Goal: Transaction & Acquisition: Purchase product/service

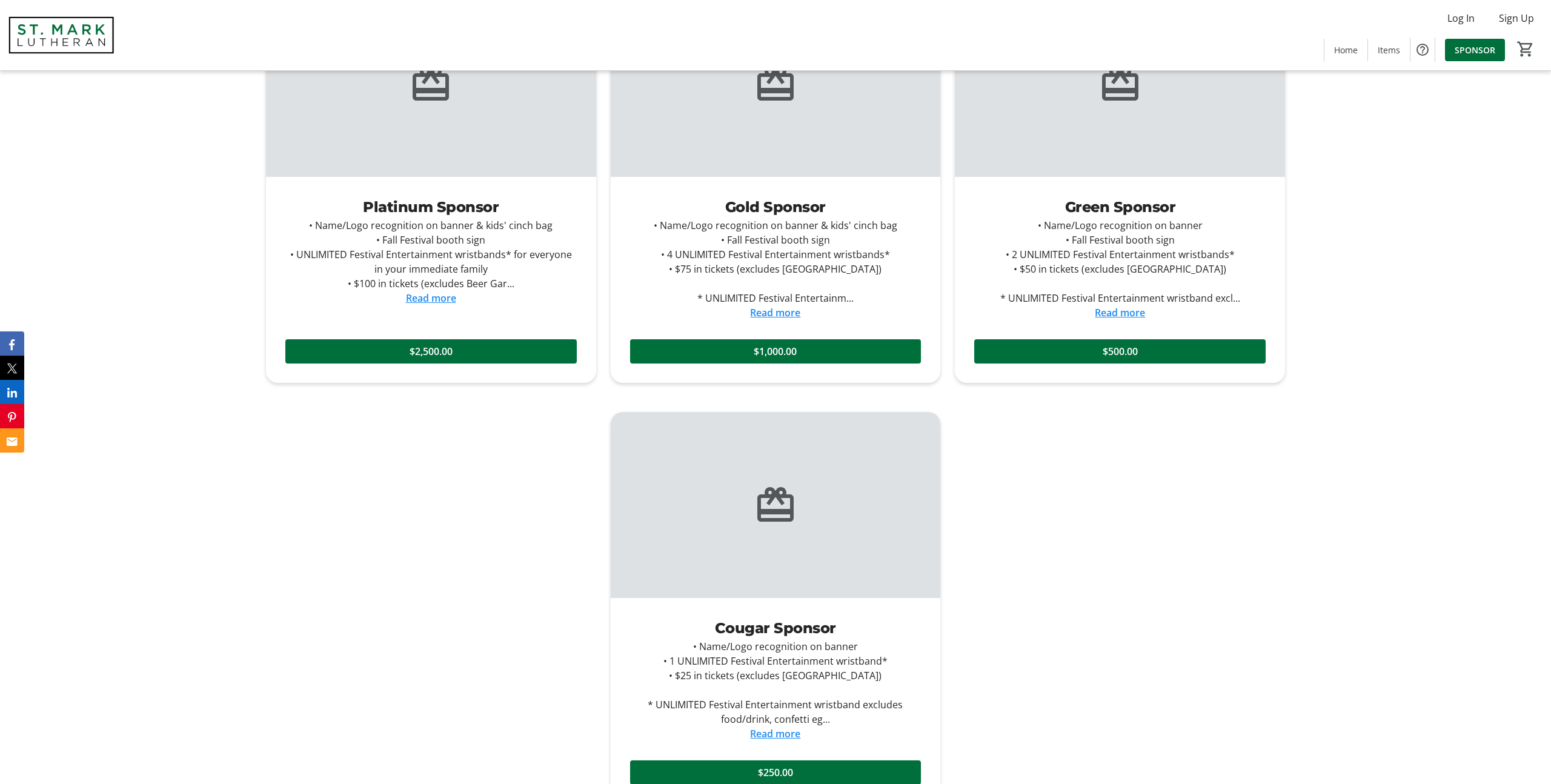
scroll to position [829, 0]
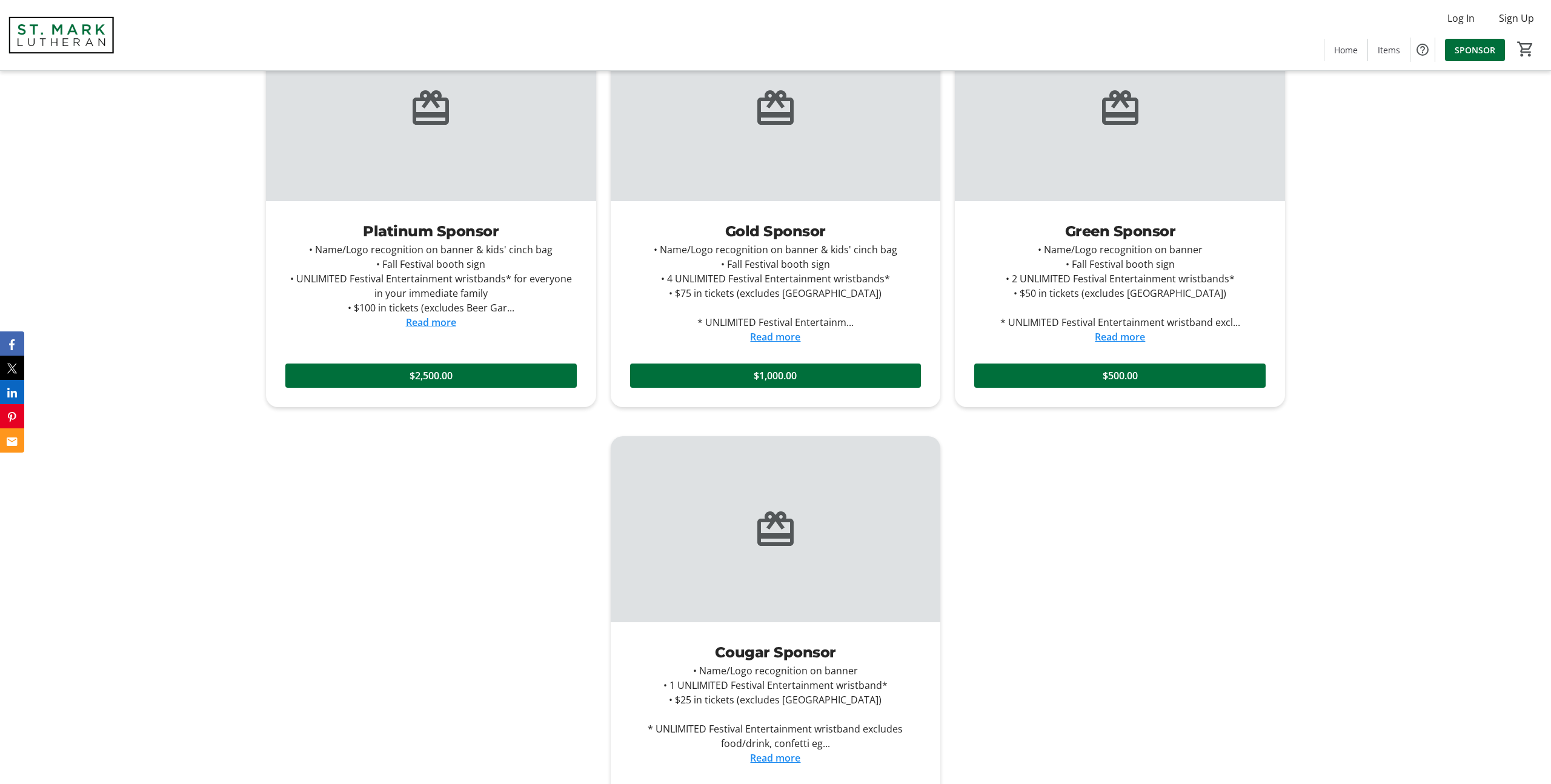
click at [411, 231] on div "Platinum Sponsor" at bounding box center [431, 231] width 292 height 22
copy div "Platinum Sponsor"
click at [439, 325] on link "Read more" at bounding box center [430, 321] width 51 height 13
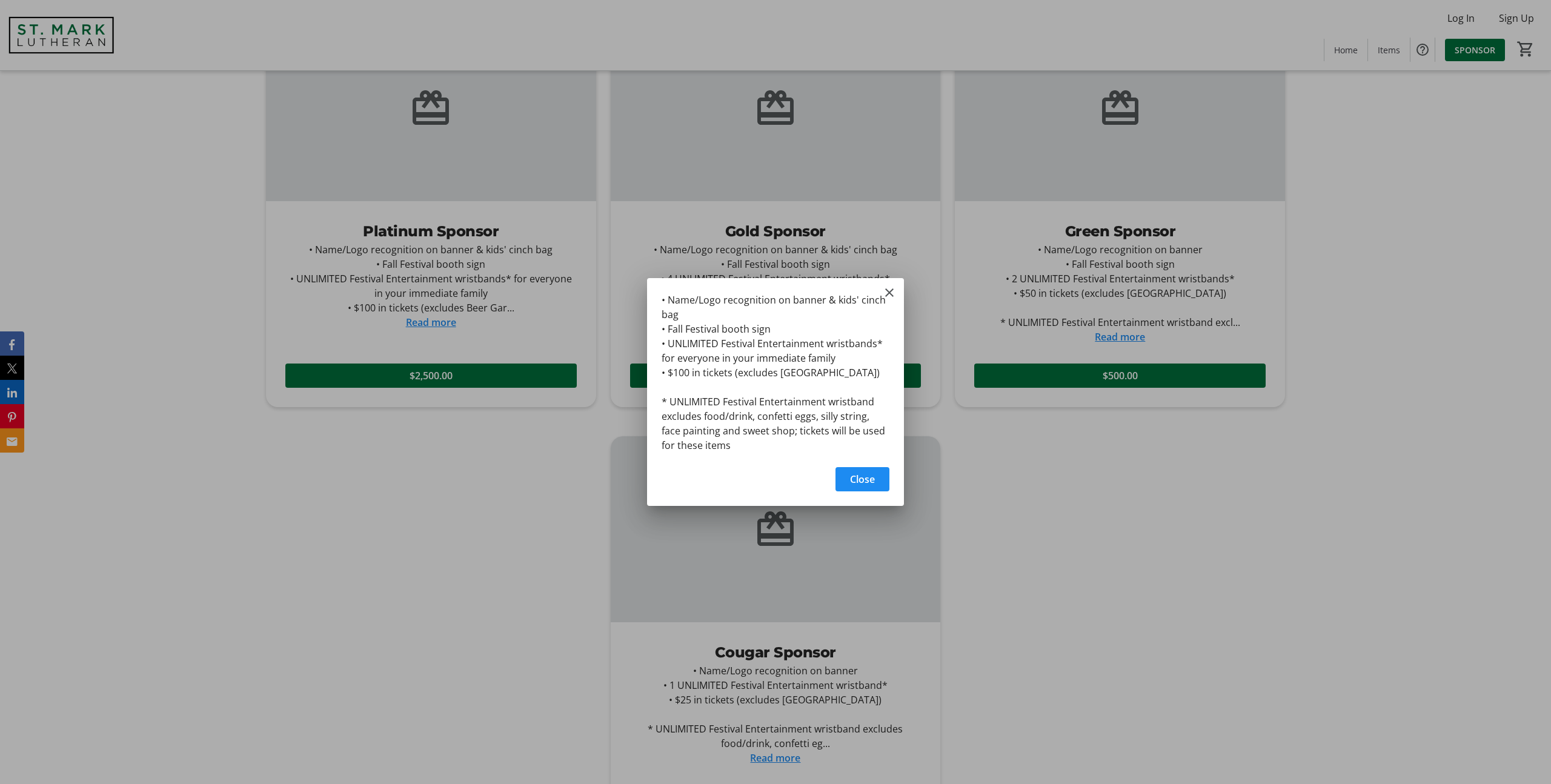
scroll to position [0, 0]
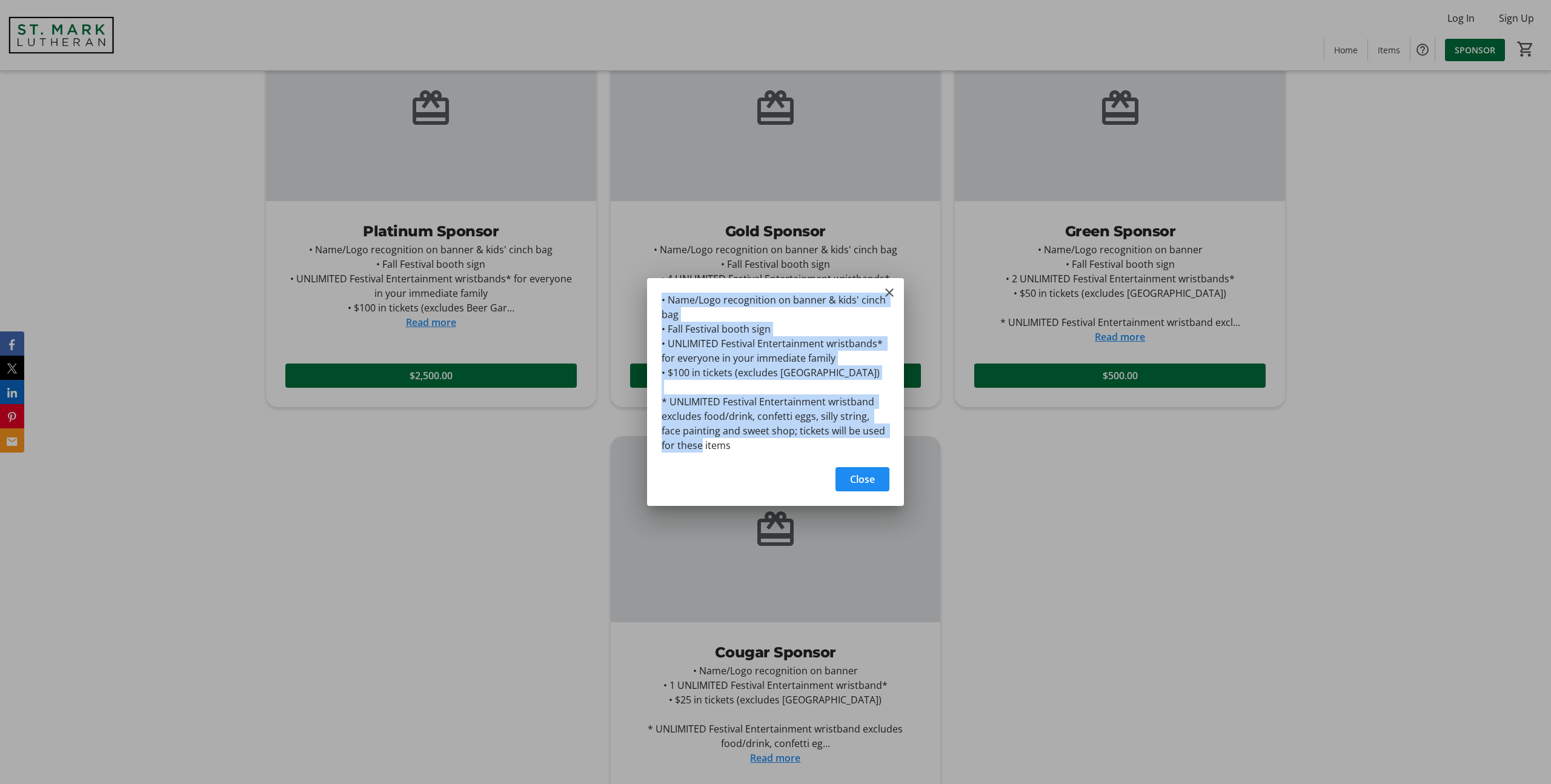
drag, startPoint x: 724, startPoint y: 448, endPoint x: 645, endPoint y: 305, distance: 163.4
click at [645, 305] on div "• Name/Logo recognition on banner & kids' cinch bag • Fall Festival booth sign …" at bounding box center [776, 392] width 1551 height 784
copy div "• Name/Logo recognition on banner & kids' cinch bag • Fall Festival booth sign …"
click at [890, 295] on mat-icon "Close" at bounding box center [890, 292] width 15 height 15
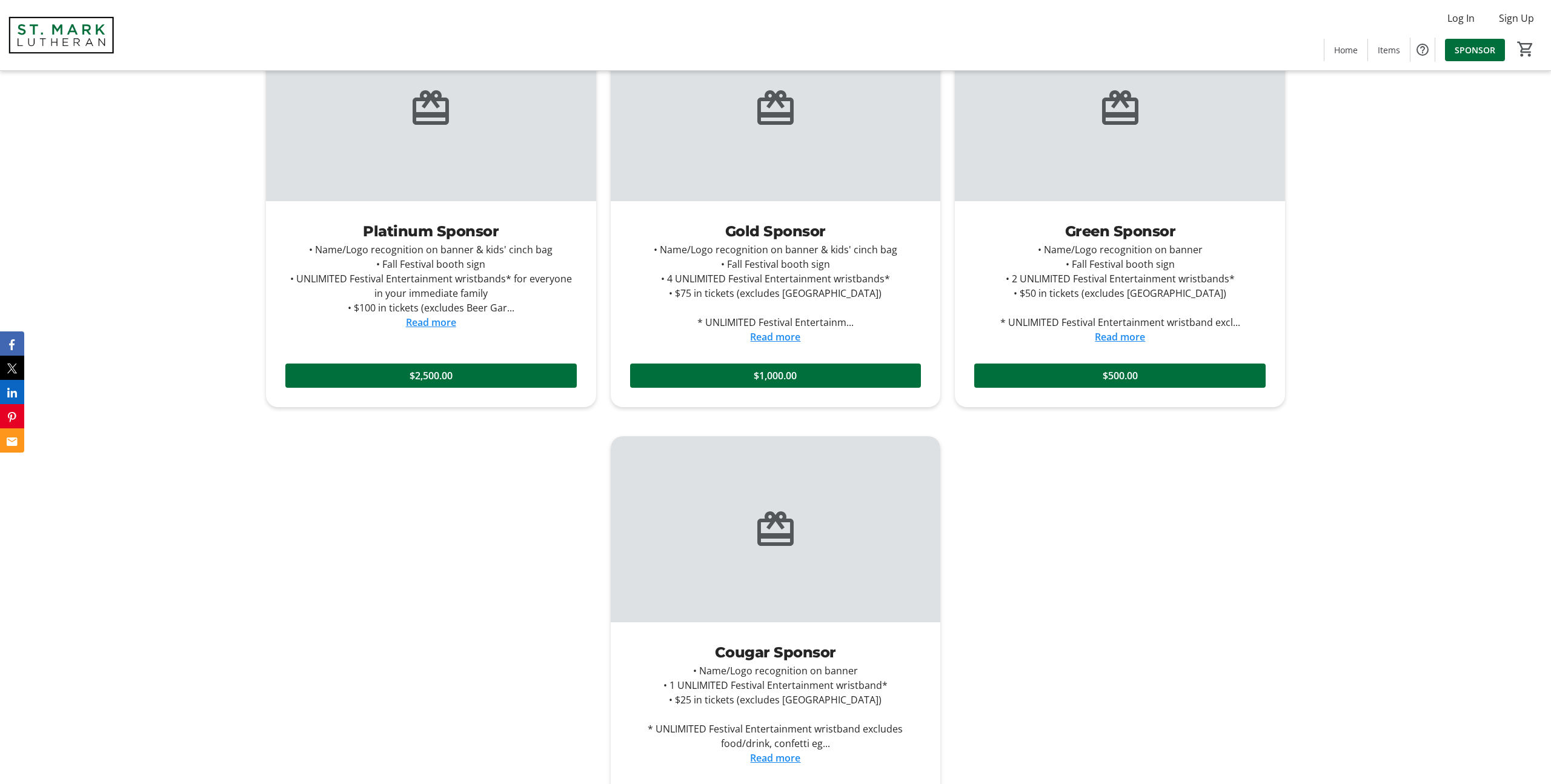
scroll to position [842, 0]
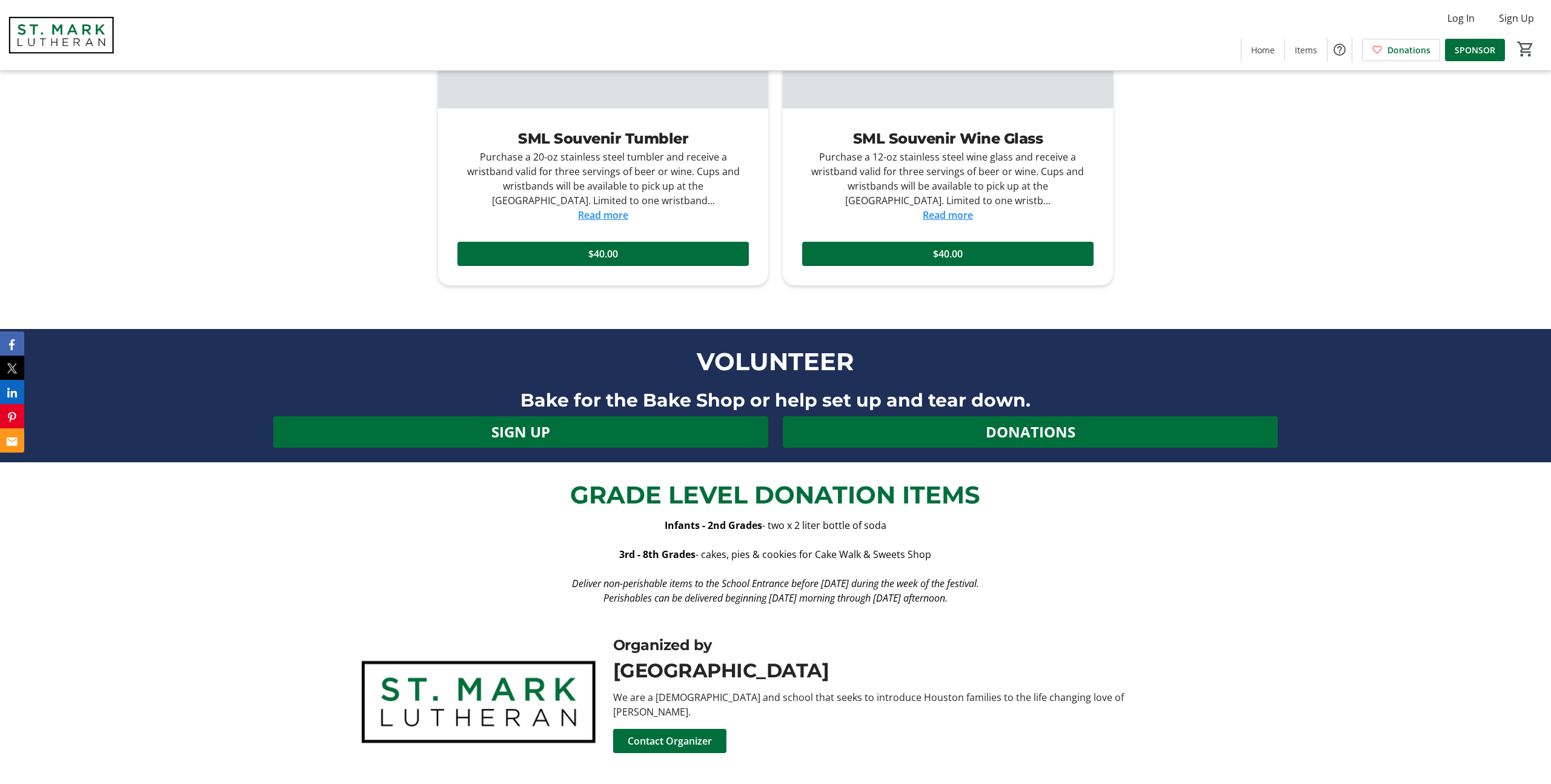
scroll to position [2185, 0]
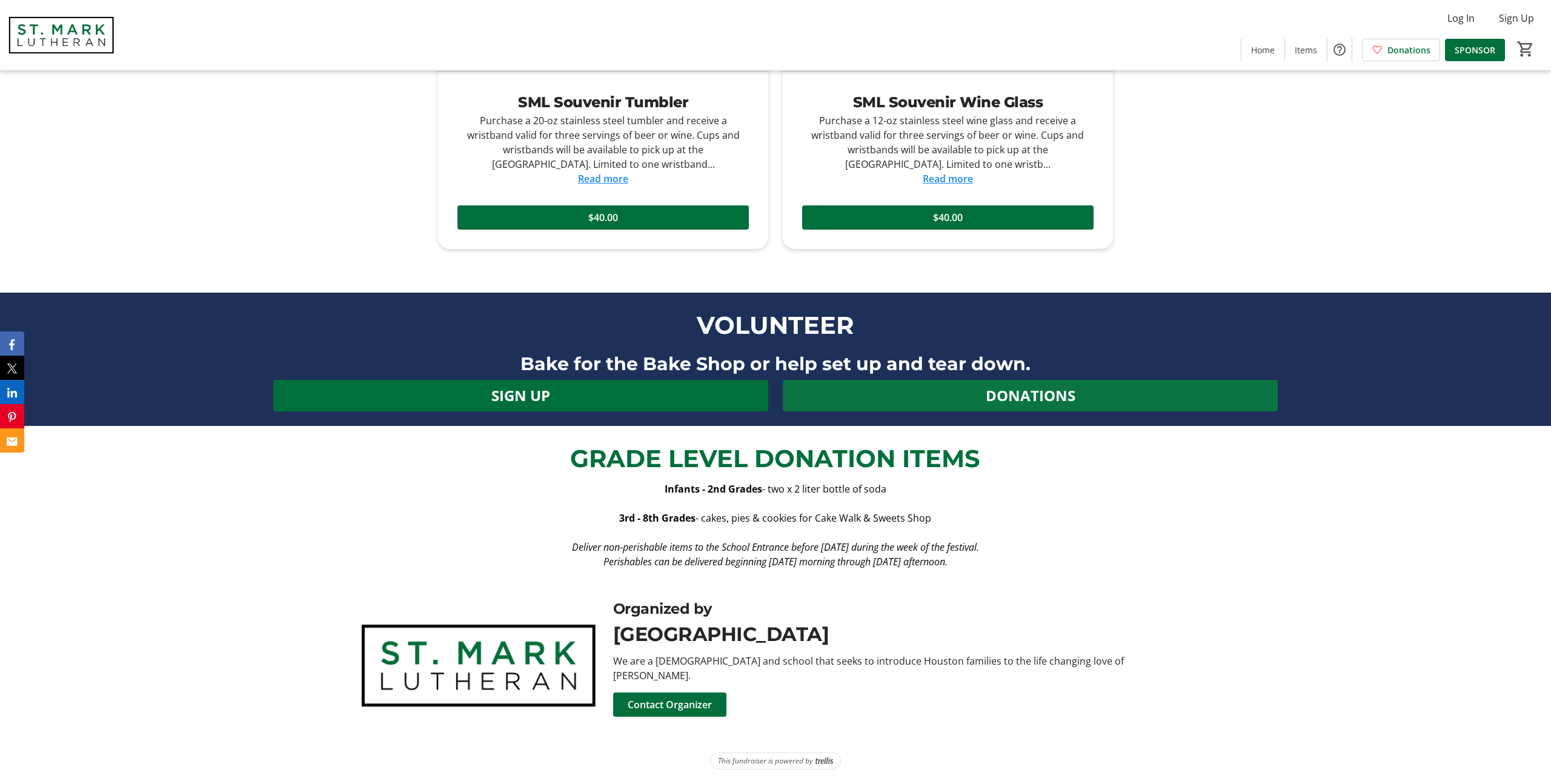
click at [1011, 400] on span "Donations" at bounding box center [1030, 395] width 89 height 22
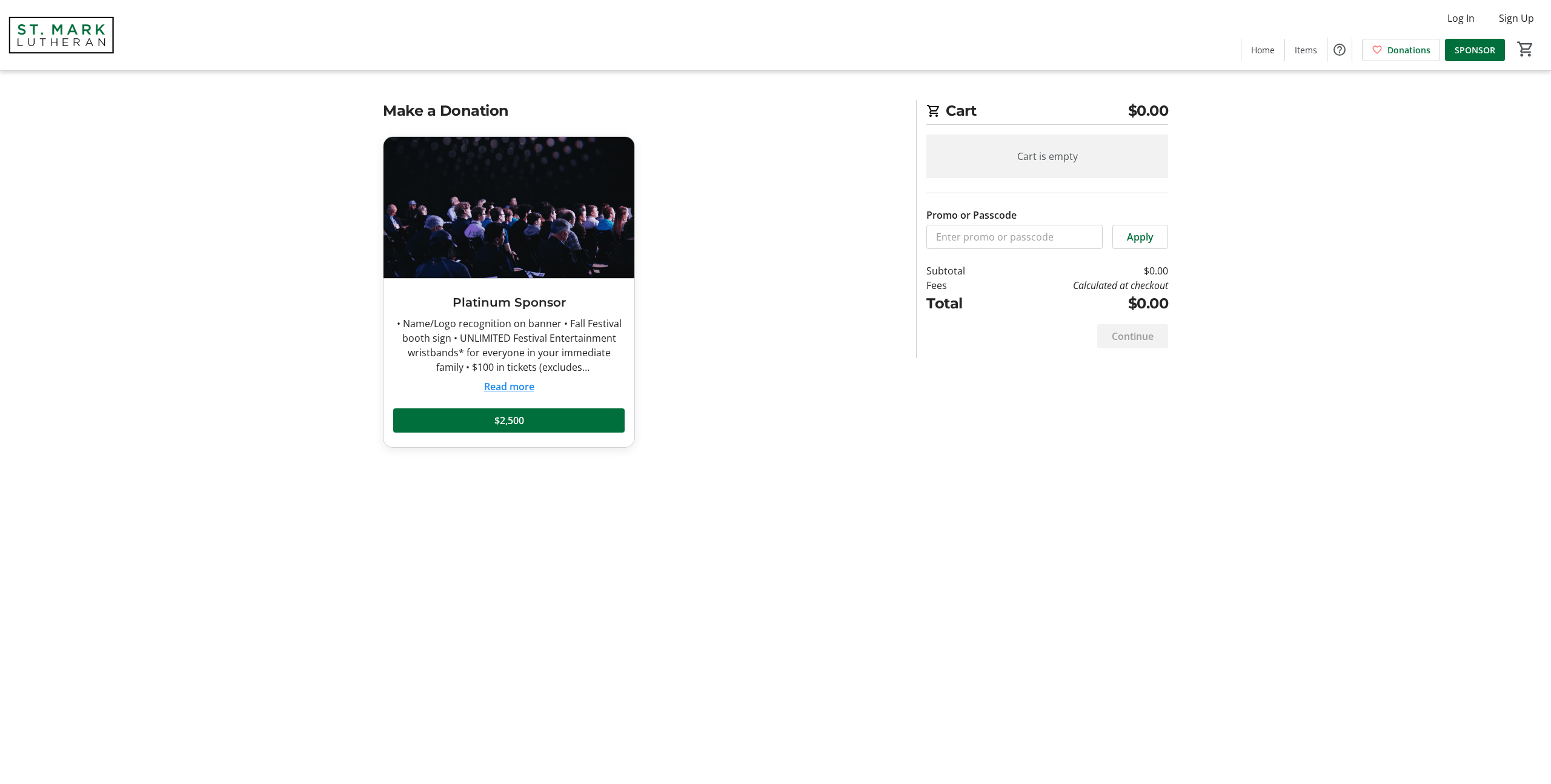
click at [508, 254] on img at bounding box center [509, 207] width 251 height 141
click at [62, 38] on img at bounding box center [60, 35] width 108 height 60
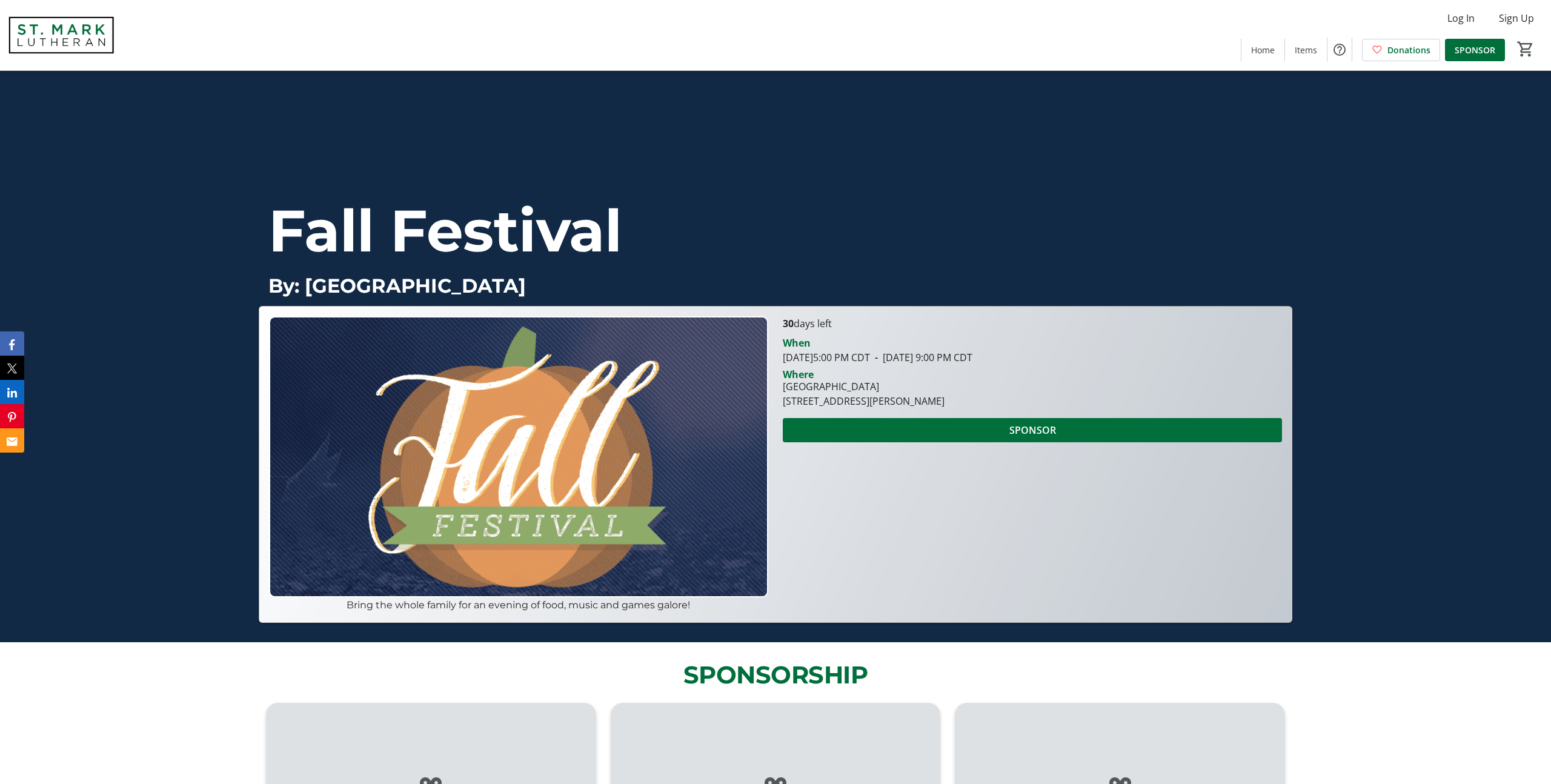
scroll to position [199, 0]
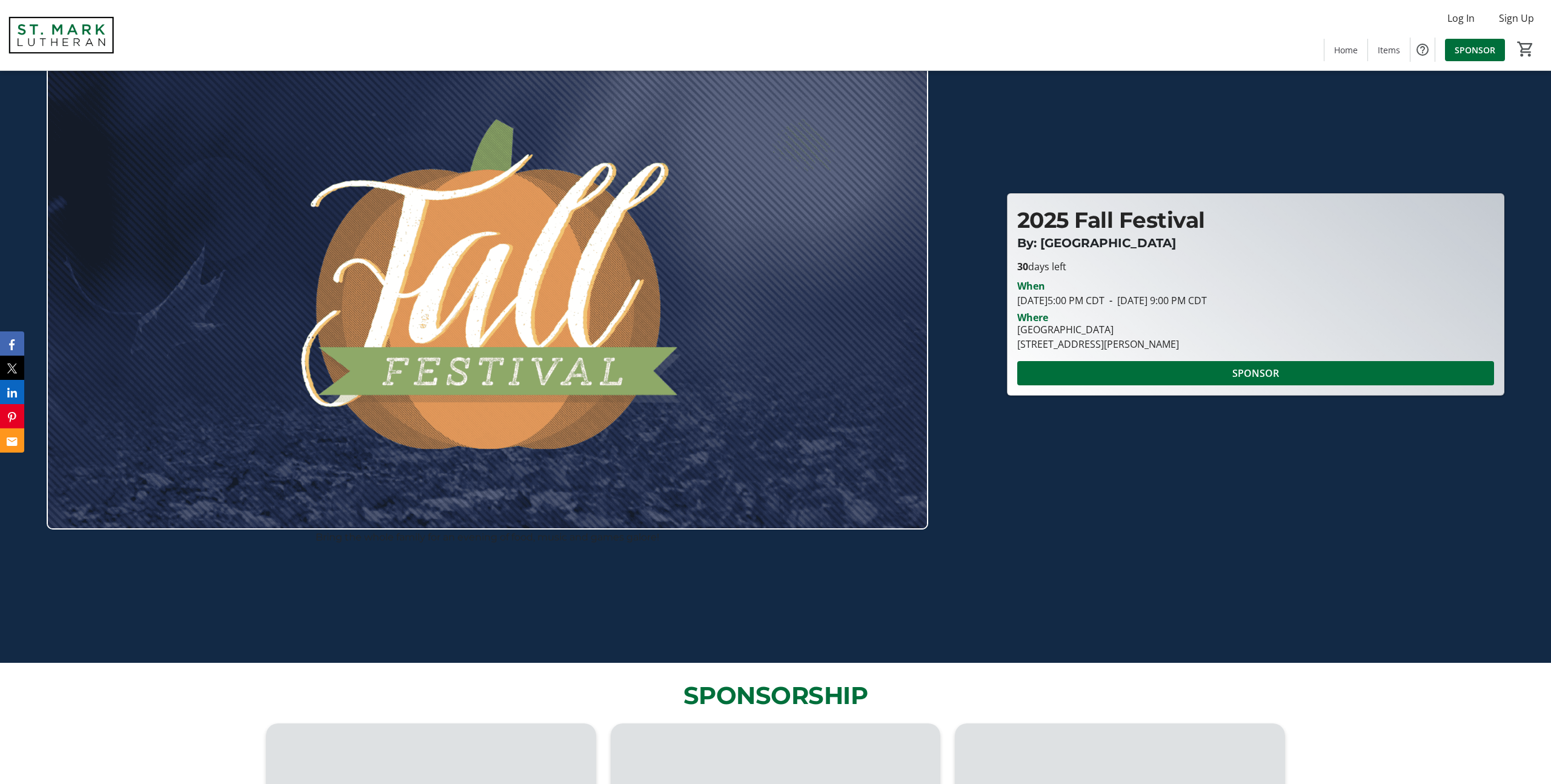
scroll to position [46, 0]
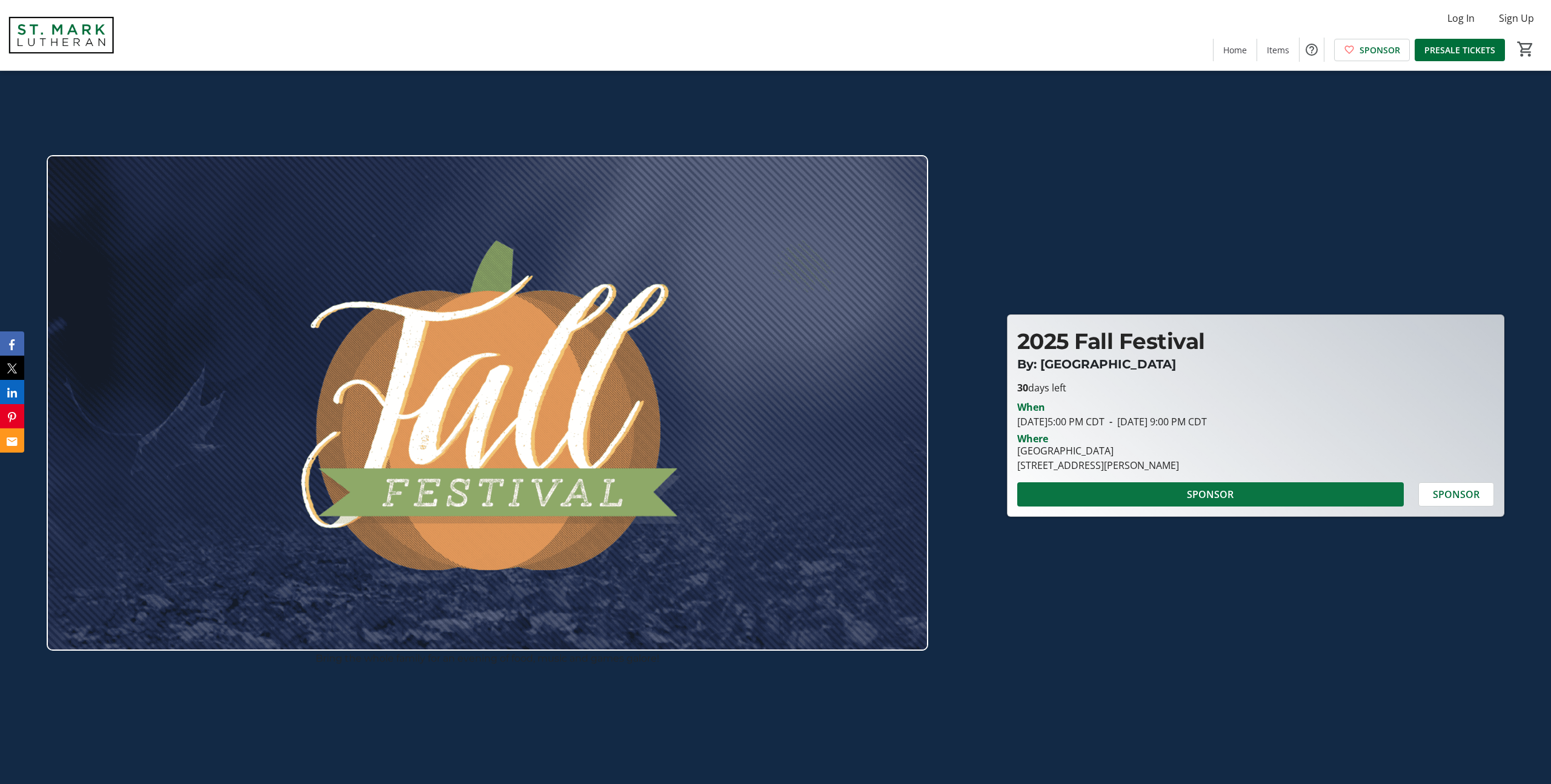
click at [1231, 497] on span "SPONSOR" at bounding box center [1210, 494] width 47 height 15
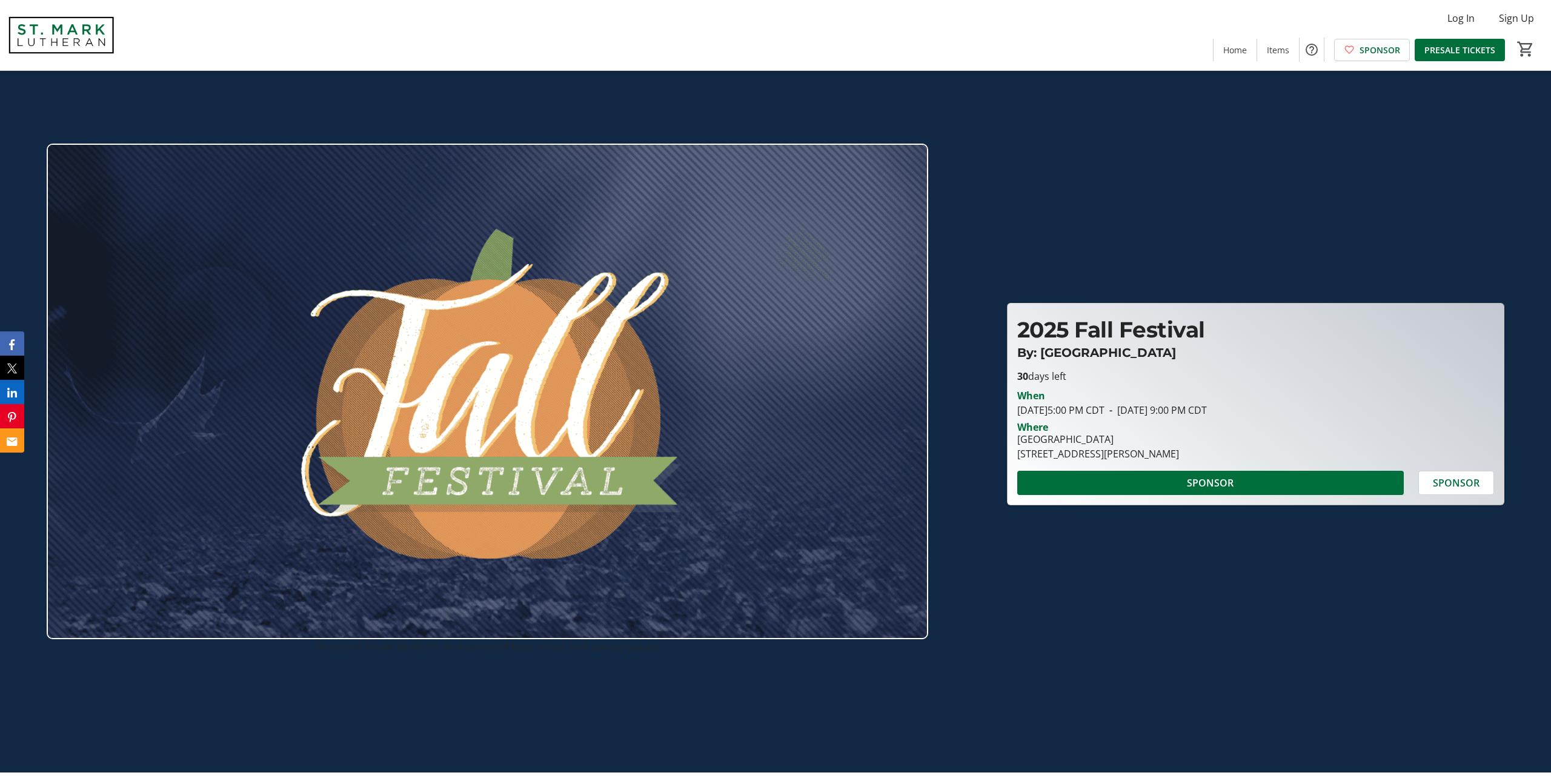
scroll to position [13, 0]
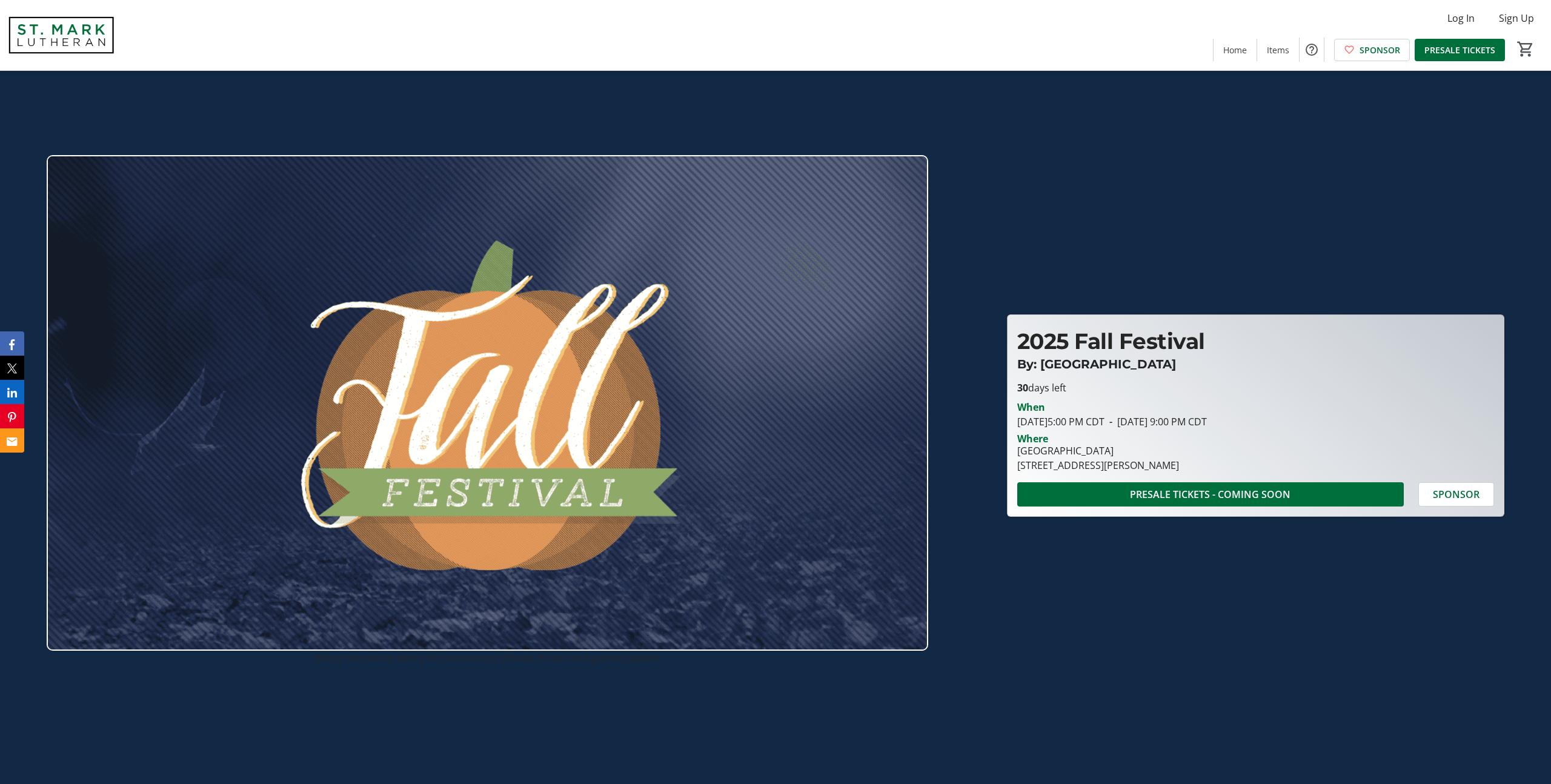
click at [1547, 228] on div "Bring the whole family for an evening of food, music and games galore! 2025 Fal…" at bounding box center [776, 403] width 1551 height 694
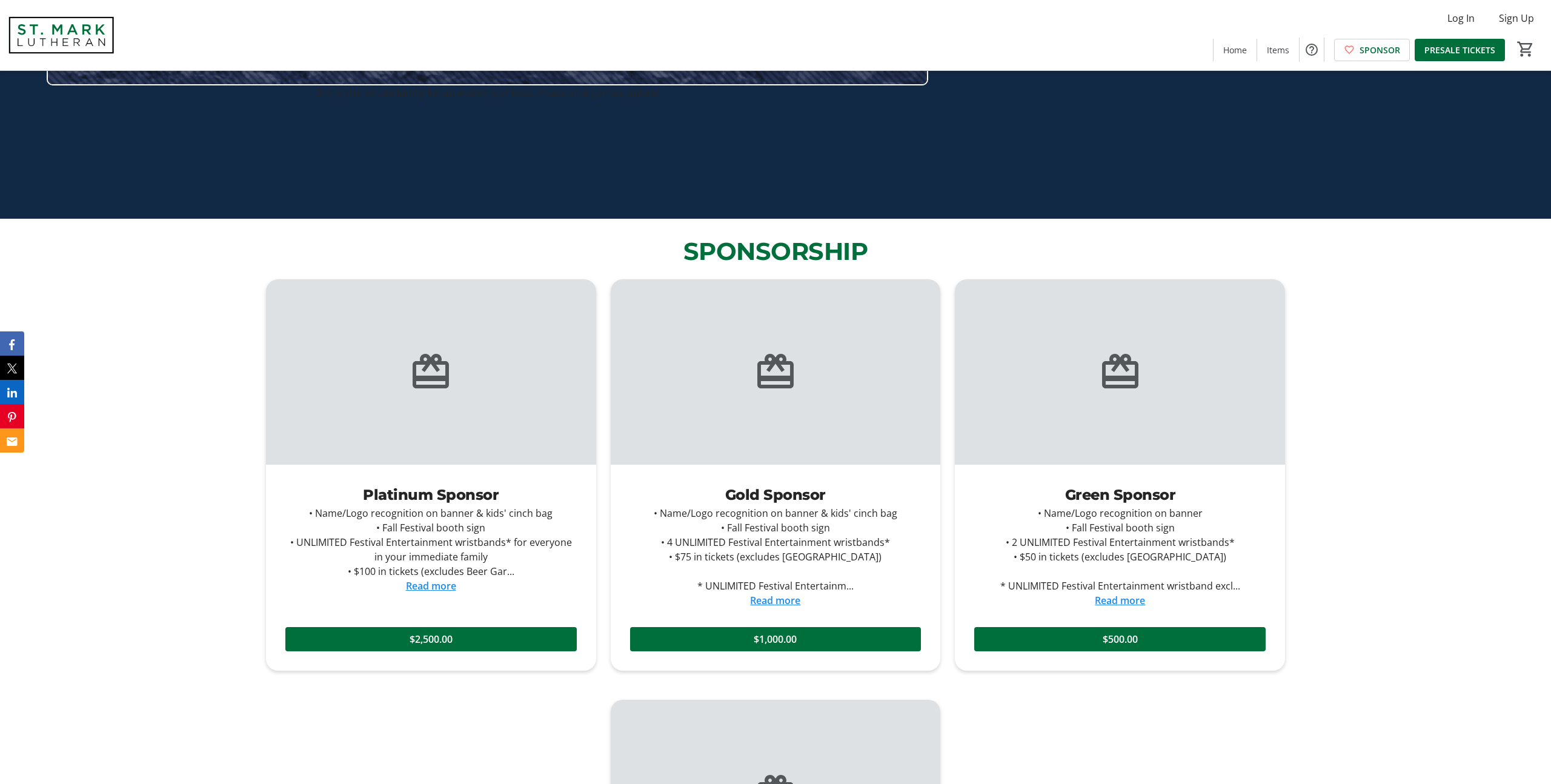
scroll to position [563, 0]
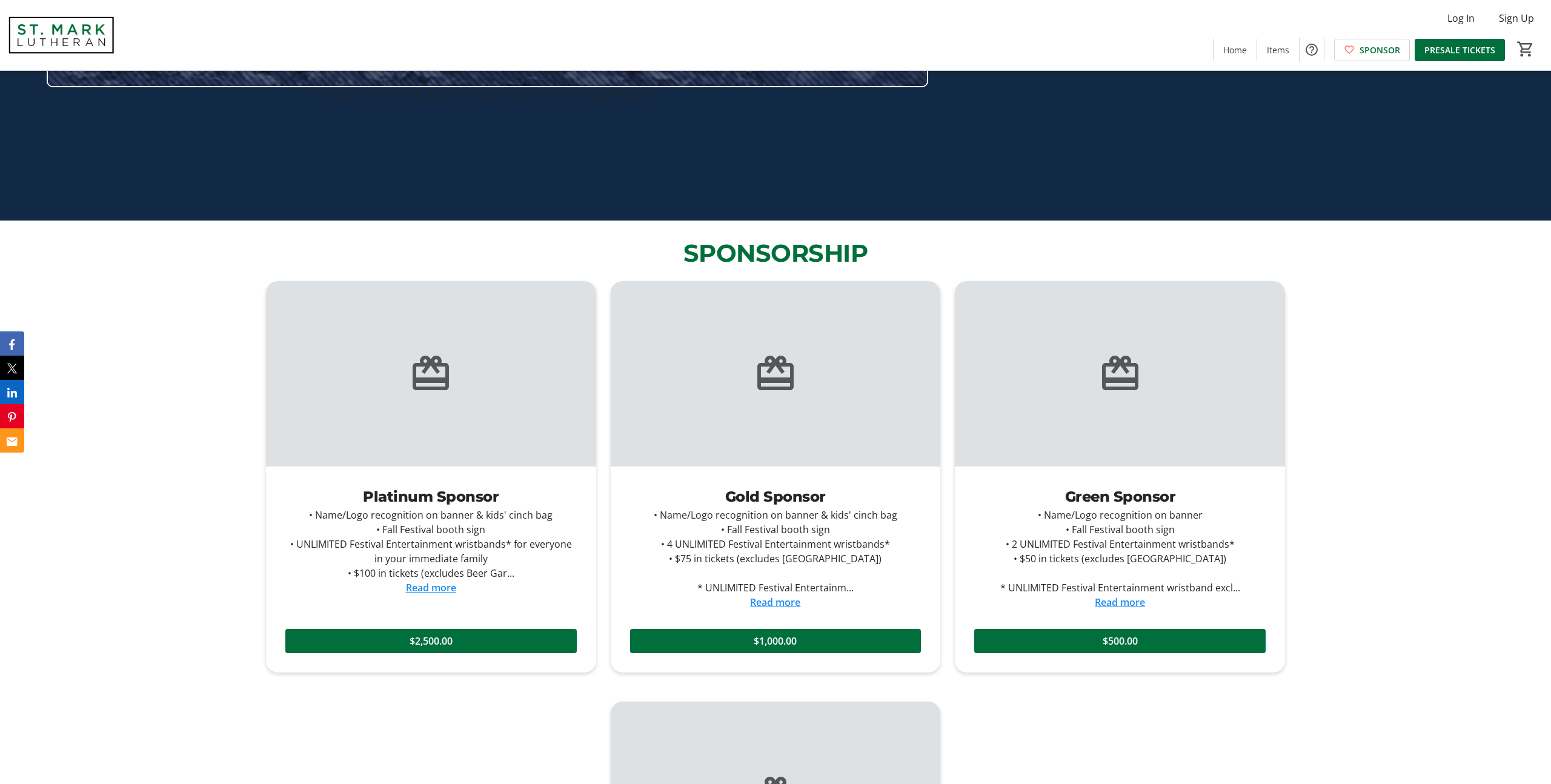
click at [442, 583] on link "Read more" at bounding box center [430, 587] width 51 height 13
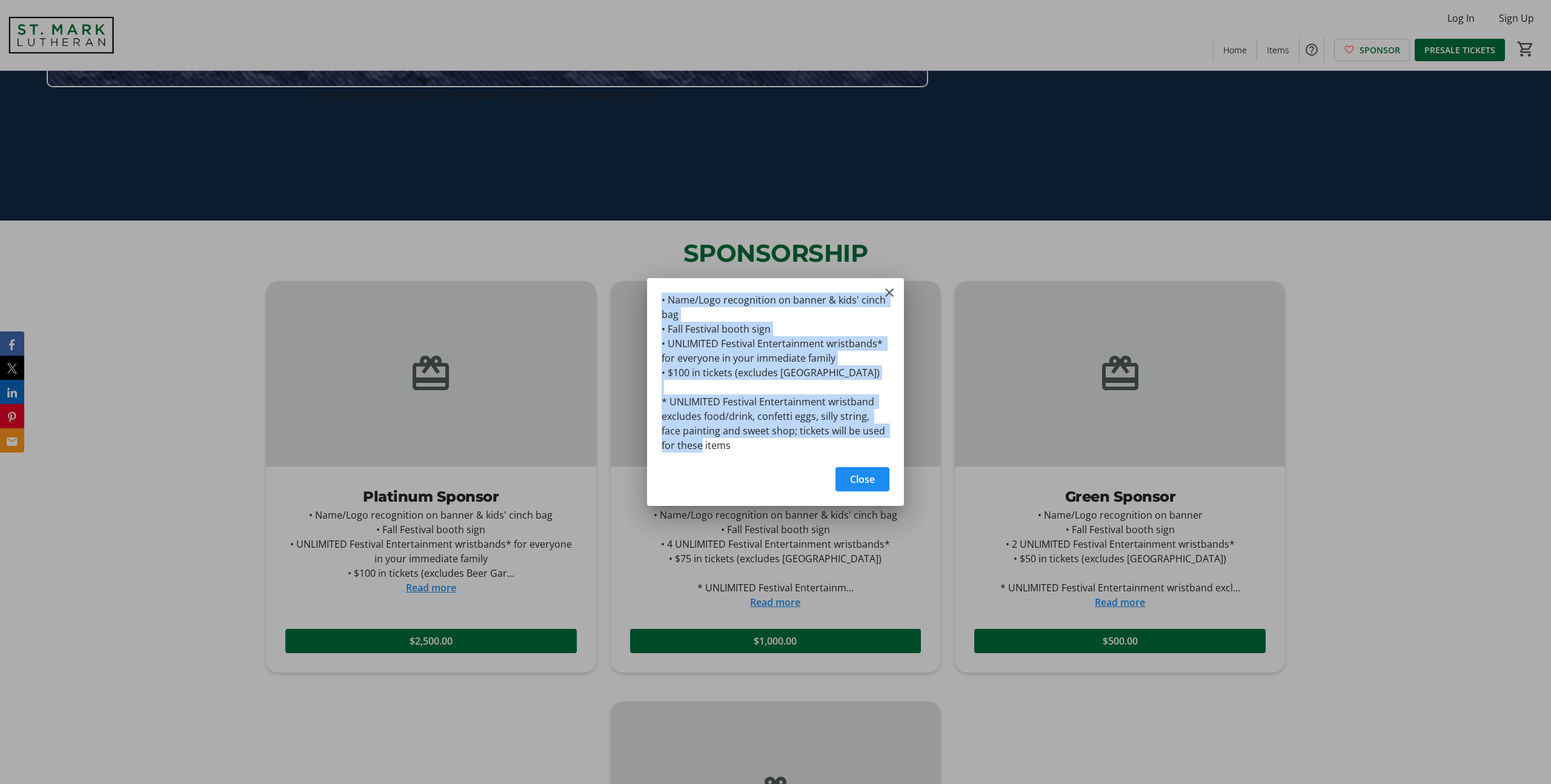
drag, startPoint x: 686, startPoint y: 412, endPoint x: 643, endPoint y: 300, distance: 120.0
click at [643, 300] on div "• Name/Logo recognition on banner & kids' cinch bag • Fall Festival booth sign …" at bounding box center [776, 392] width 1551 height 784
copy div "• Name/Logo recognition on banner & kids' cinch bag • Fall Festival booth sign …"
click at [863, 481] on span "Close" at bounding box center [862, 479] width 25 height 15
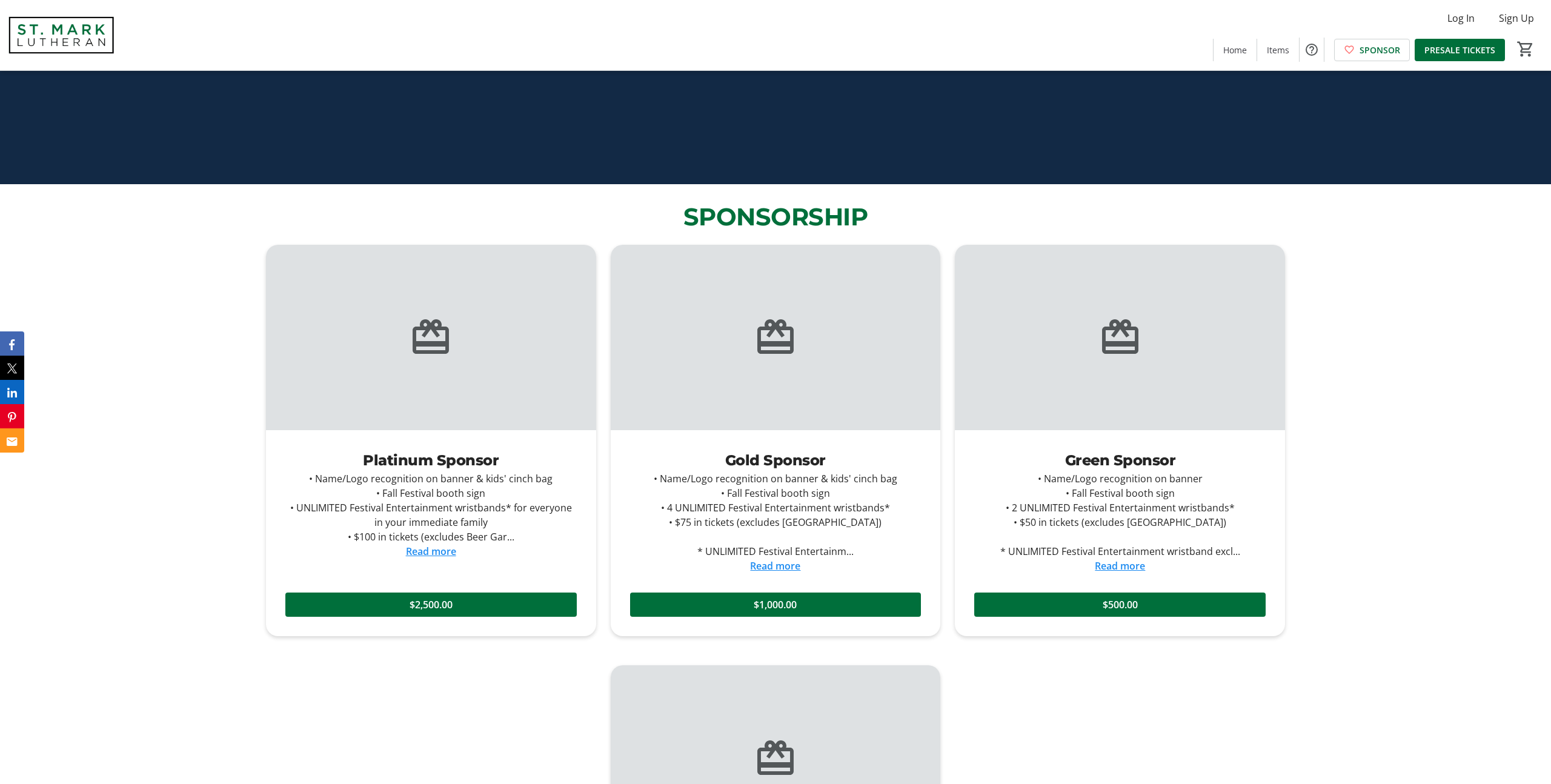
scroll to position [625, 0]
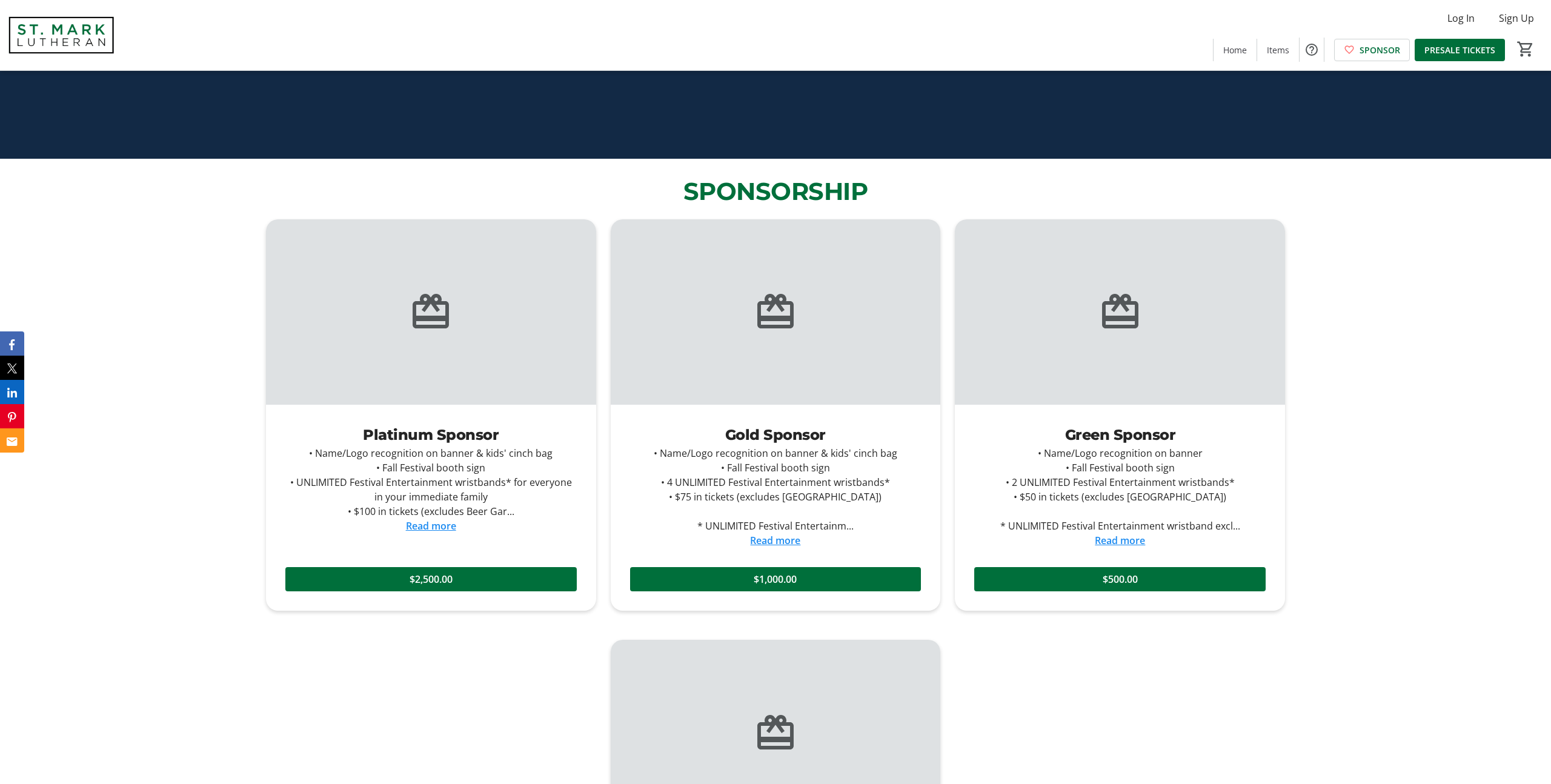
click at [911, 202] on p "SPONSORSHIP" at bounding box center [776, 191] width 1019 height 37
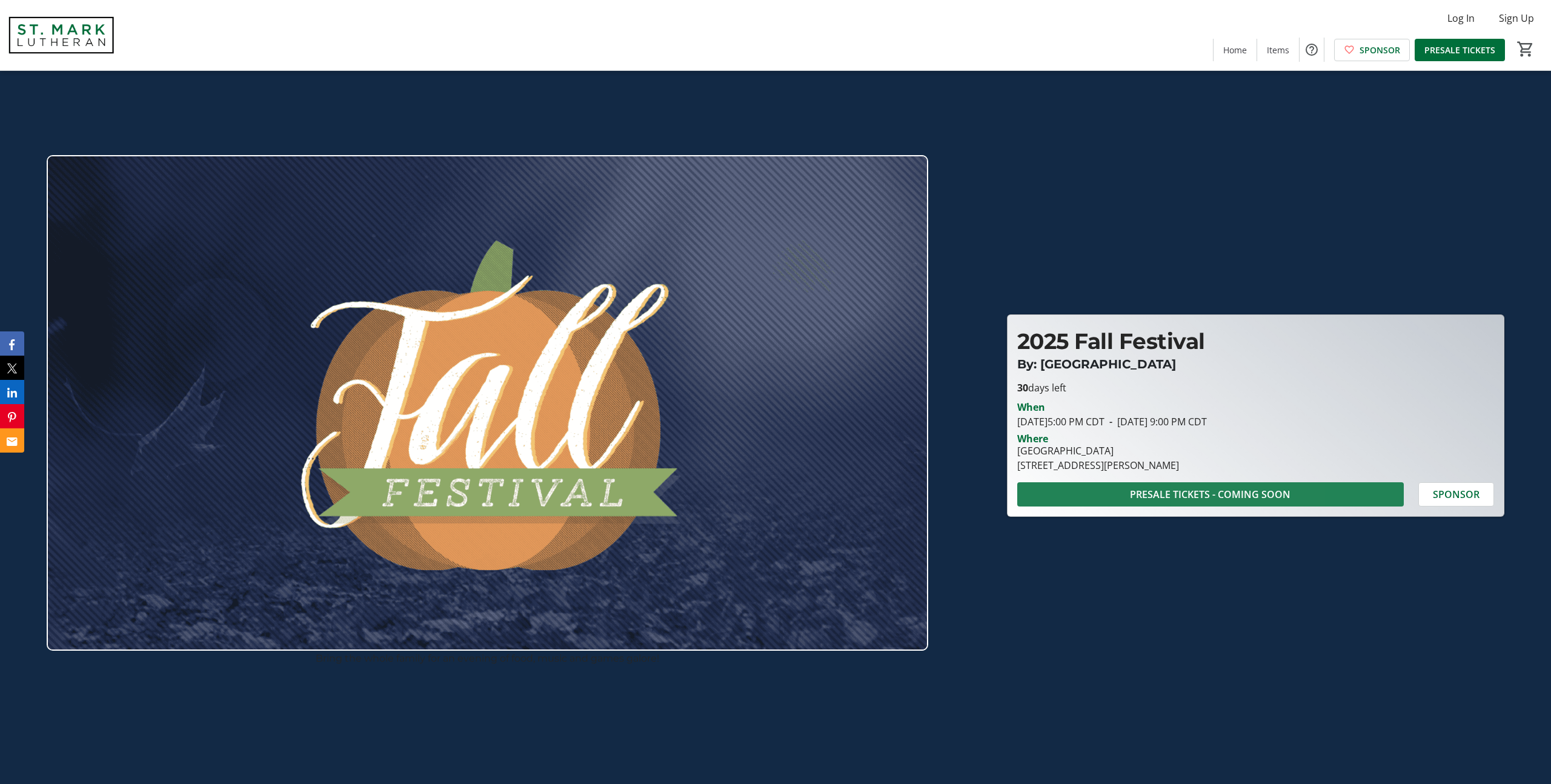
click at [1224, 496] on span "PRESALE TICKETS - COMING SOON" at bounding box center [1210, 494] width 161 height 15
click at [1472, 499] on span "SPONSOR" at bounding box center [1456, 494] width 47 height 15
click at [1278, 494] on span "PRESALE TICKETS - COMING SOON" at bounding box center [1210, 494] width 161 height 15
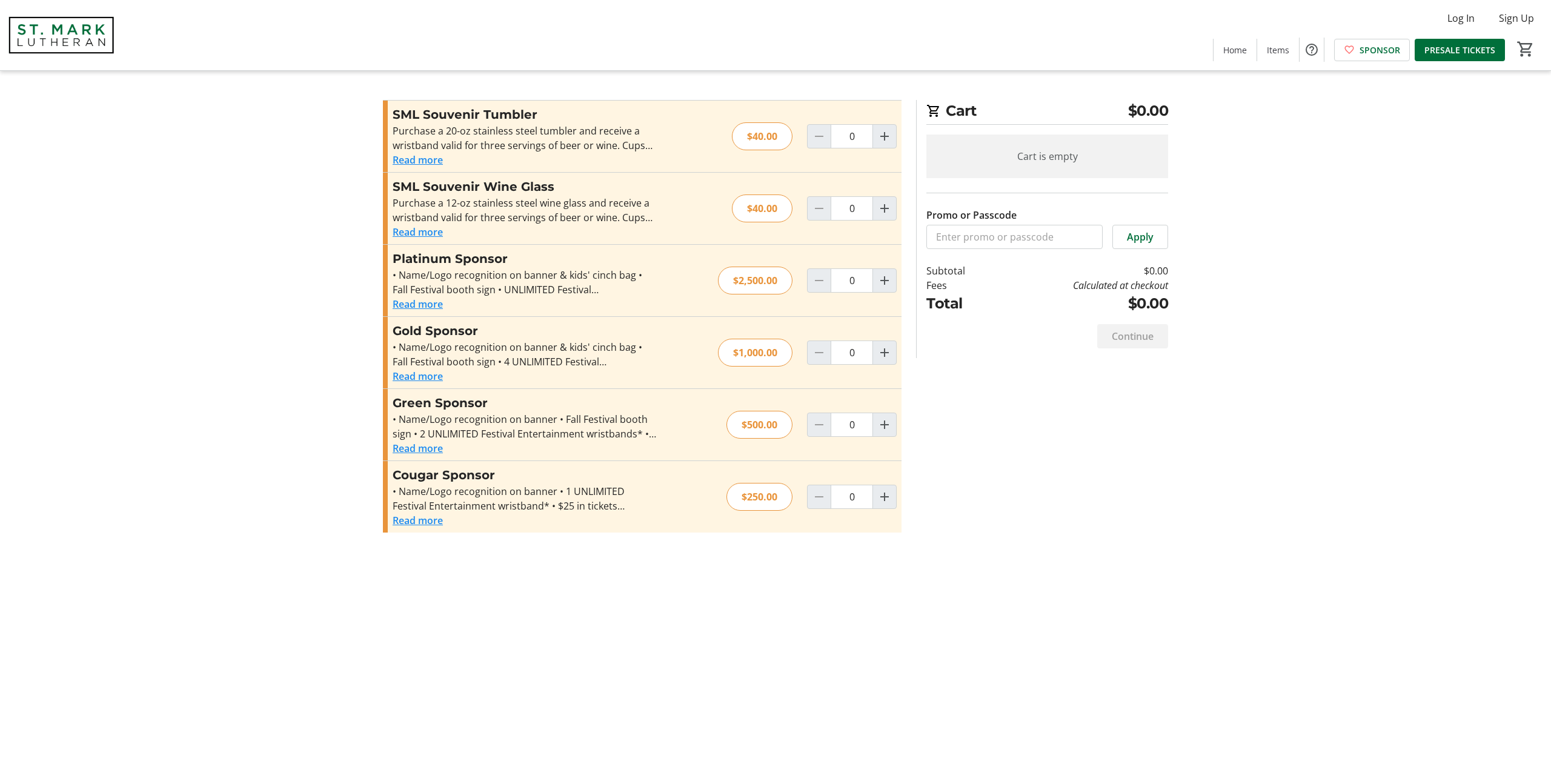
click at [416, 301] on button "Read more" at bounding box center [418, 303] width 51 height 15
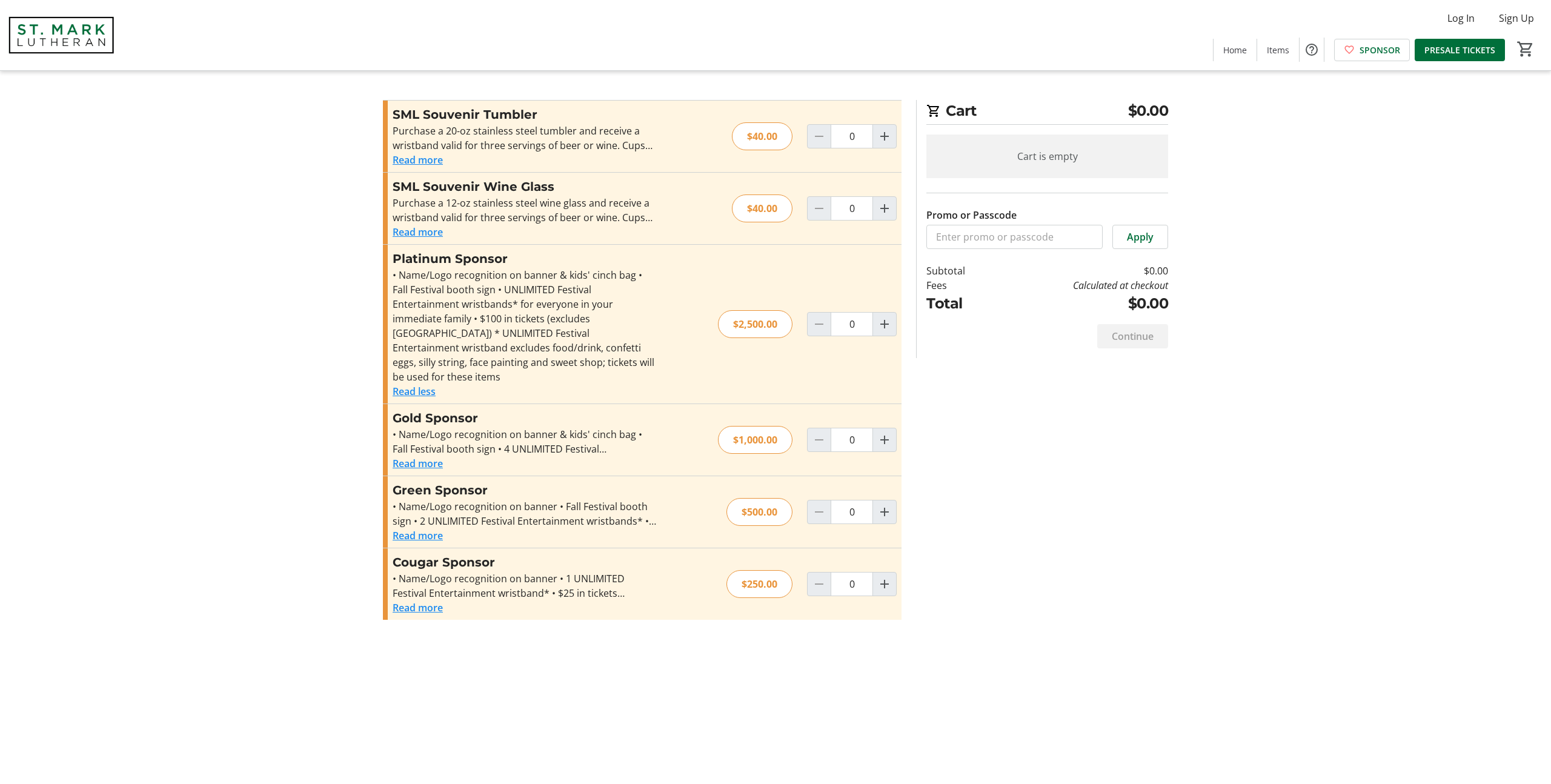
click at [64, 51] on img at bounding box center [60, 35] width 108 height 60
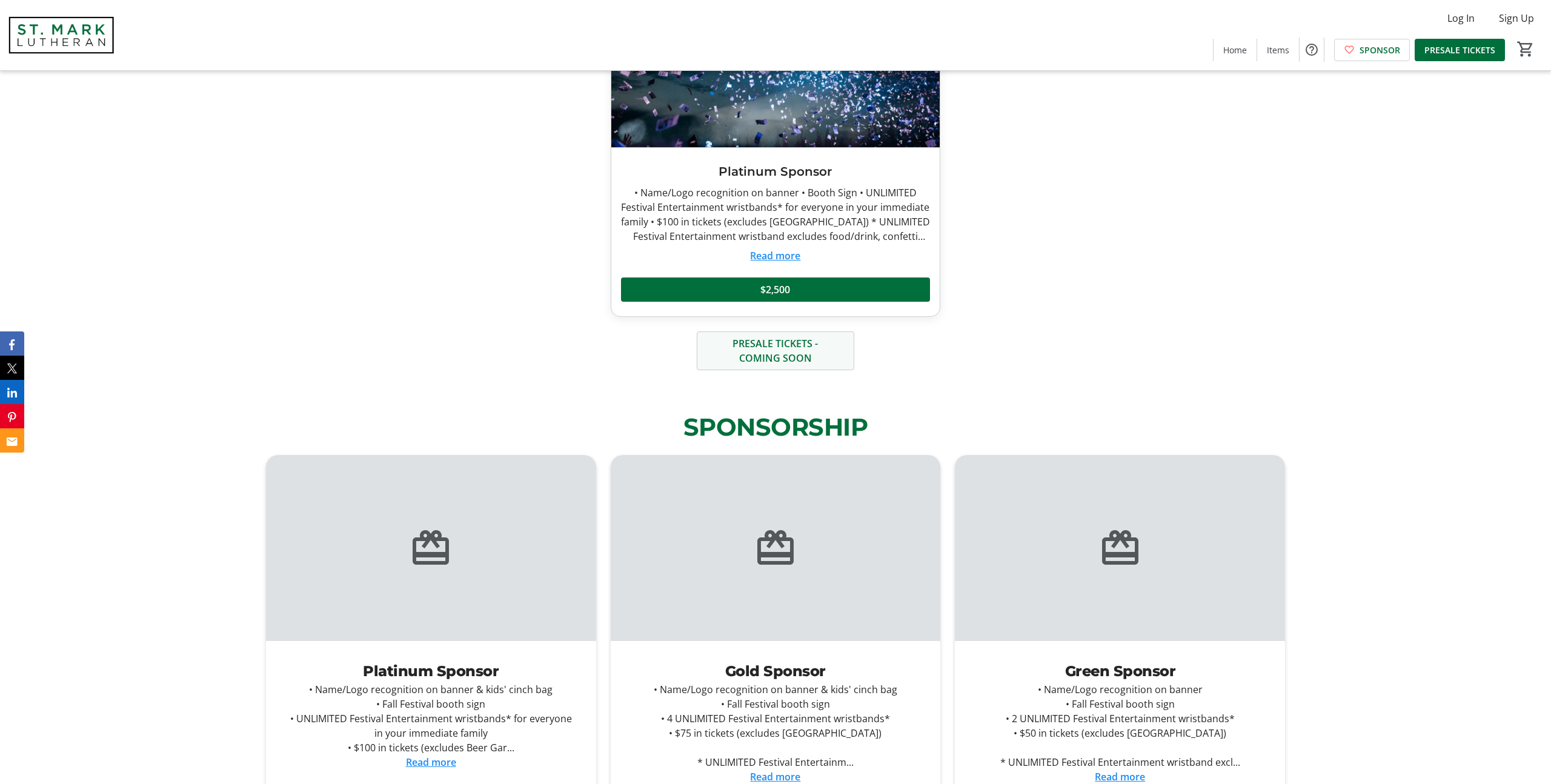
scroll to position [883, 0]
click at [771, 353] on span "PRESALE TICKETS - COMING SOON" at bounding box center [776, 349] width 129 height 29
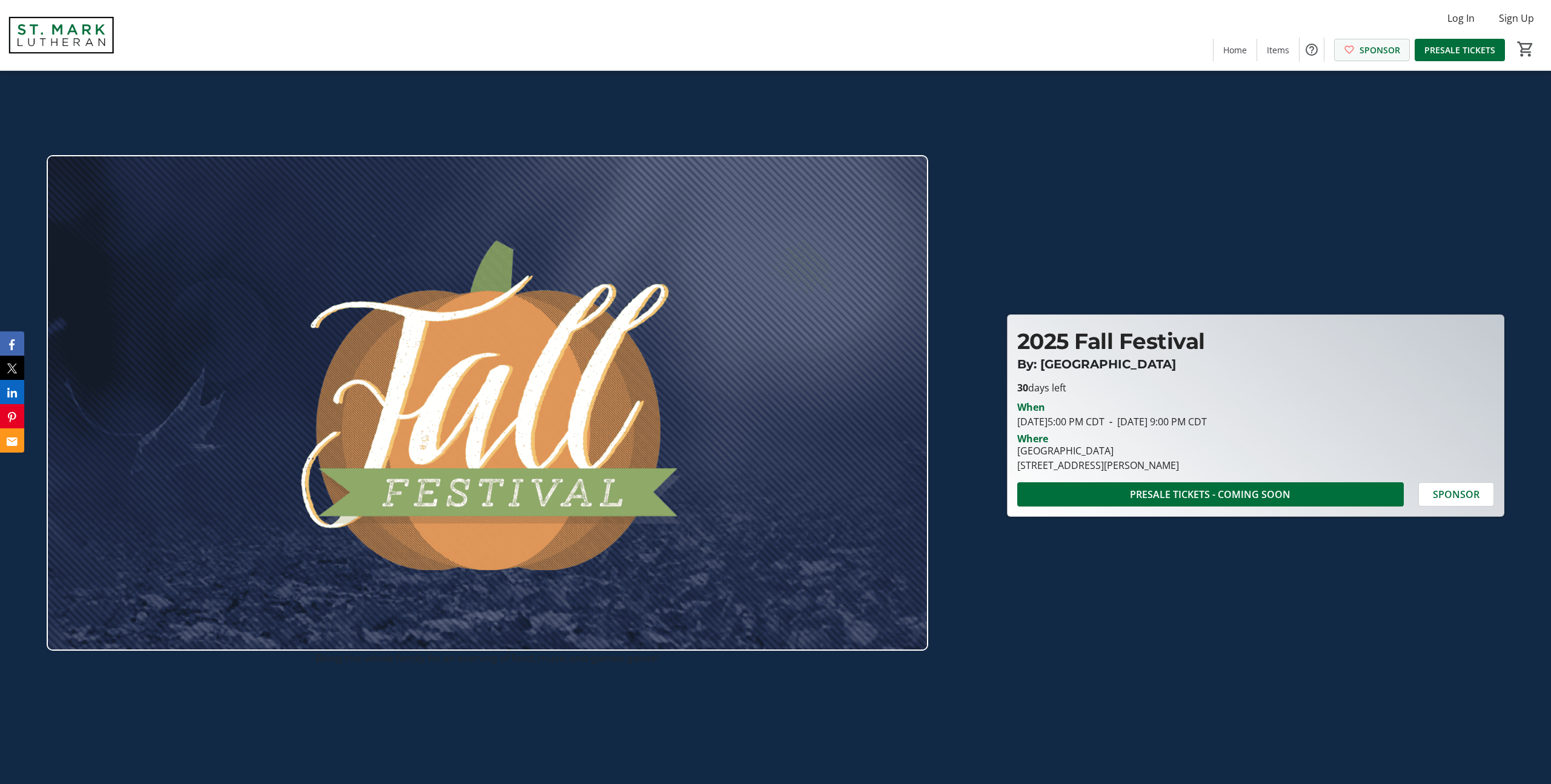
click at [1383, 56] on span at bounding box center [1372, 49] width 74 height 29
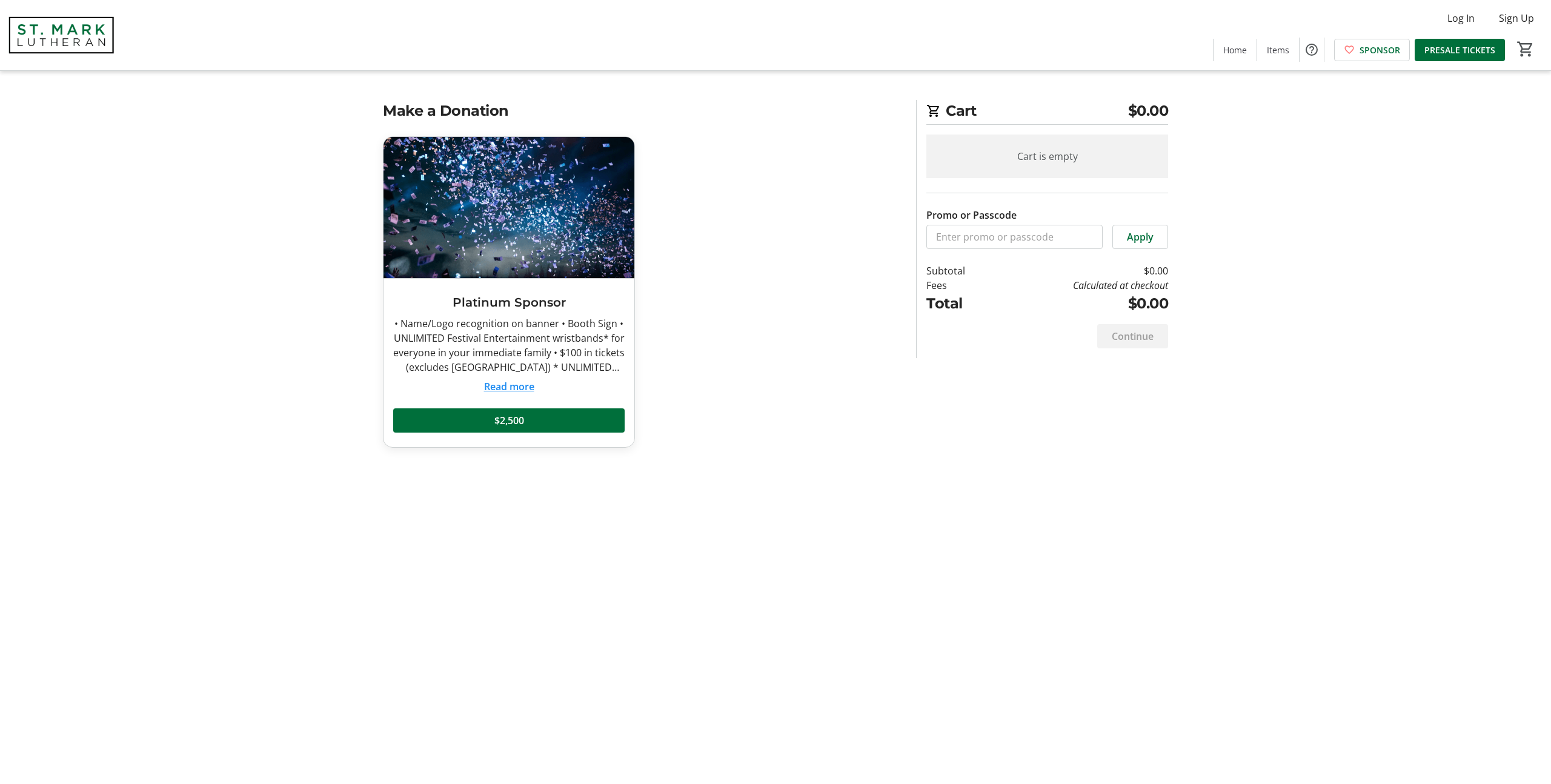
click at [498, 387] on button "Read more" at bounding box center [509, 386] width 51 height 15
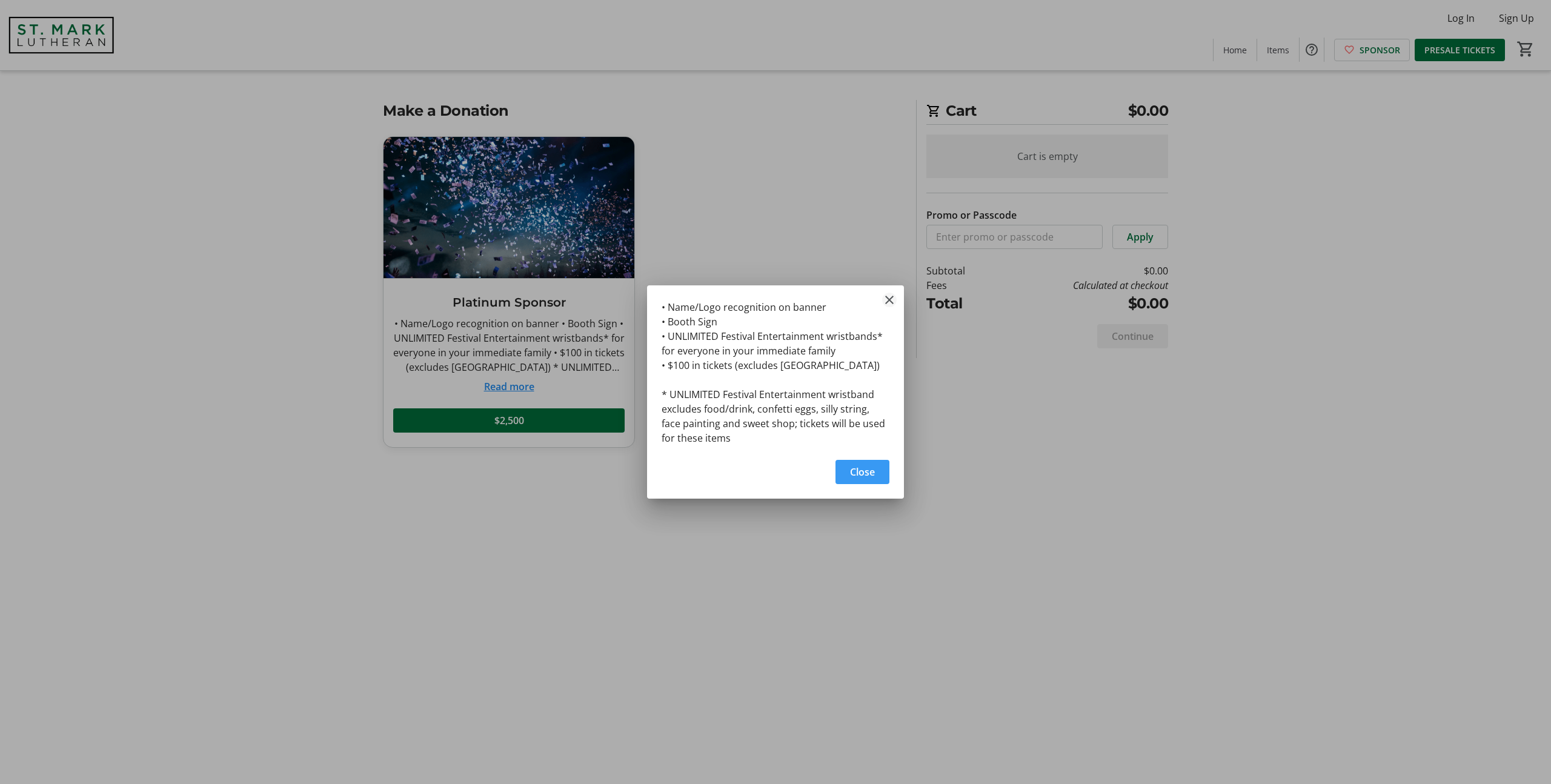
click at [887, 302] on mat-icon "Close" at bounding box center [890, 299] width 15 height 15
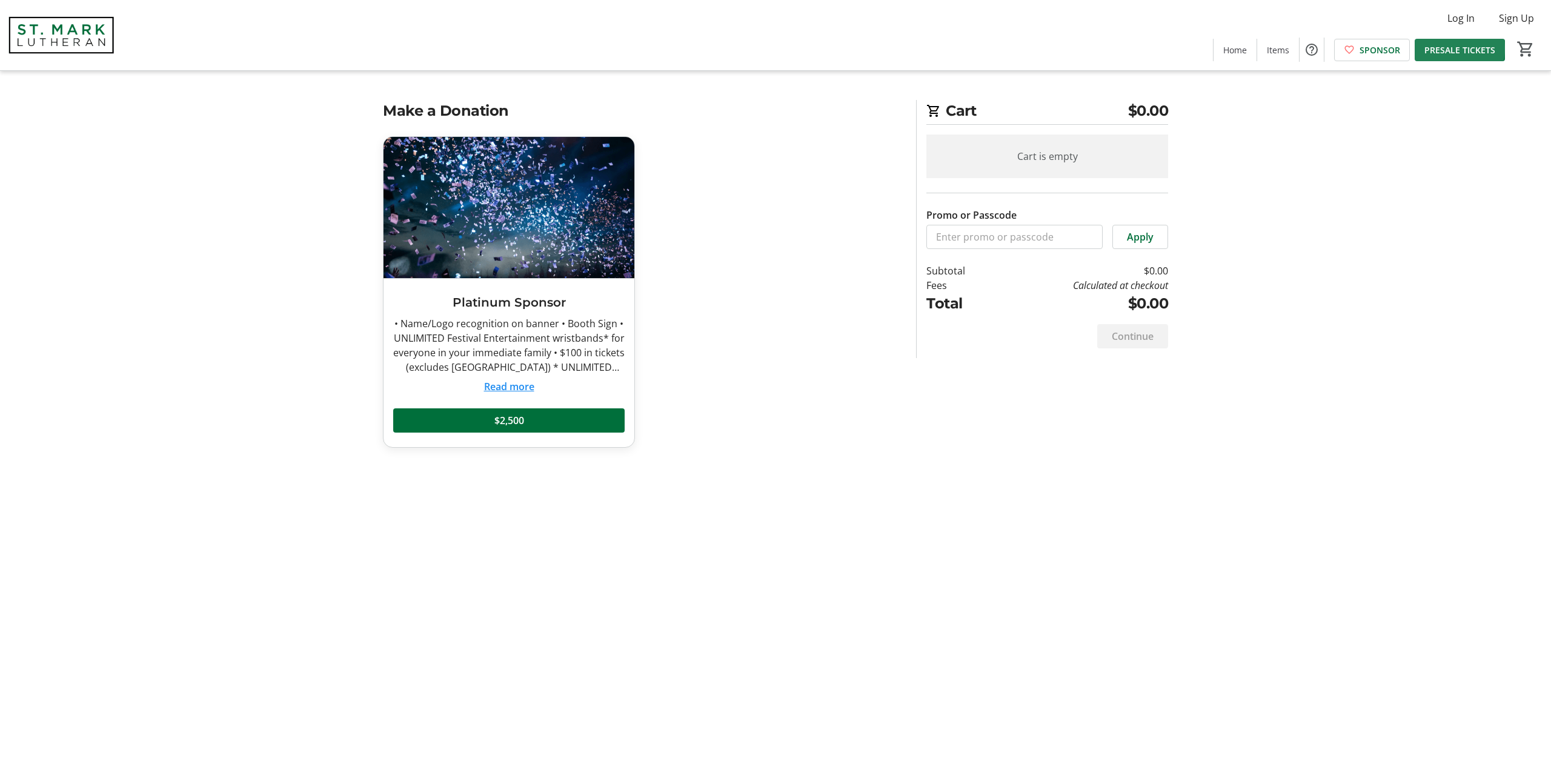
click at [1454, 48] on span "PRESALE TICKETS" at bounding box center [1459, 50] width 70 height 13
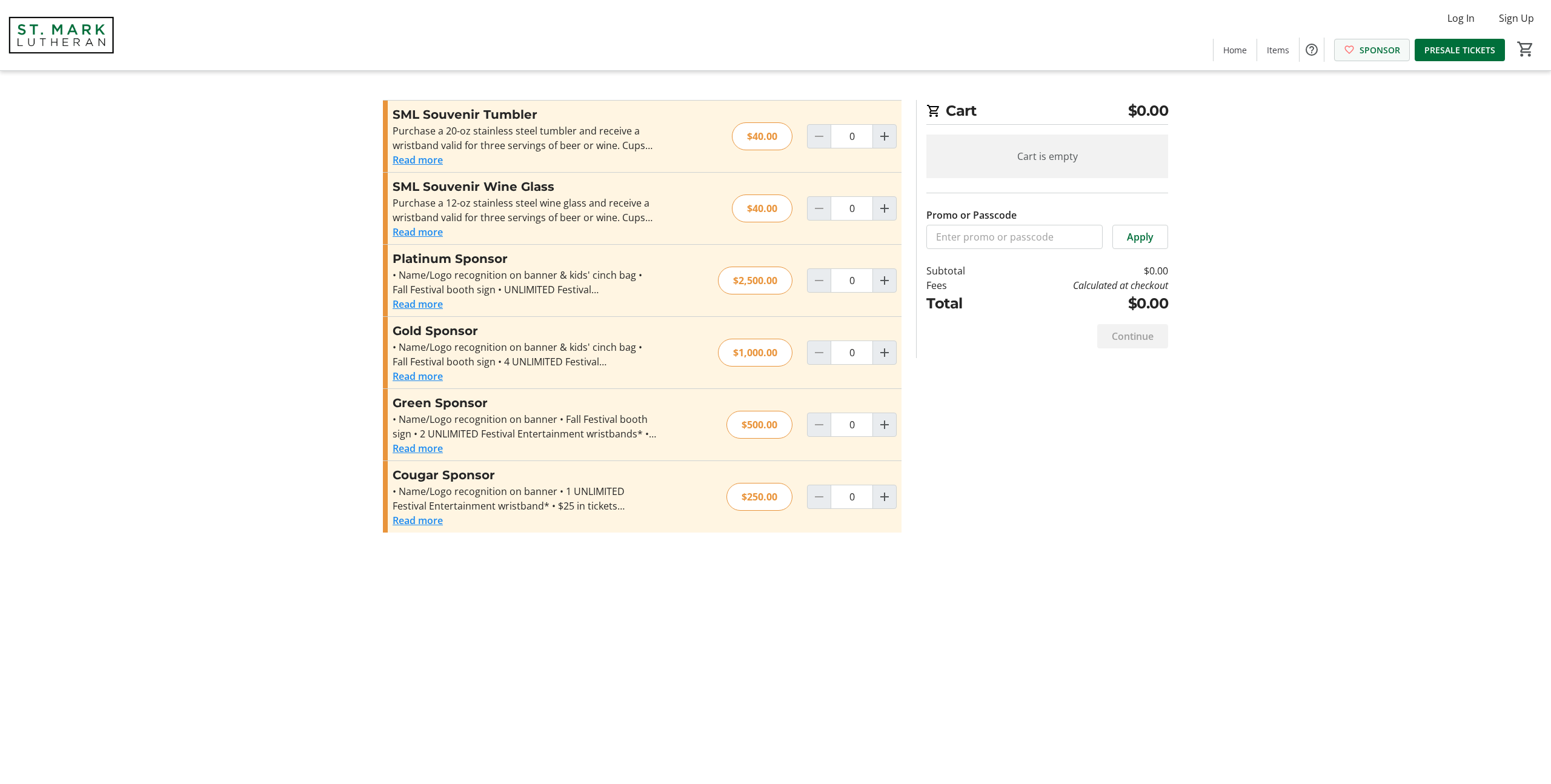
click at [1372, 48] on span "SPONSOR" at bounding box center [1379, 50] width 41 height 13
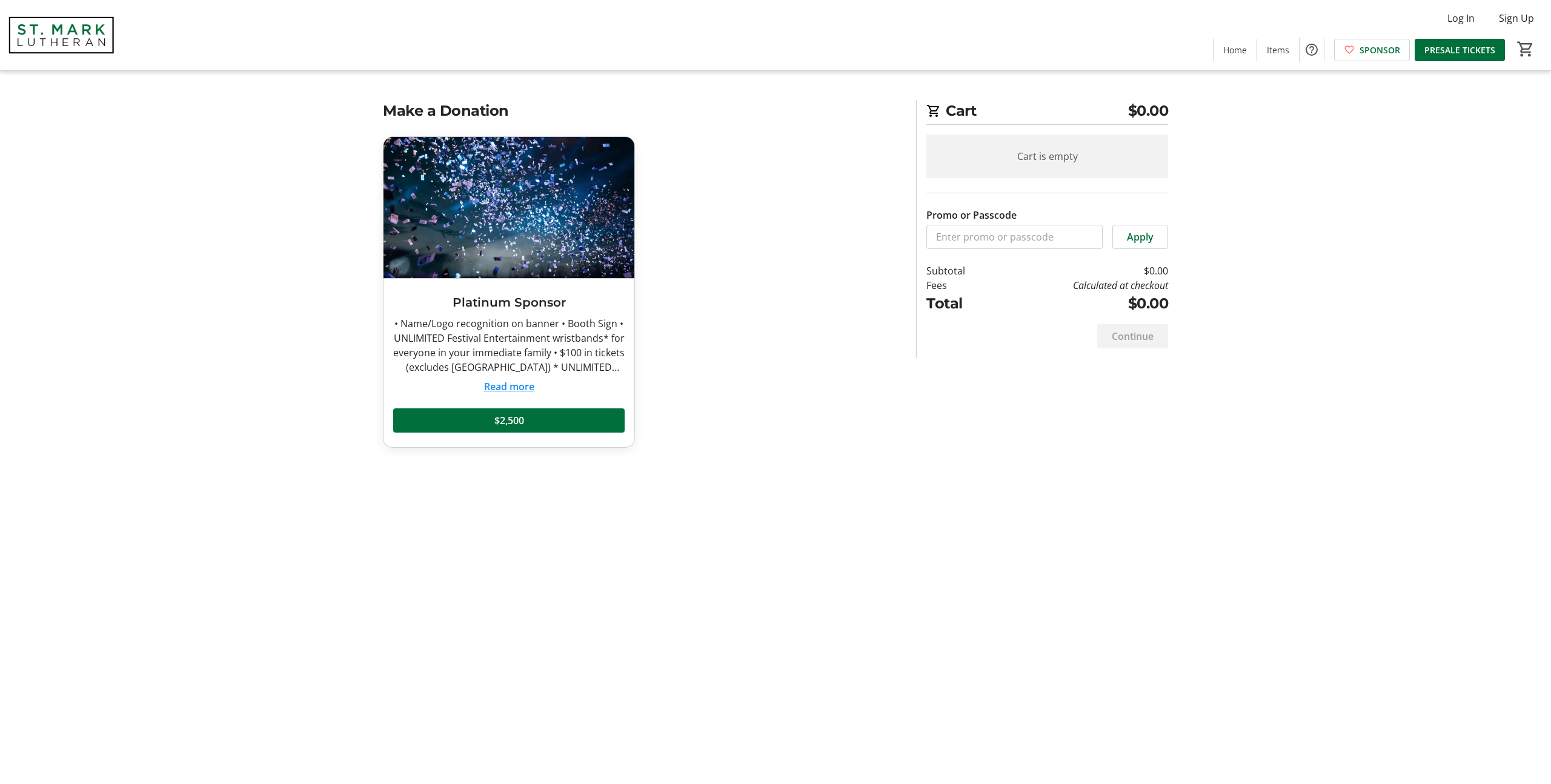
click at [86, 28] on img at bounding box center [60, 35] width 108 height 60
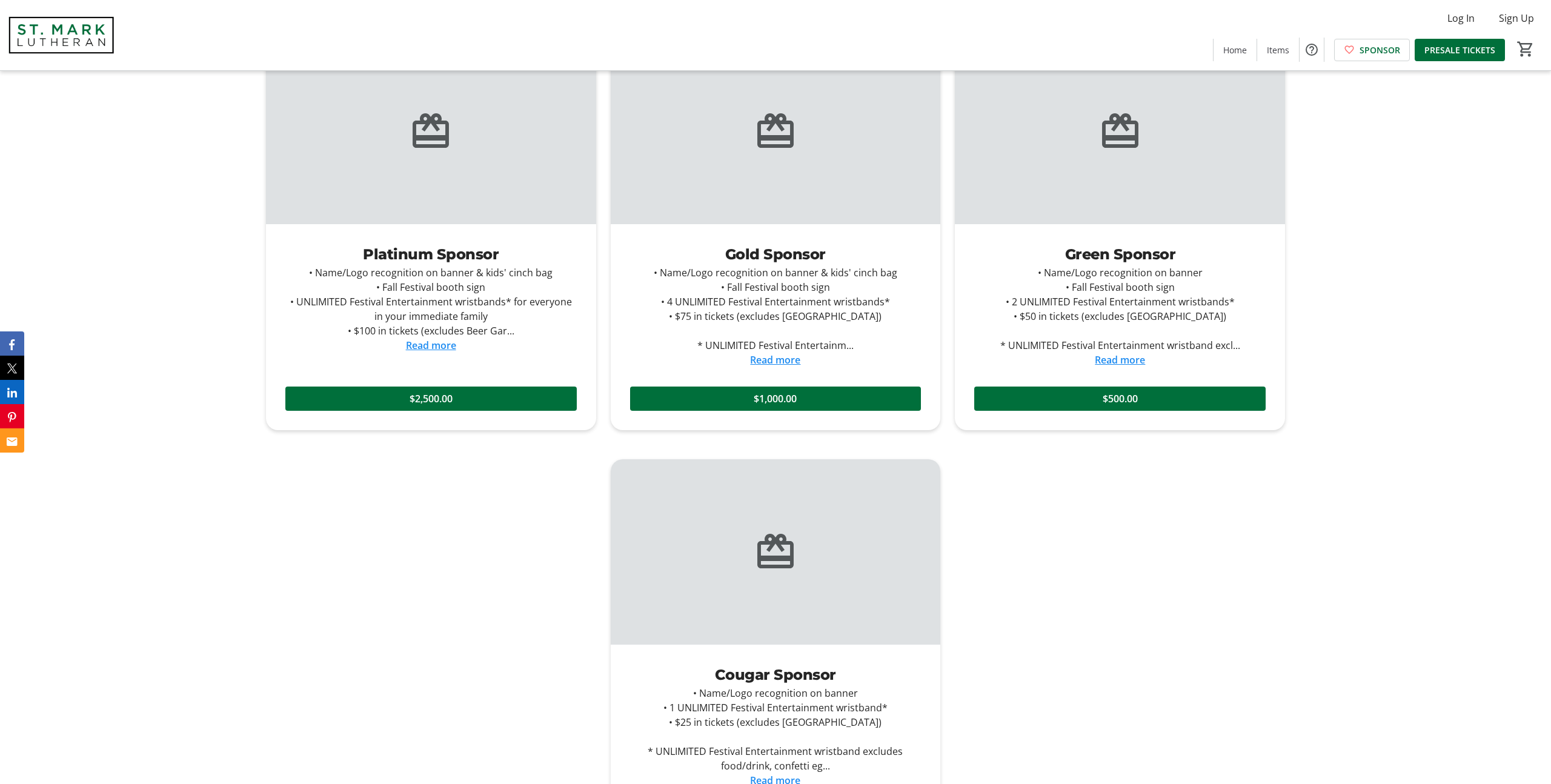
scroll to position [1230, 0]
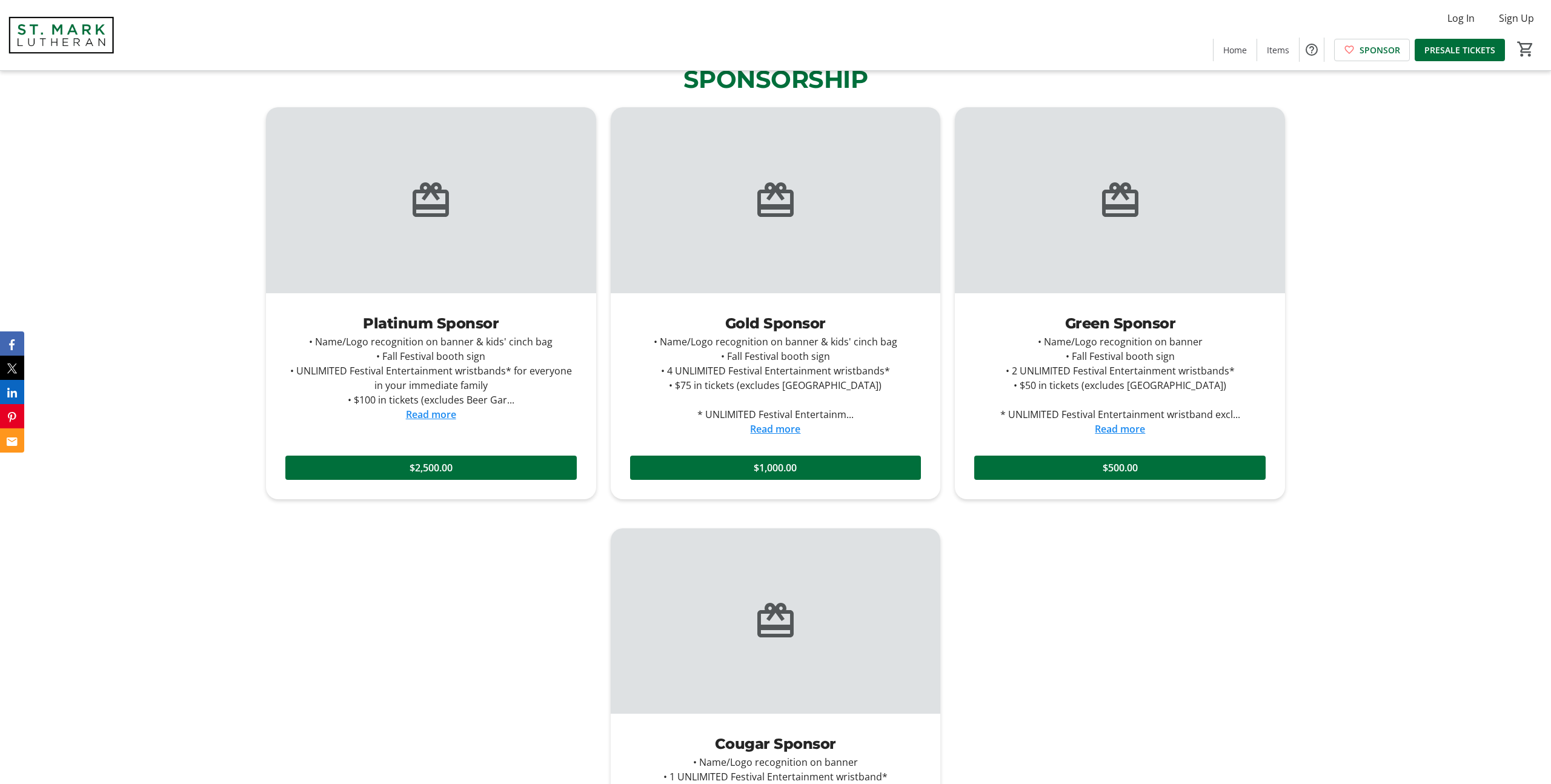
click at [790, 430] on link "Read more" at bounding box center [775, 428] width 51 height 13
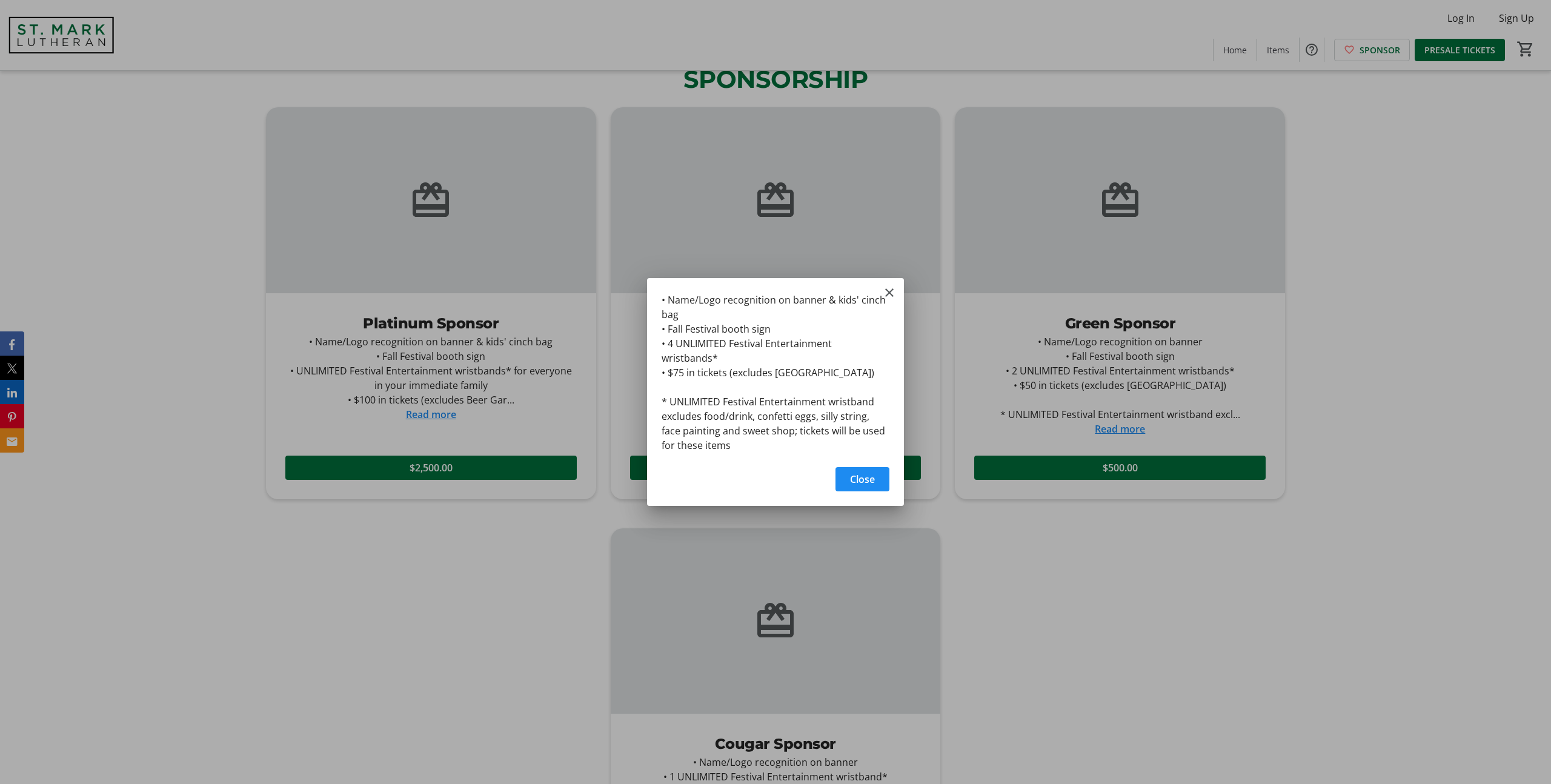
scroll to position [0, 0]
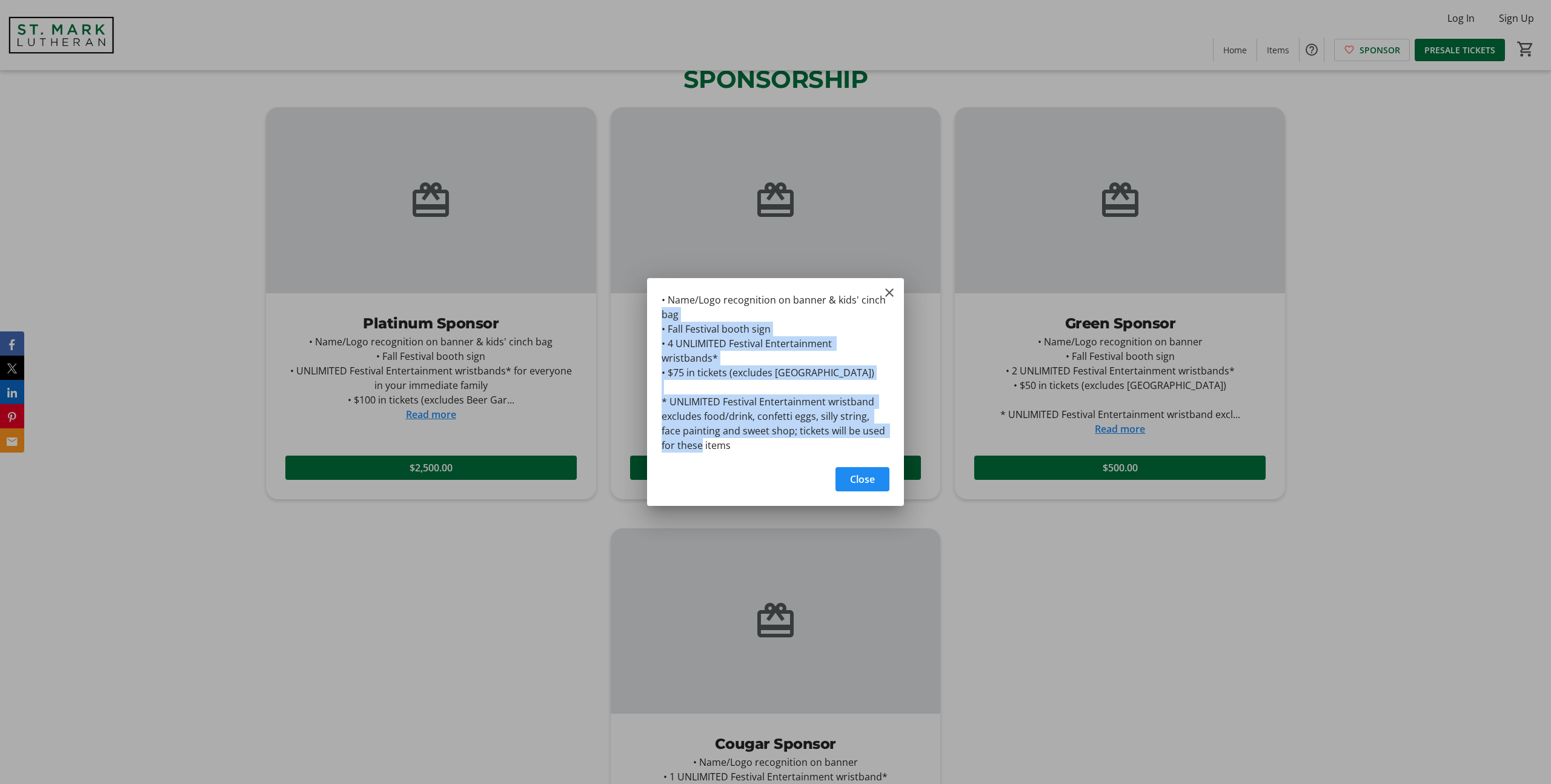
drag, startPoint x: 676, startPoint y: 410, endPoint x: 652, endPoint y: 314, distance: 99.0
click at [652, 314] on div "• Name/Logo recognition on banner & kids' cinch bag • Fall Festival booth sign …" at bounding box center [776, 368] width 257 height 181
click at [0, 0] on div "• Name/Logo recognition on banner & kids' cinch bag • Fall Festival booth sign …" at bounding box center [0, 0] width 0 height 0
copy div "• Name/Logo recognition on banner & kids' cinch bag • Fall Festival booth sign …"
click at [889, 299] on mat-icon "Close" at bounding box center [890, 292] width 15 height 15
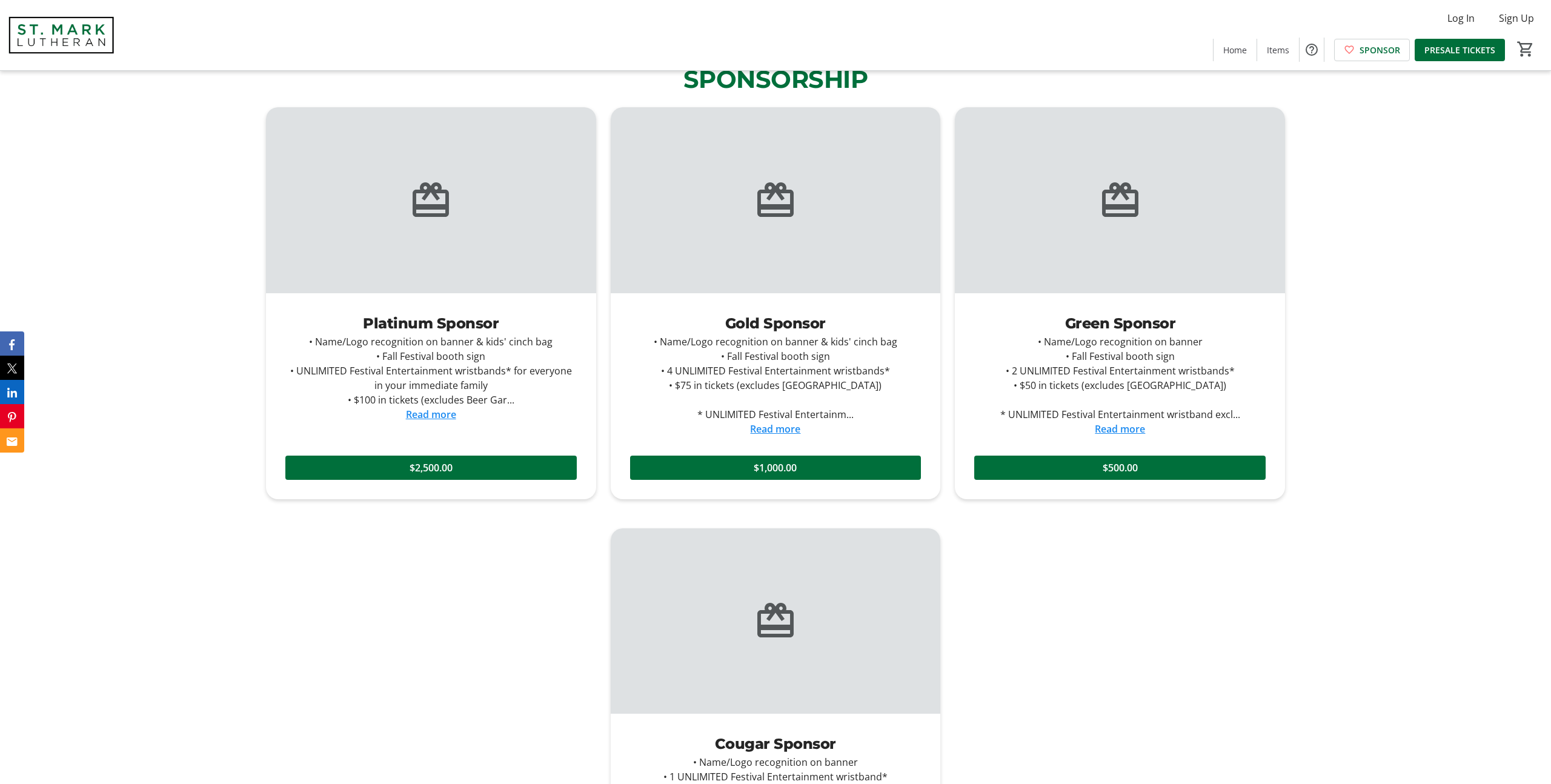
scroll to position [1230, 0]
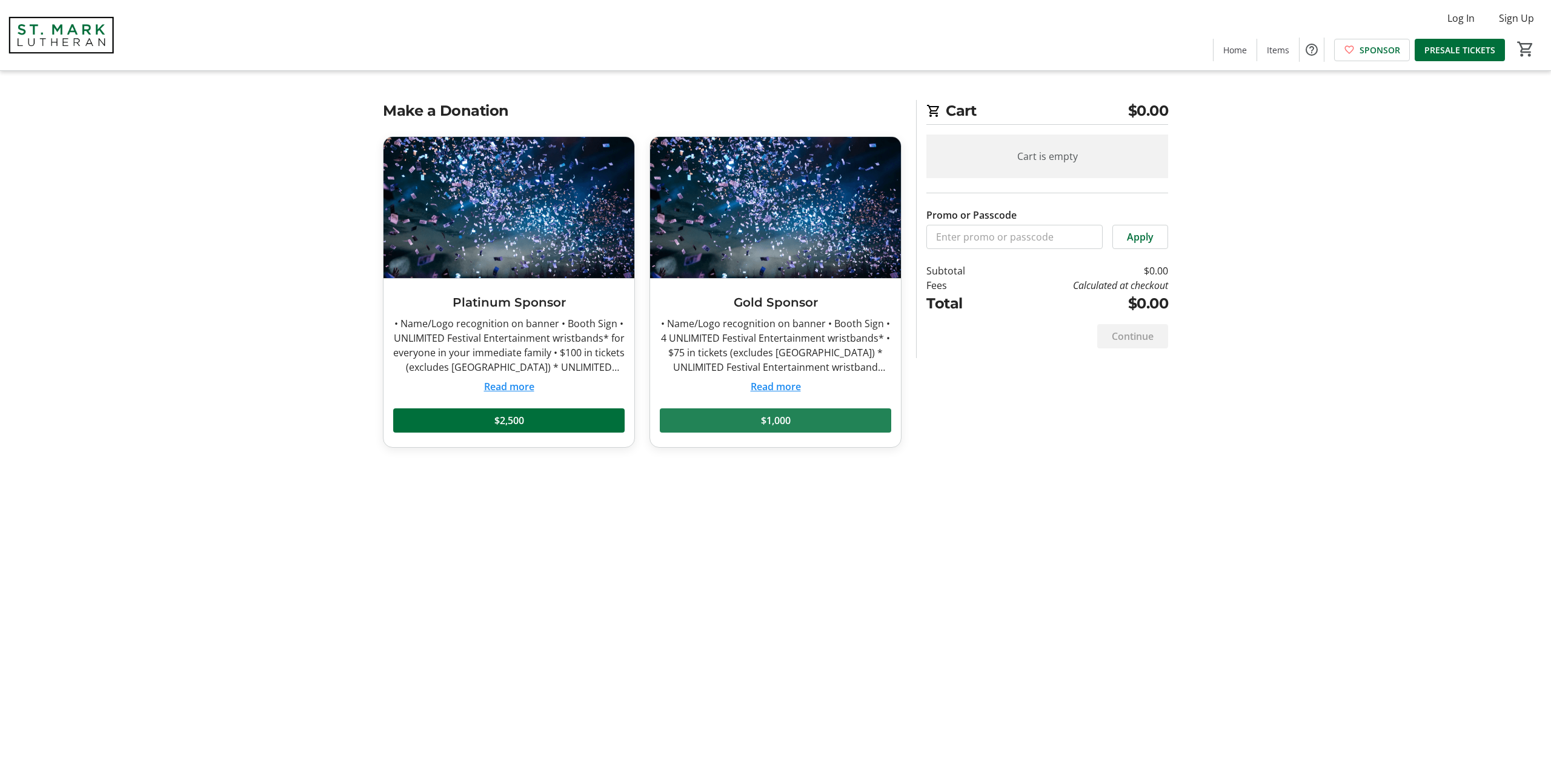
click at [824, 424] on span at bounding box center [775, 419] width 231 height 29
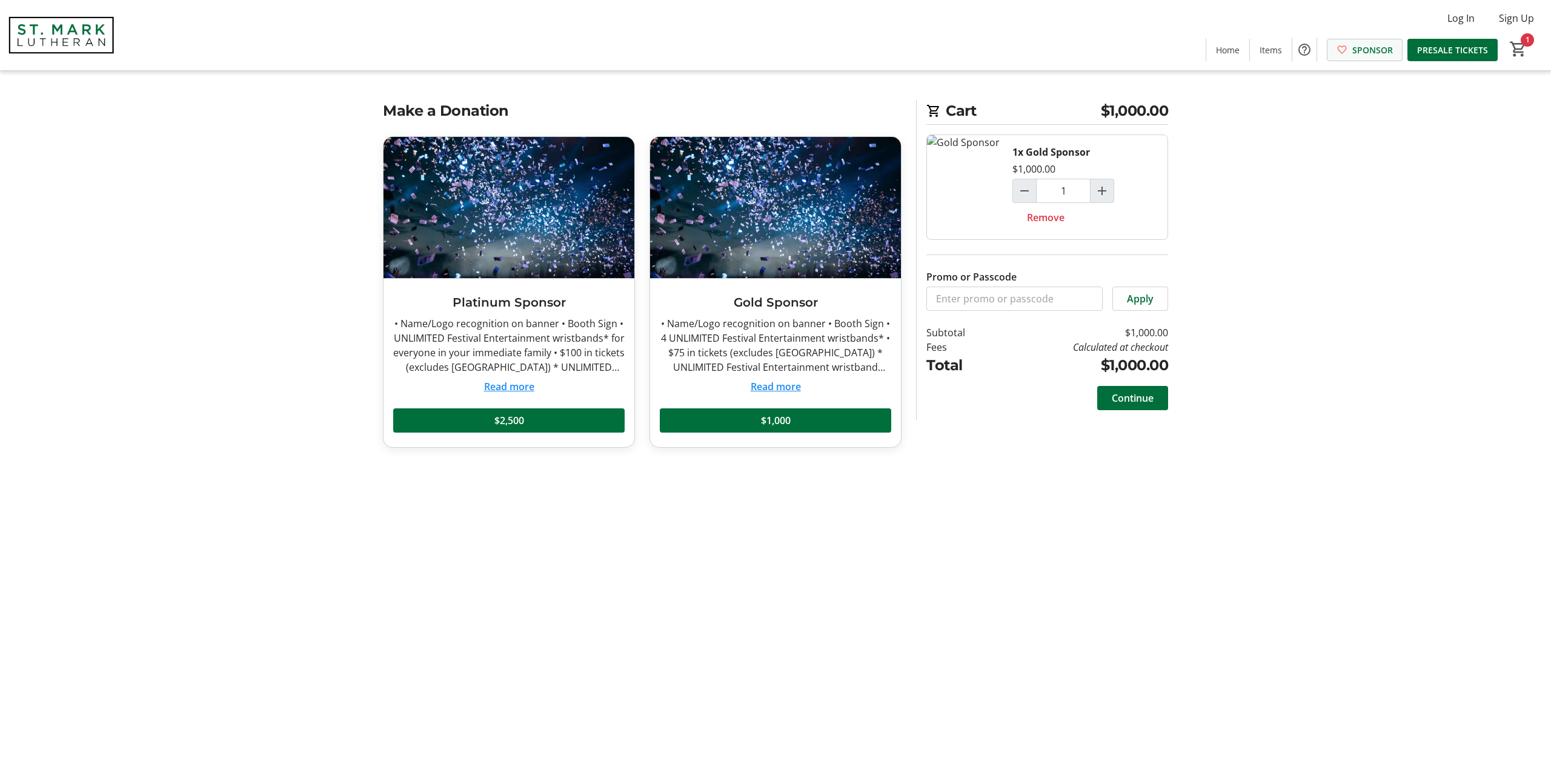
click at [1361, 55] on span "SPONSOR" at bounding box center [1372, 50] width 41 height 13
click at [1445, 51] on span "PRESALE TICKETS" at bounding box center [1452, 50] width 70 height 13
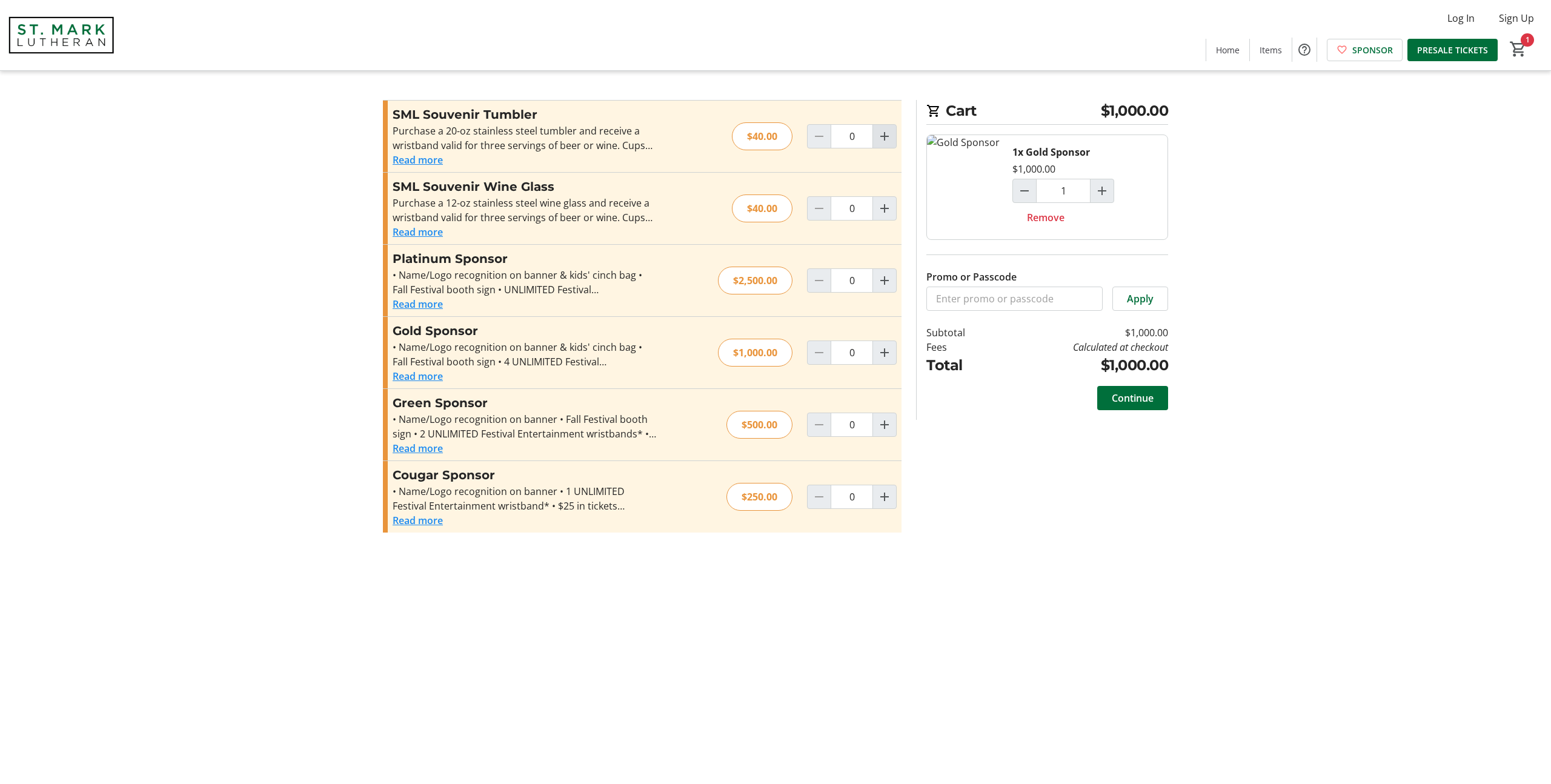
click at [889, 138] on mat-icon "Increment by one" at bounding box center [885, 136] width 15 height 15
type input "1"
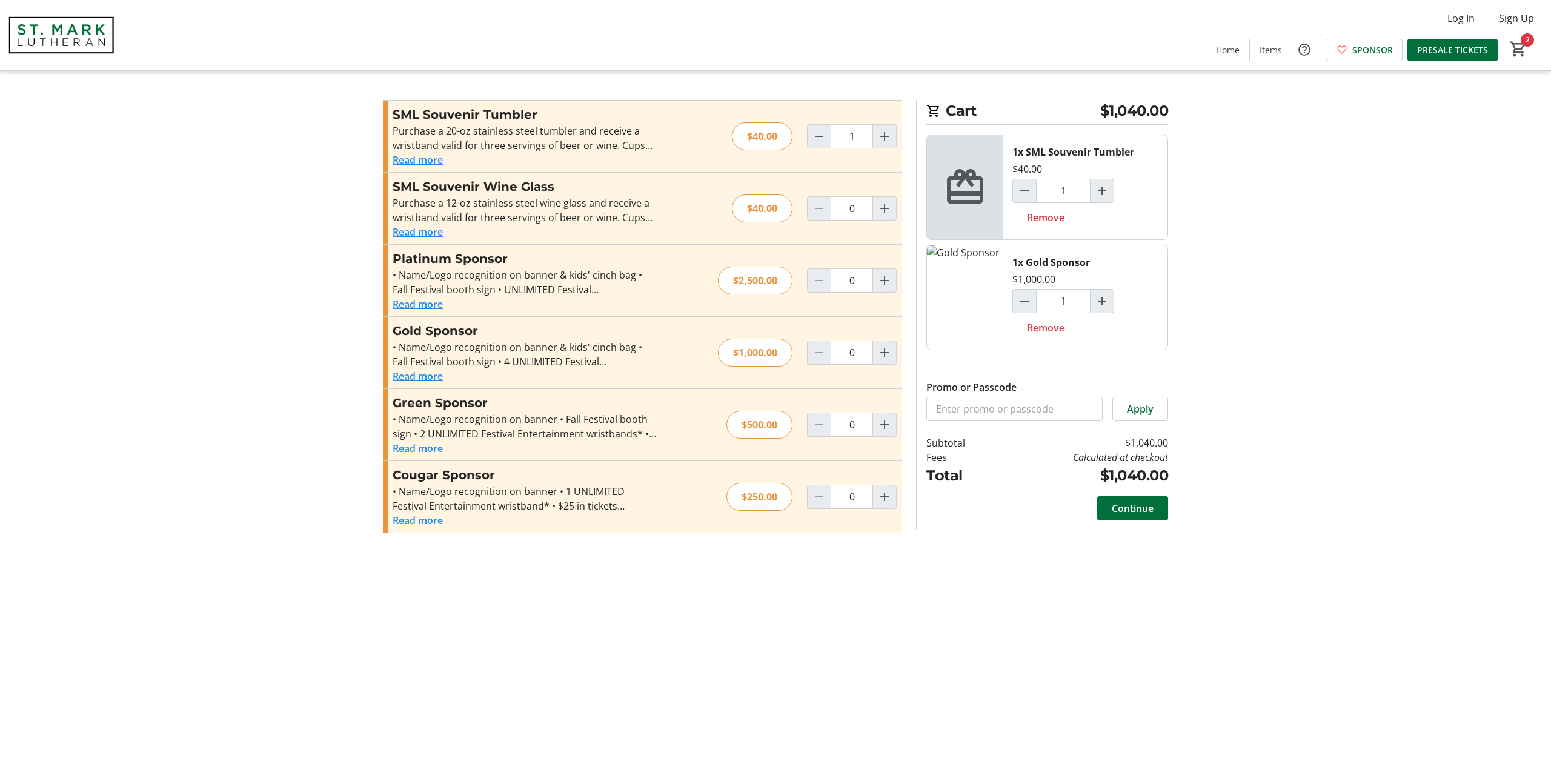
click at [54, 45] on img at bounding box center [60, 35] width 108 height 60
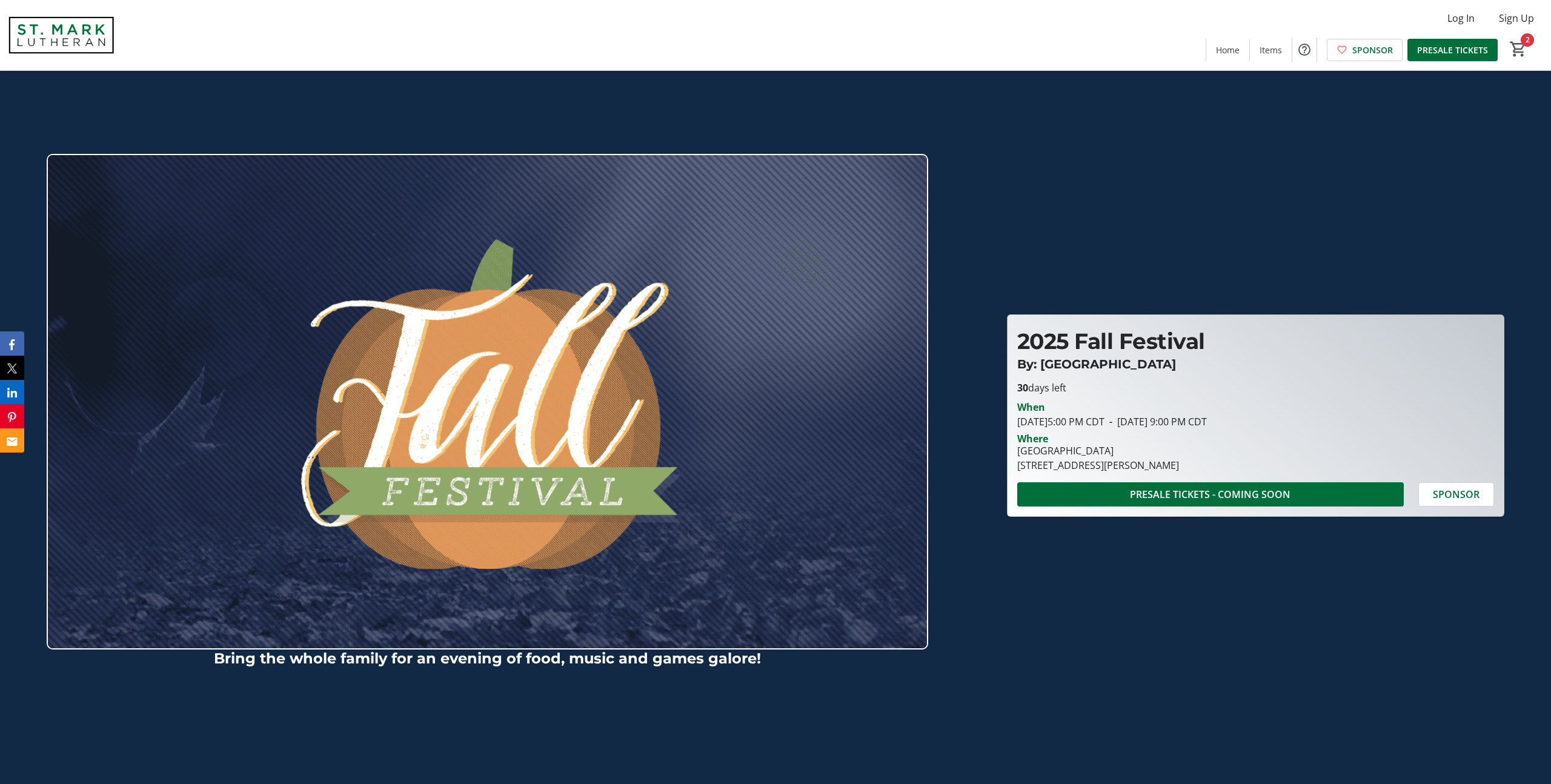
click at [1066, 225] on div "Bring the whole family for an evening of food, music and games galore! 2025 Fal…" at bounding box center [775, 403] width 1536 height 694
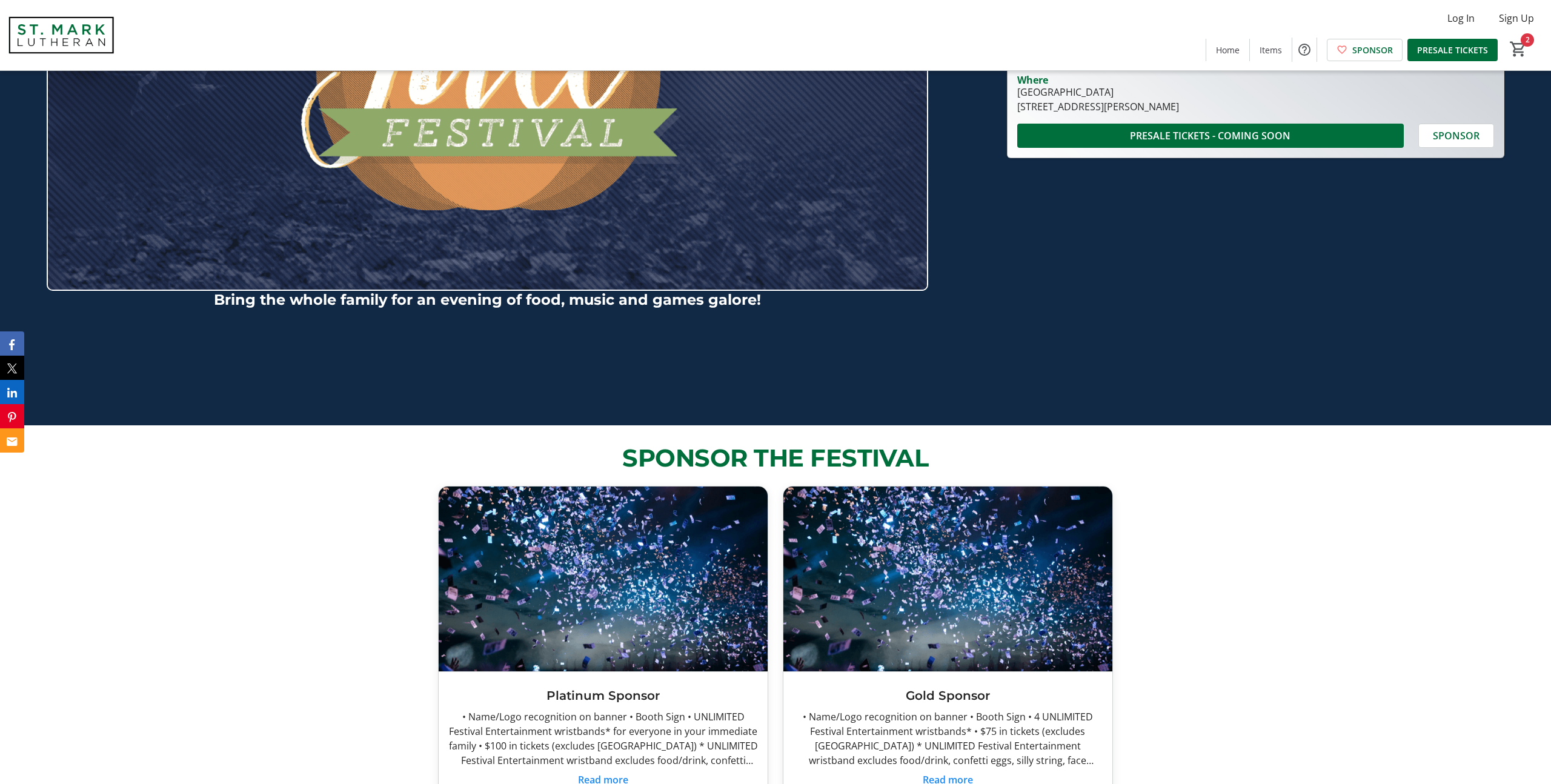
scroll to position [357, 0]
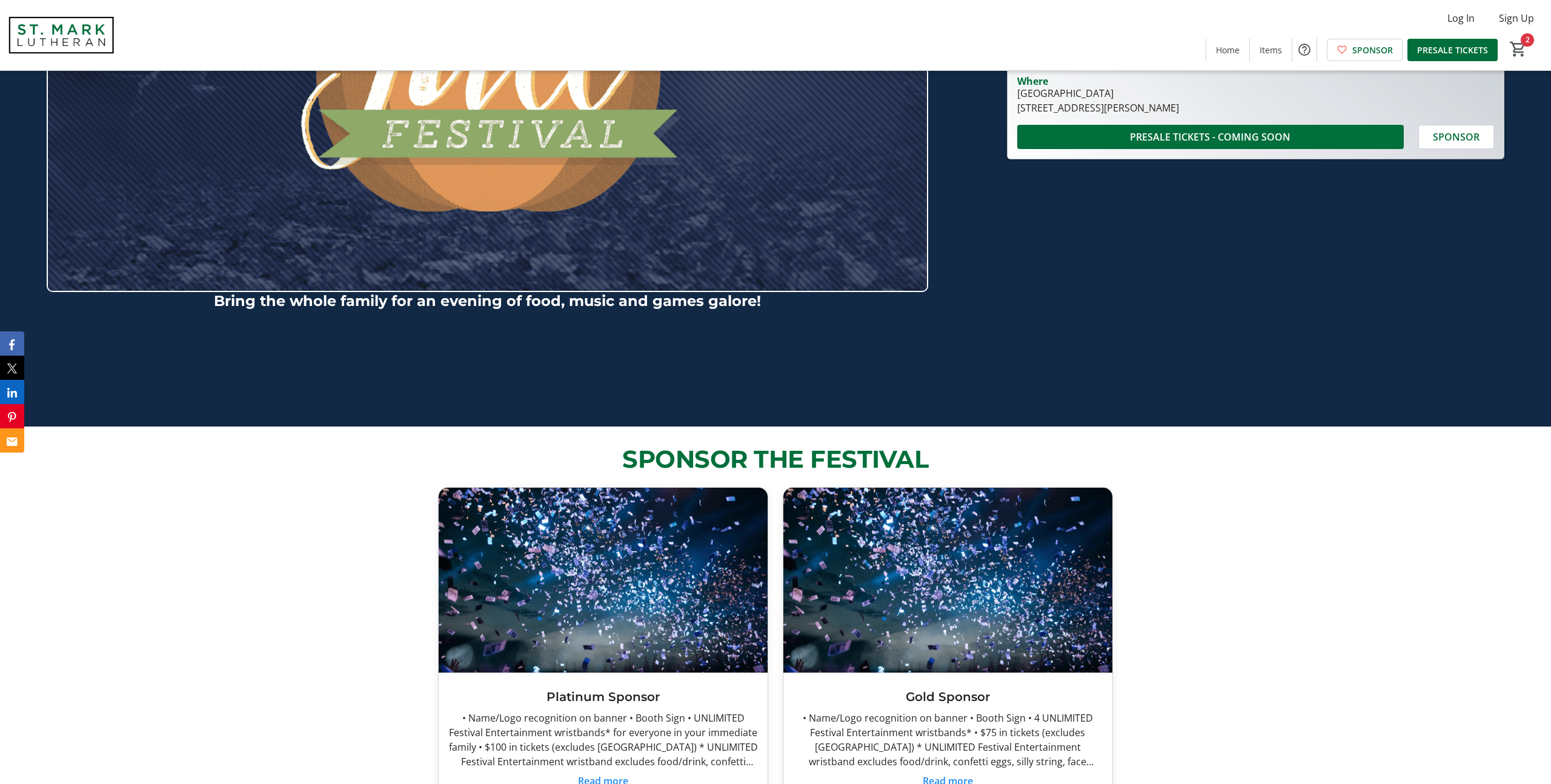
click at [722, 302] on strong "Bring the whole family for an evening of food, music and games galore!" at bounding box center [488, 300] width 547 height 18
drag, startPoint x: 726, startPoint y: 297, endPoint x: 763, endPoint y: 310, distance: 39.2
click at [726, 297] on strong "Bring the whole family for an evening of food, music and games galore!" at bounding box center [488, 300] width 547 height 18
click at [872, 336] on div "Bring the whole family for an evening of food, music and games galore!" at bounding box center [487, 53] width 882 height 679
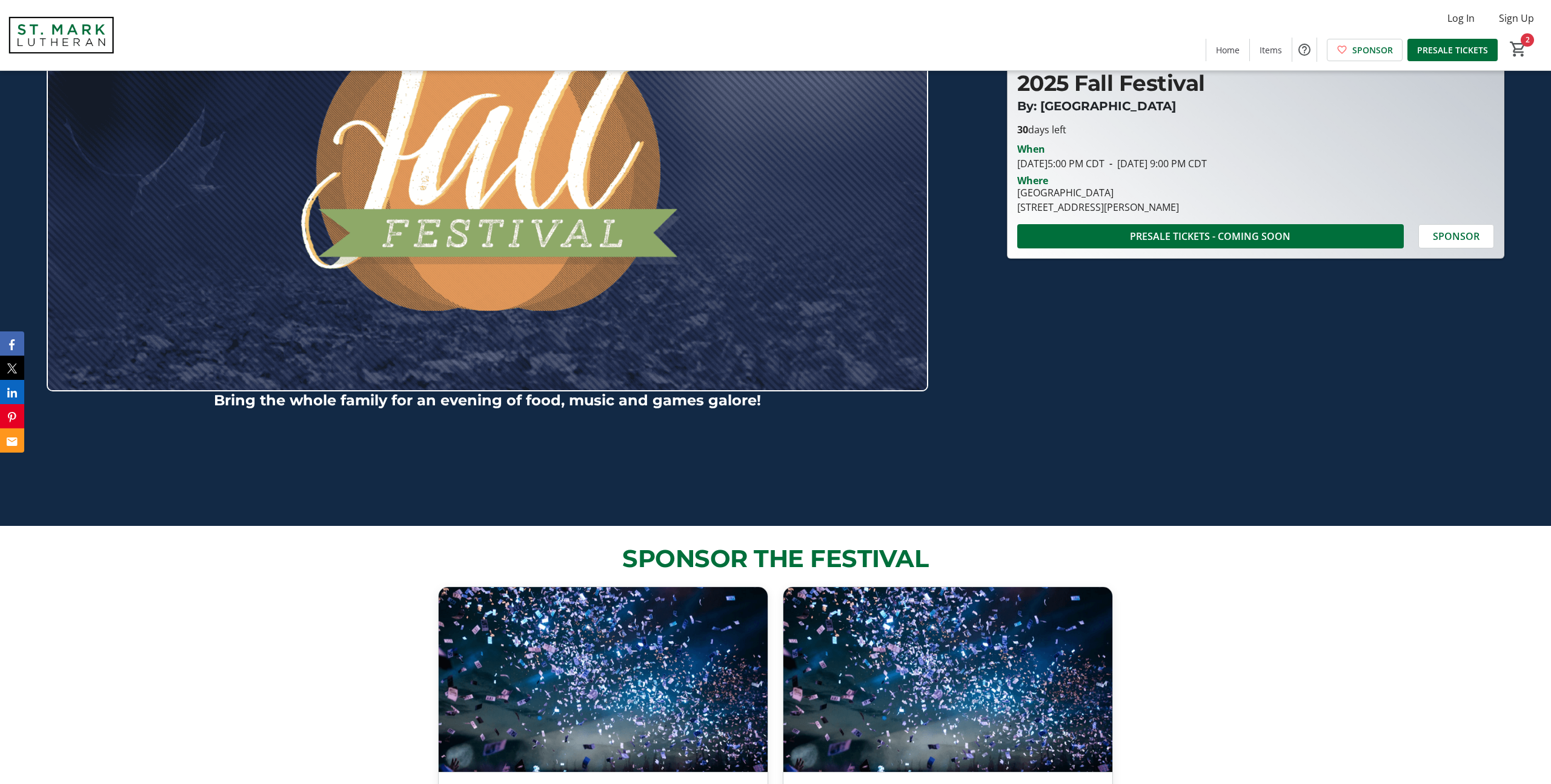
scroll to position [259, 0]
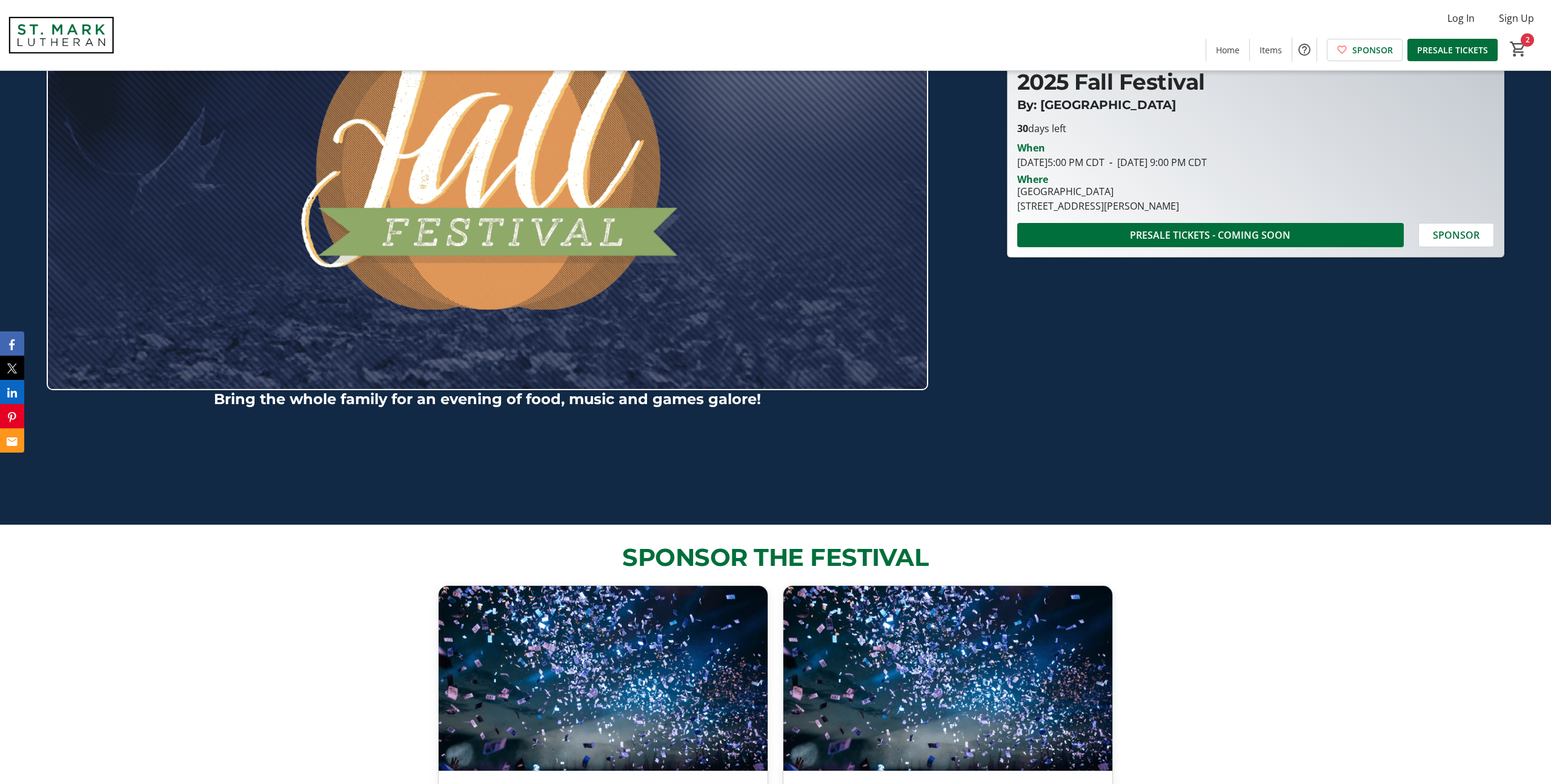
click at [731, 402] on strong "Bring the whole family for an evening of food, music and games galore!" at bounding box center [488, 398] width 547 height 18
click at [507, 409] on div "Bring the whole family for an evening of food, music and games galore!" at bounding box center [487, 151] width 882 height 679
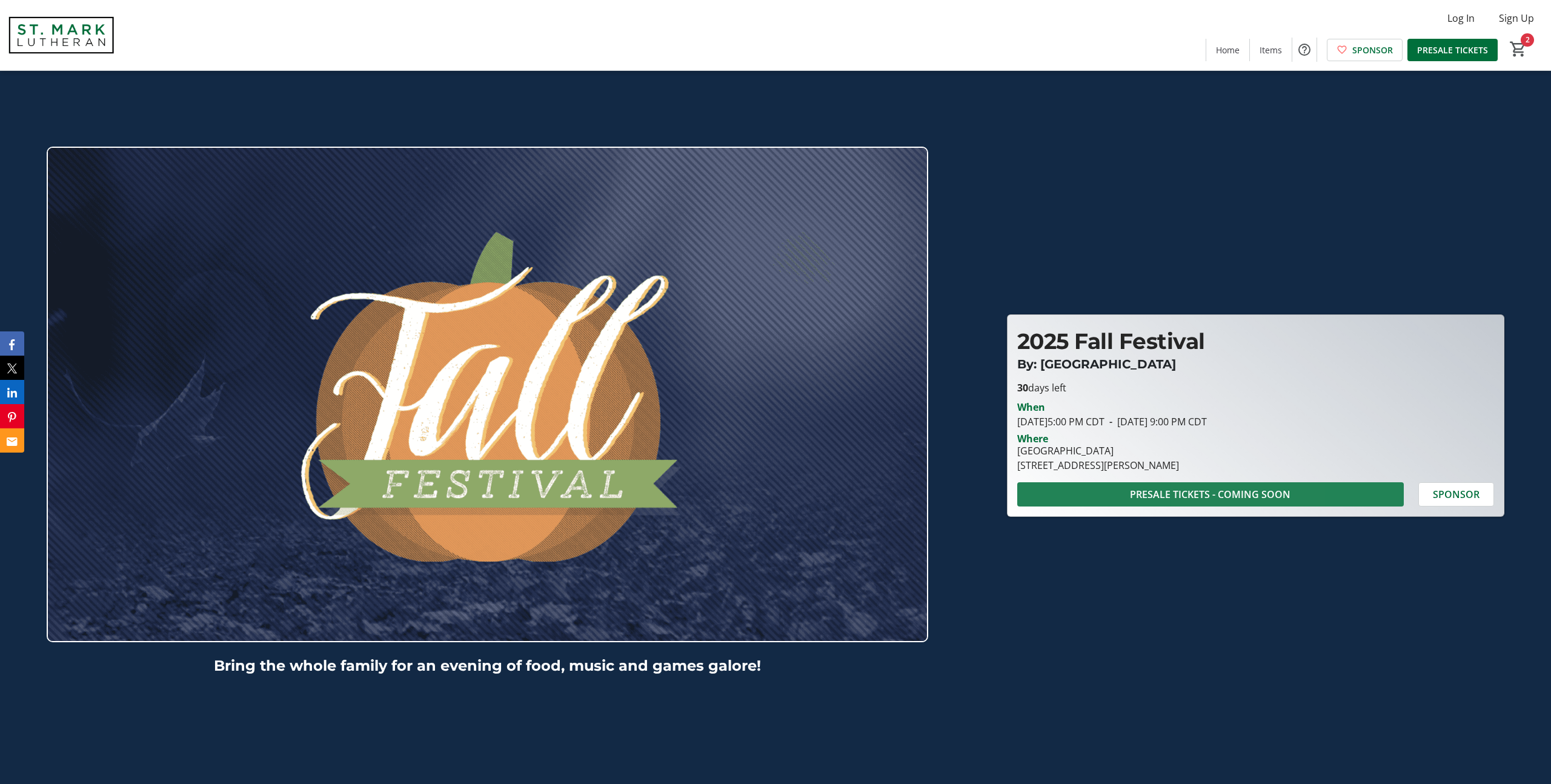
click at [1221, 496] on span "PRESALE TICKETS - COMING SOON" at bounding box center [1210, 494] width 161 height 15
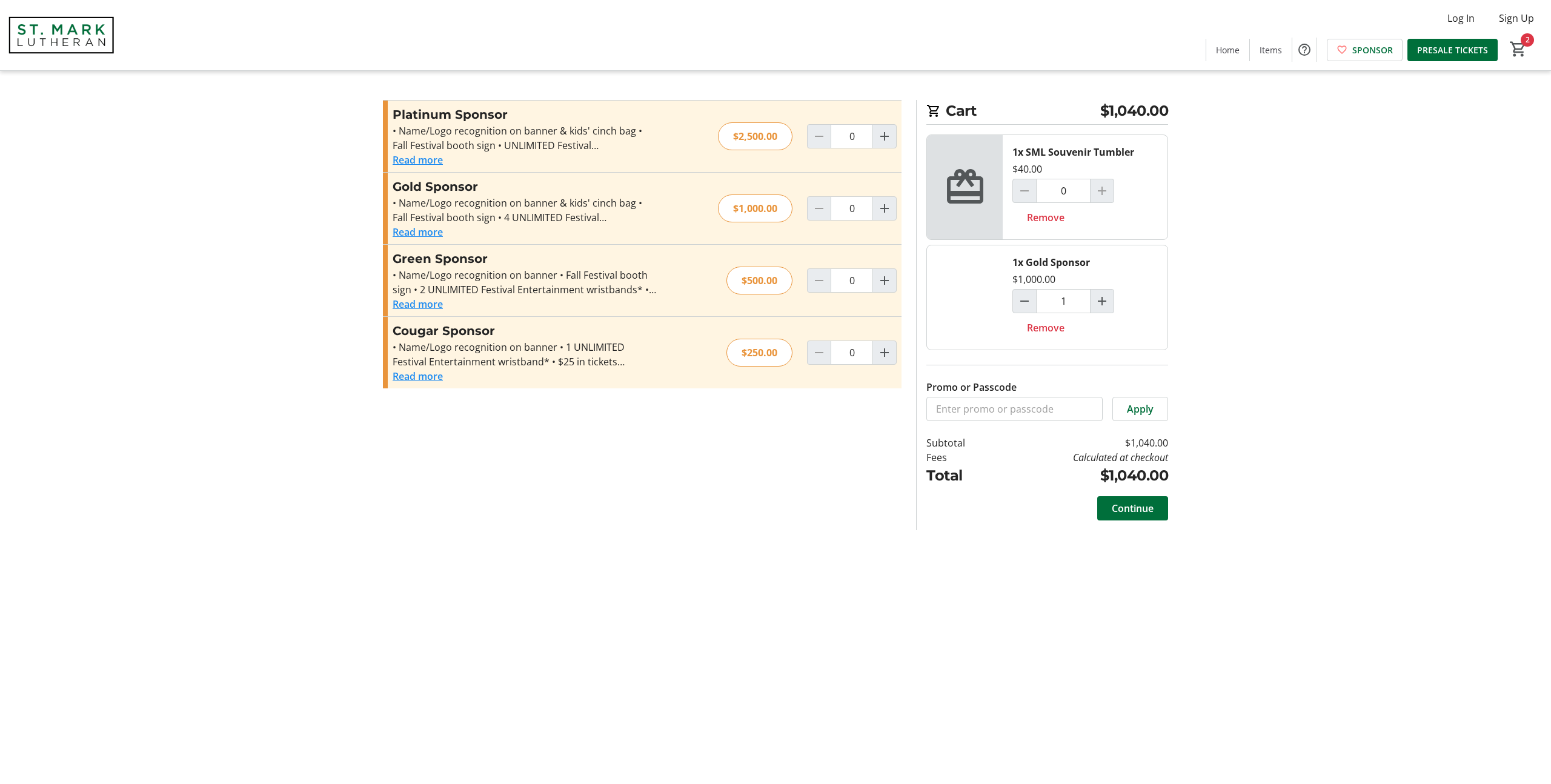
click at [425, 378] on button "Read more" at bounding box center [418, 376] width 51 height 15
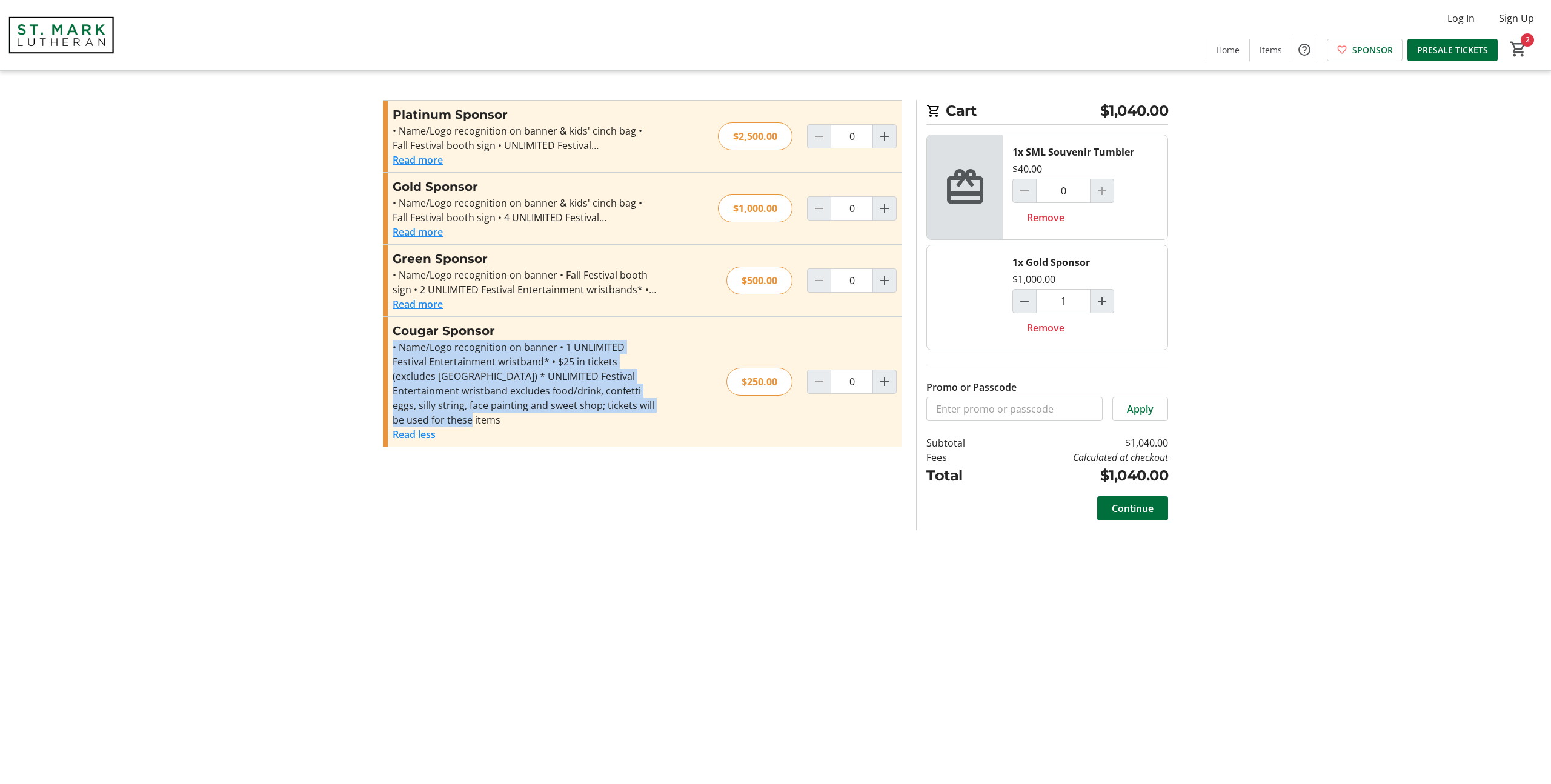
drag, startPoint x: 491, startPoint y: 418, endPoint x: 387, endPoint y: 350, distance: 124.3
click at [387, 350] on div "Cougar Sponsor • Name/Logo recognition on banner • 1 UNLIMITED Festival Enterta…" at bounding box center [642, 382] width 519 height 130
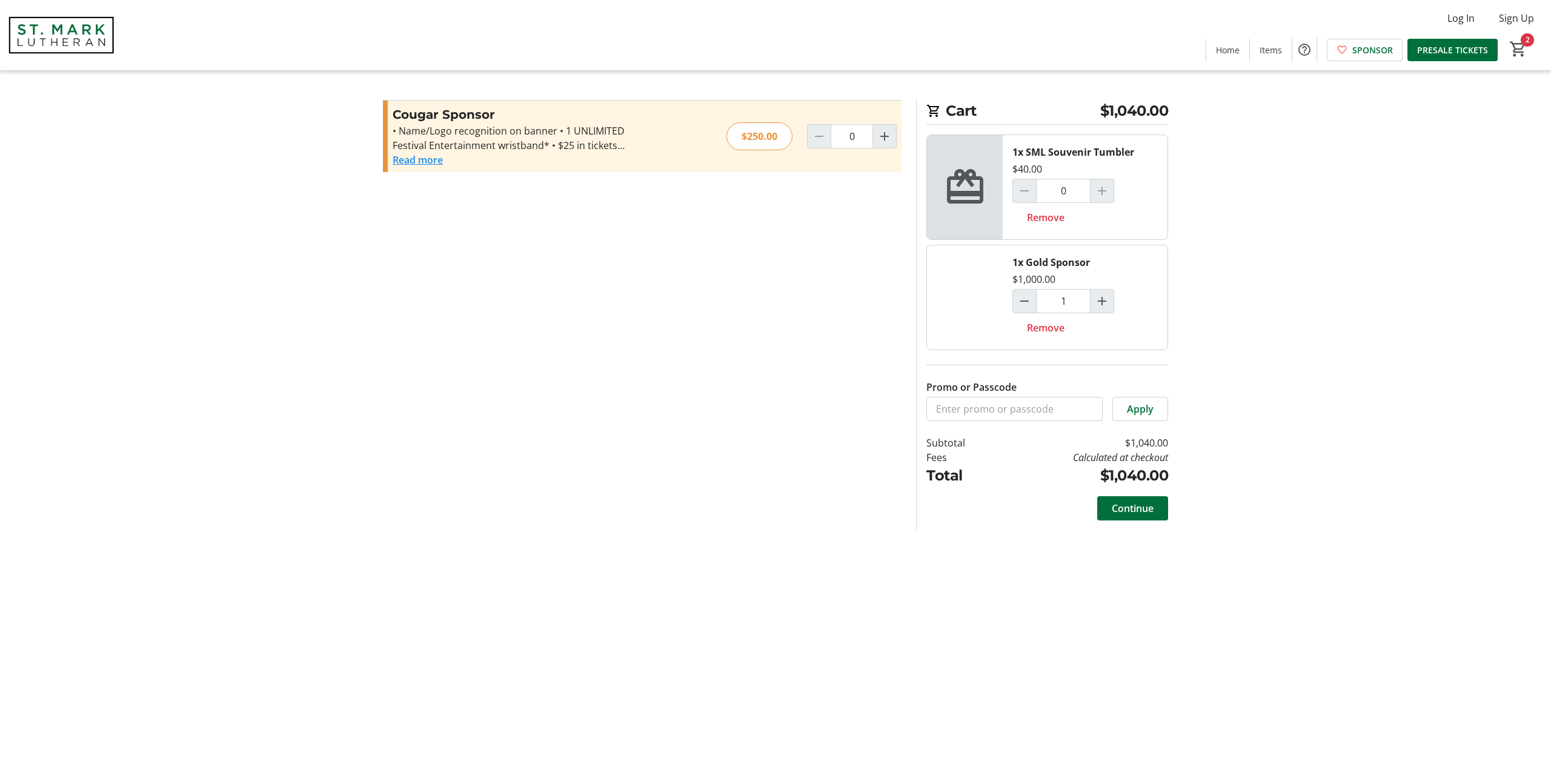
click at [92, 59] on img at bounding box center [60, 35] width 108 height 60
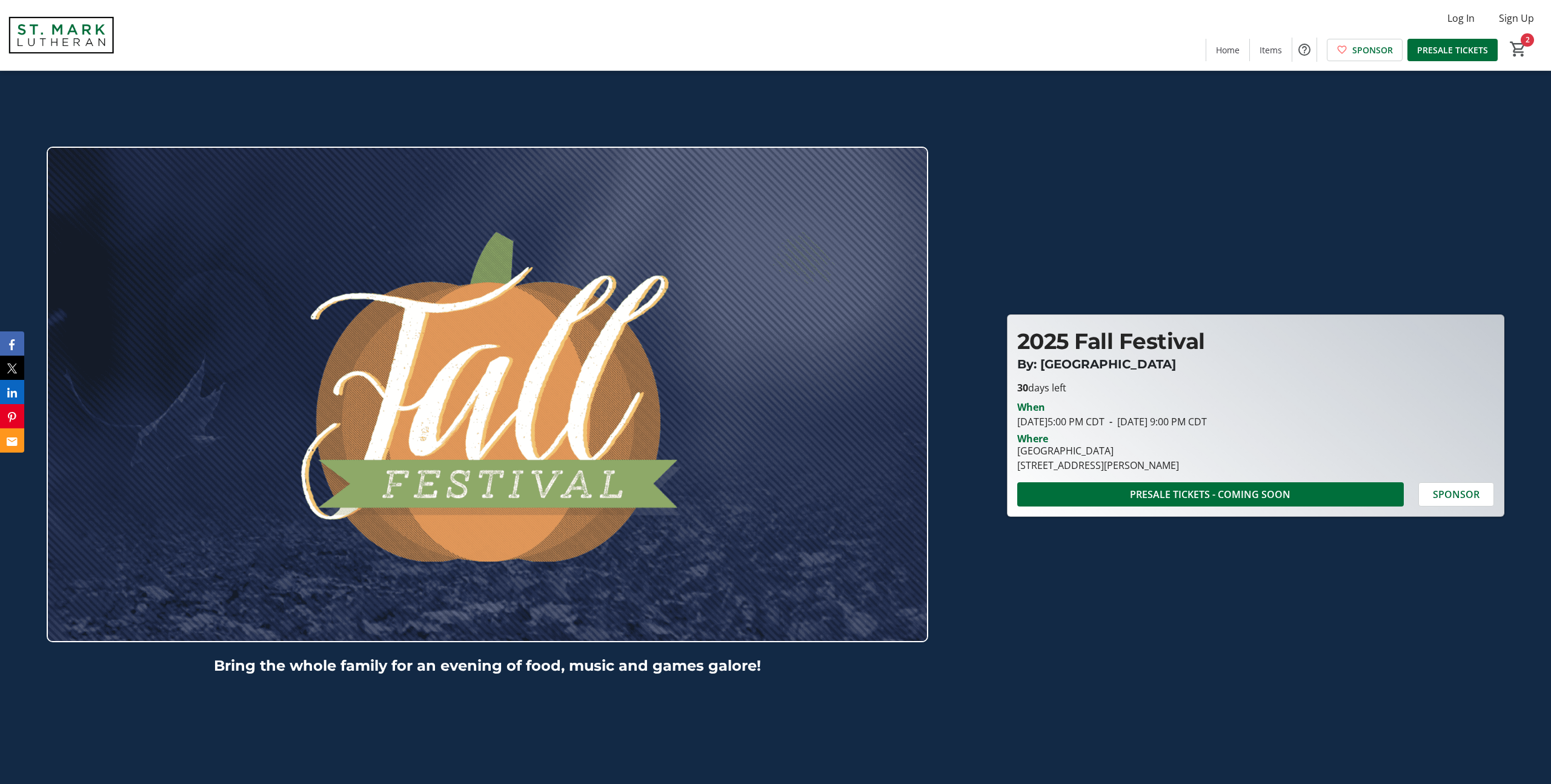
click at [81, 34] on img at bounding box center [60, 35] width 108 height 60
click at [77, 42] on img at bounding box center [60, 35] width 108 height 60
click at [1213, 495] on span "PRESALE TICKETS - COMING SOON" at bounding box center [1210, 494] width 161 height 15
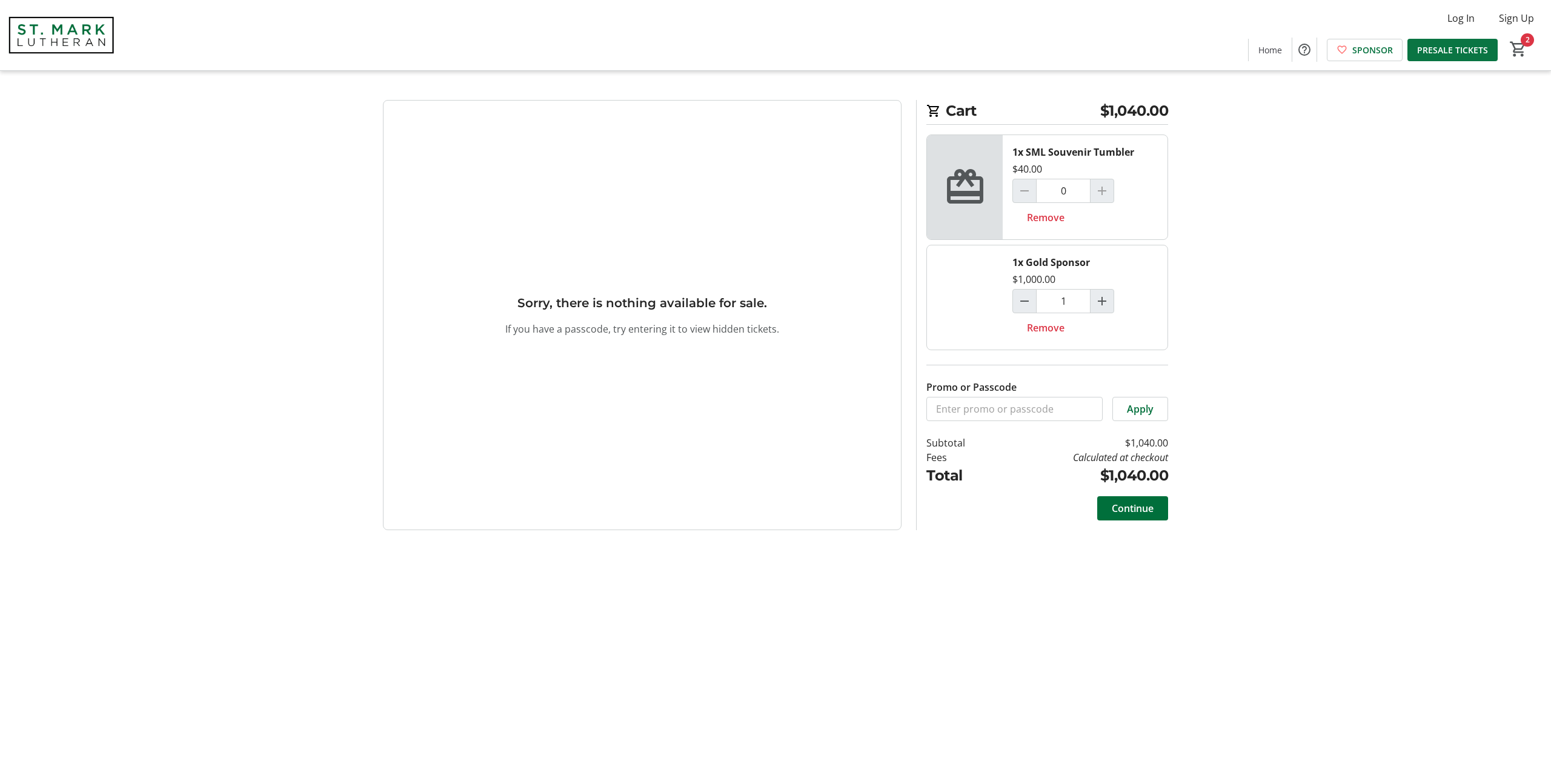
click at [1475, 44] on span "PRESALE TICKETS" at bounding box center [1452, 50] width 70 height 13
click at [1374, 47] on span "SPONSOR" at bounding box center [1372, 50] width 41 height 13
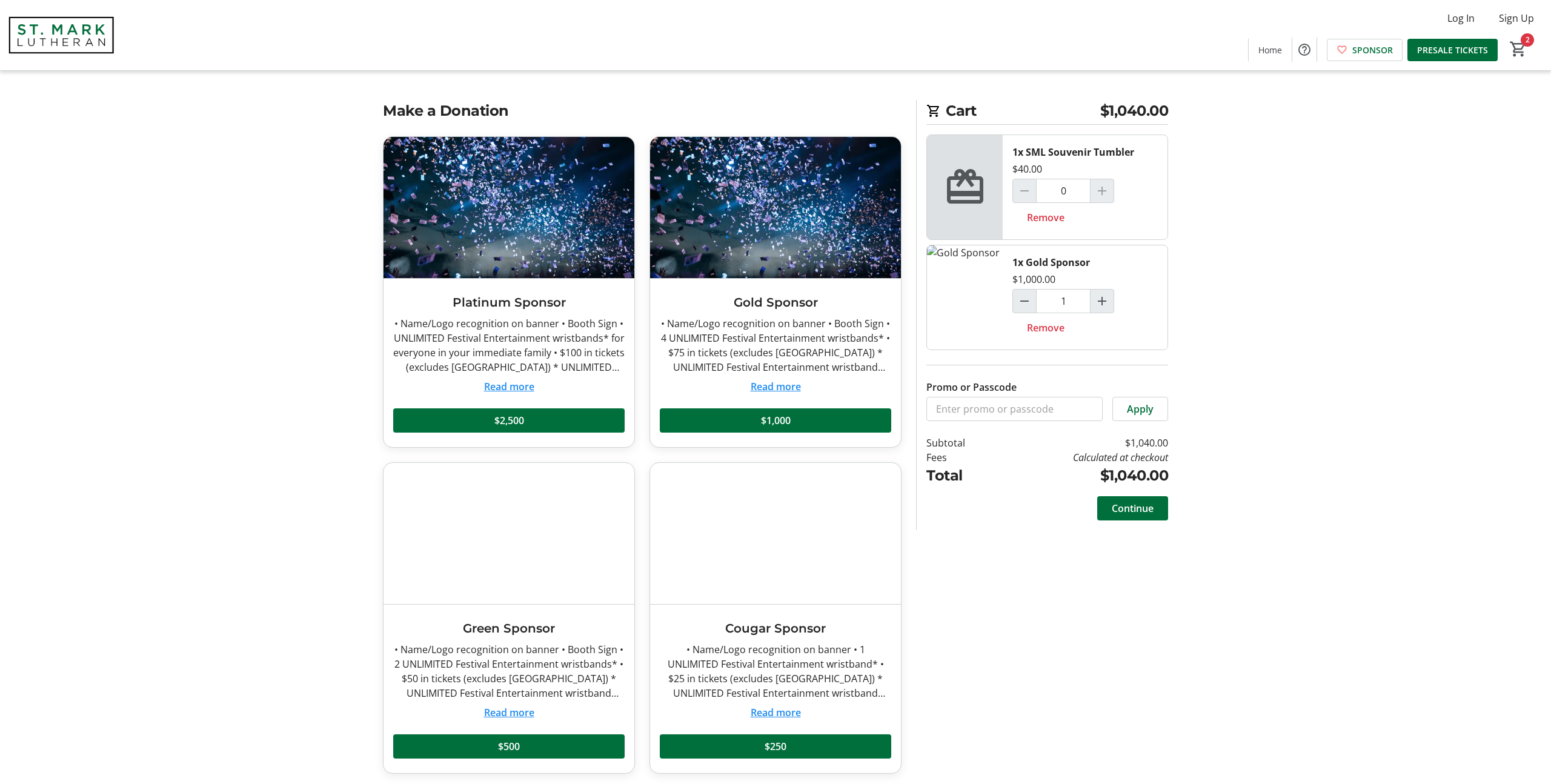
scroll to position [4, 0]
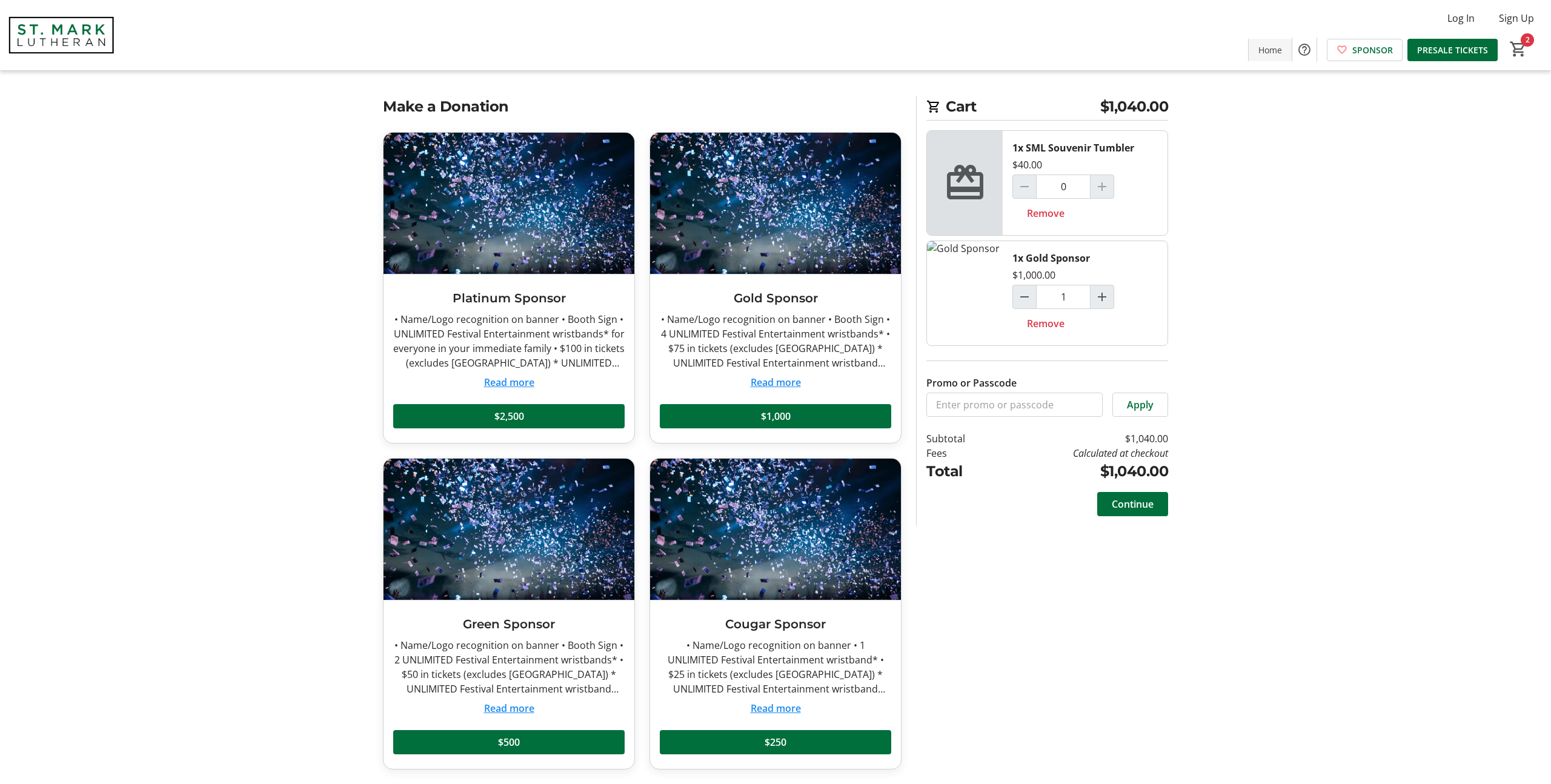
click at [1274, 48] on span "Home" at bounding box center [1270, 50] width 24 height 13
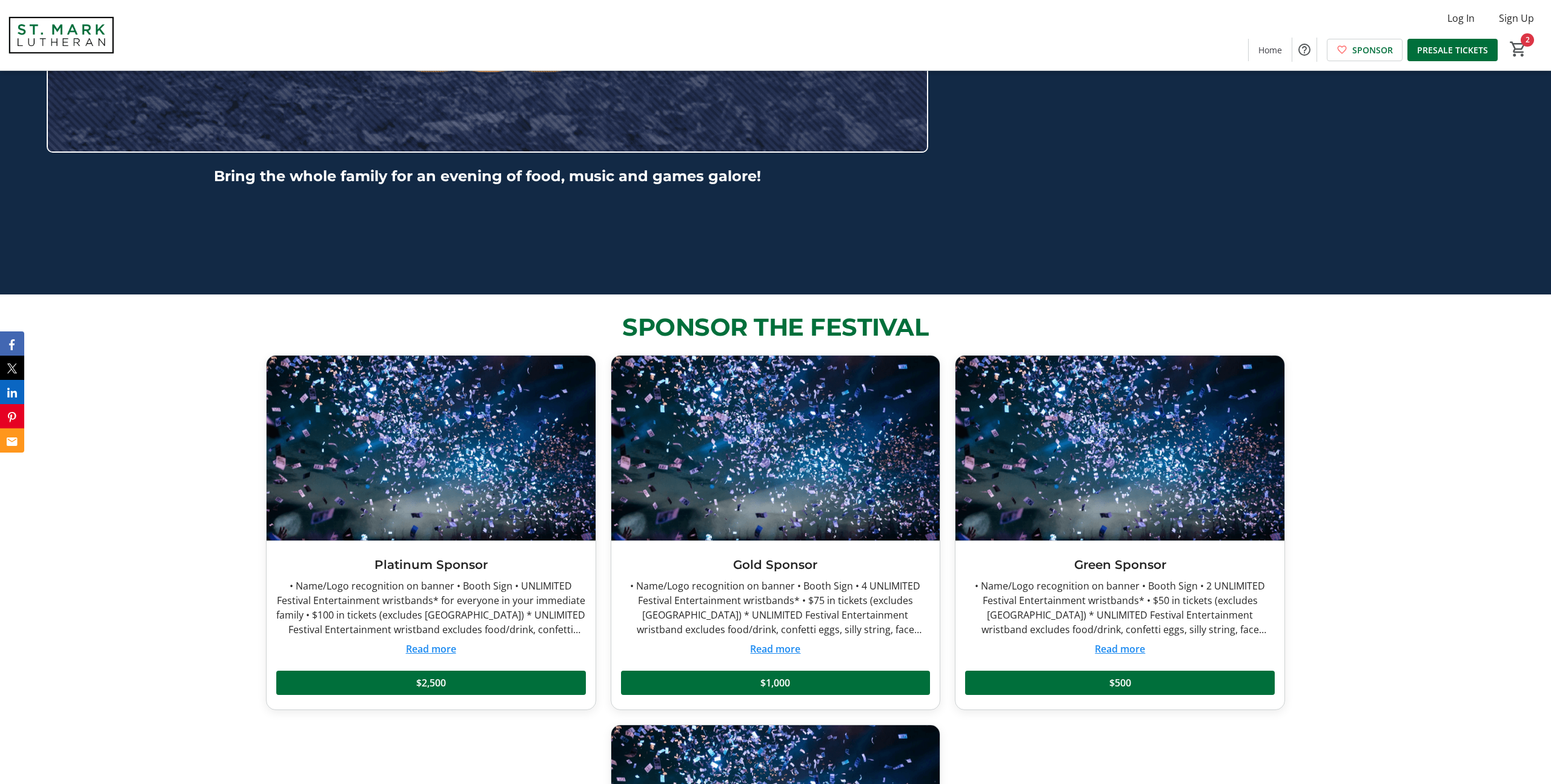
scroll to position [494, 0]
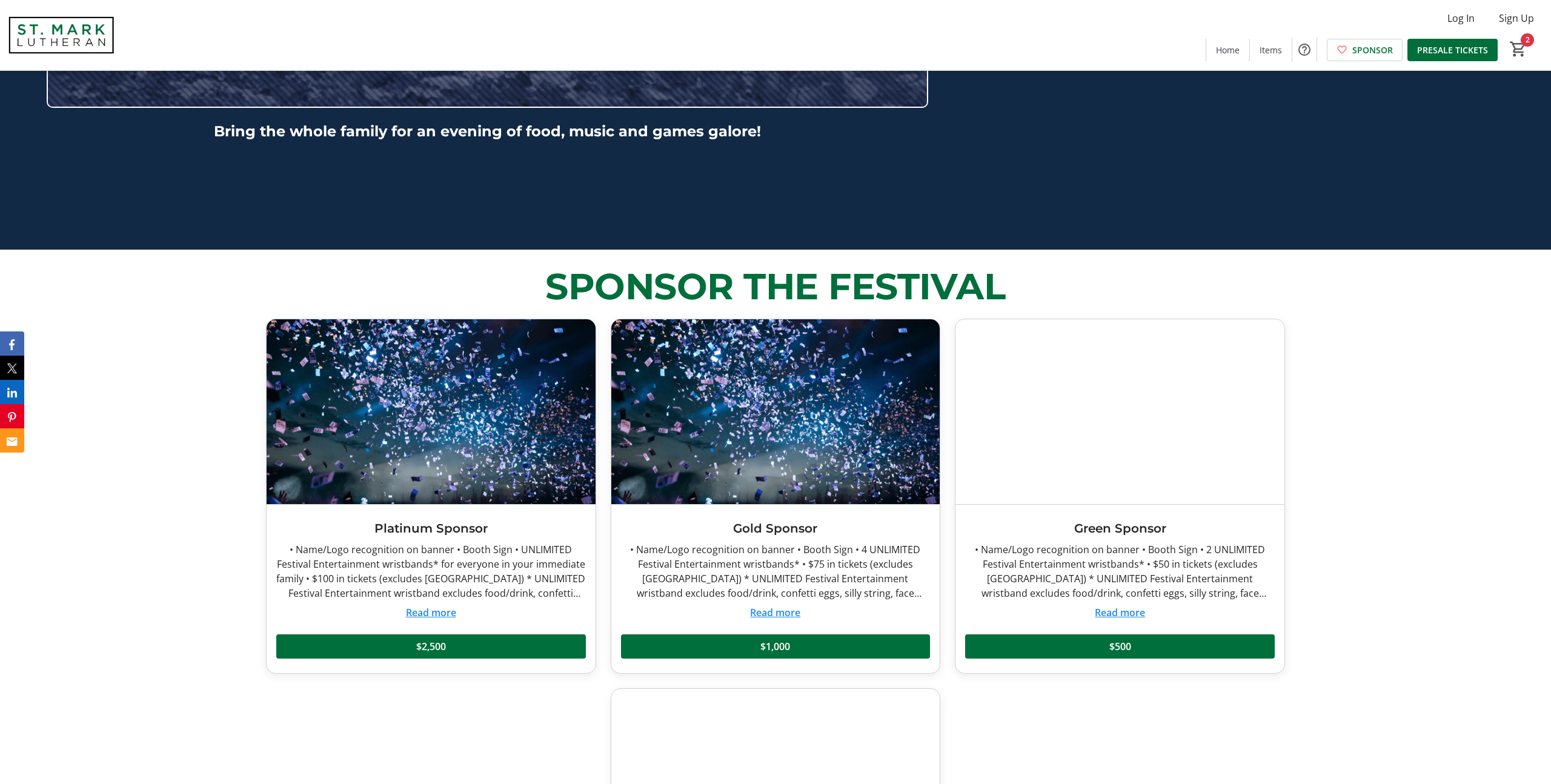
scroll to position [1363, 0]
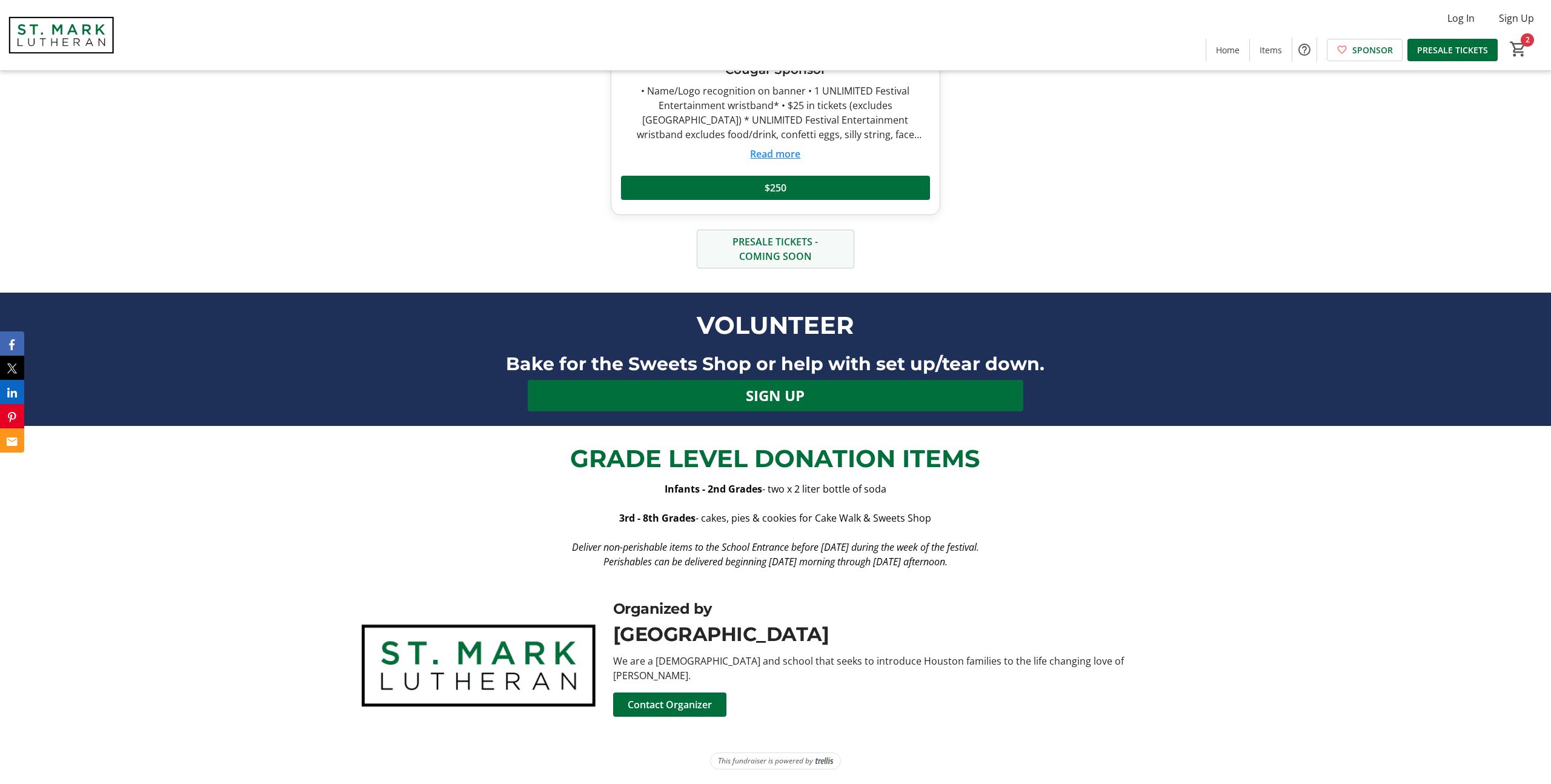
click at [761, 261] on span "PRESALE TICKETS - COMING SOON" at bounding box center [776, 248] width 129 height 29
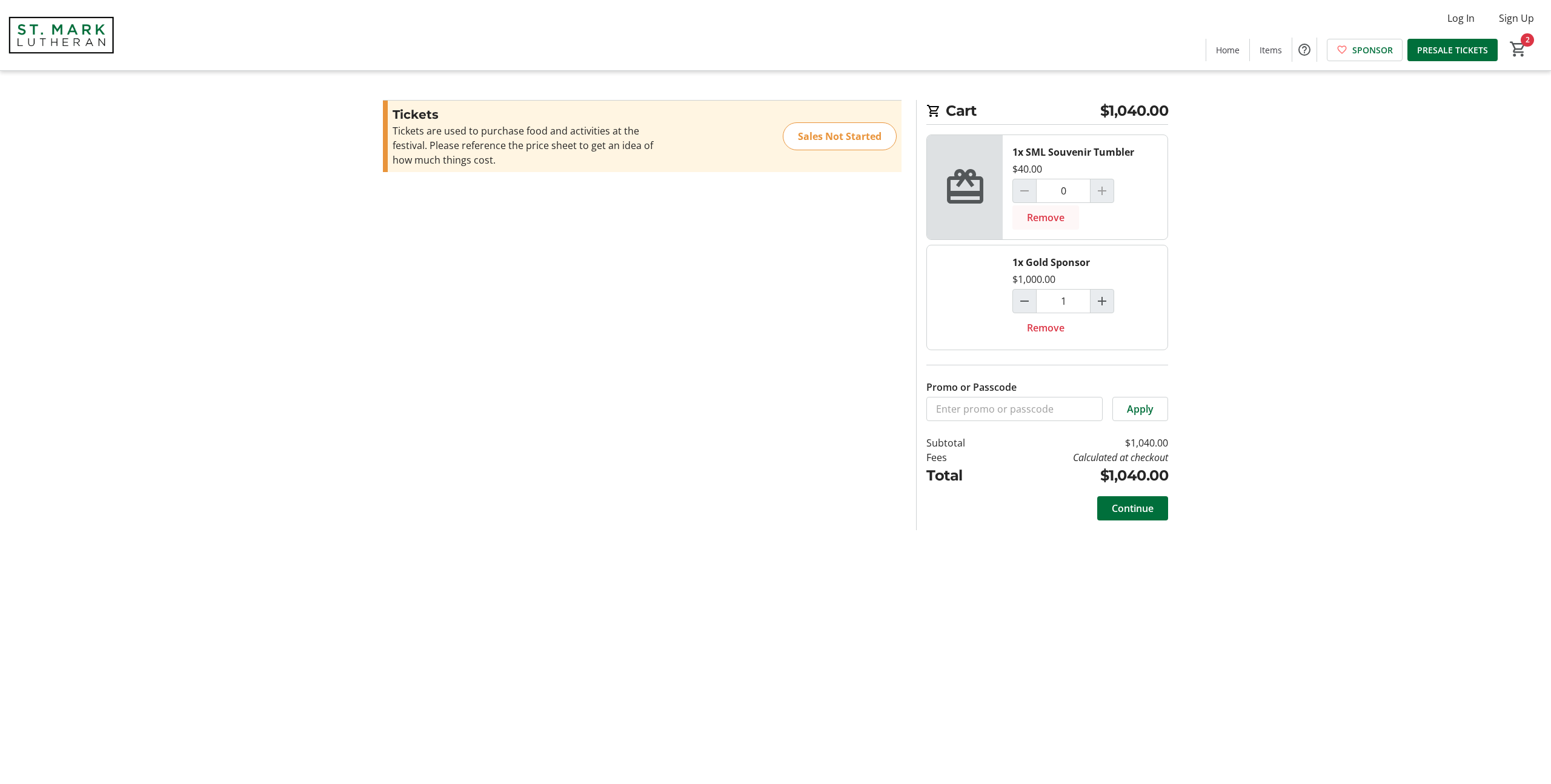
click at [1043, 212] on span "Remove" at bounding box center [1046, 217] width 38 height 15
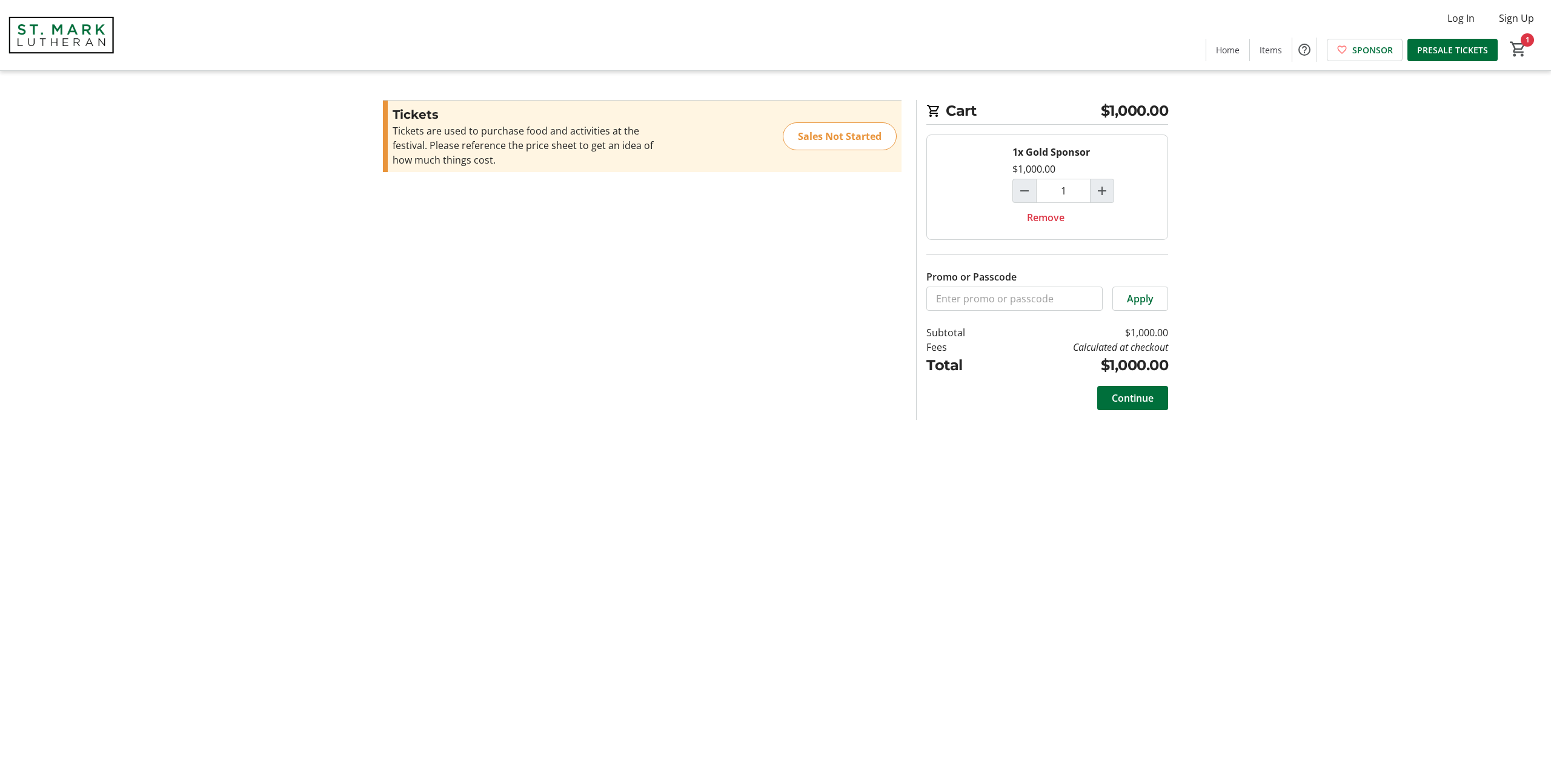
click at [632, 242] on section "Promo or Passcode Apply Tickets Tickets are used to purchase food and activitie…" at bounding box center [643, 260] width 534 height 320
click at [523, 143] on div "Tickets are used to purchase food and activities at the festival. Please refere…" at bounding box center [525, 146] width 265 height 44
click at [842, 145] on div "Sales Not Started" at bounding box center [839, 136] width 114 height 28
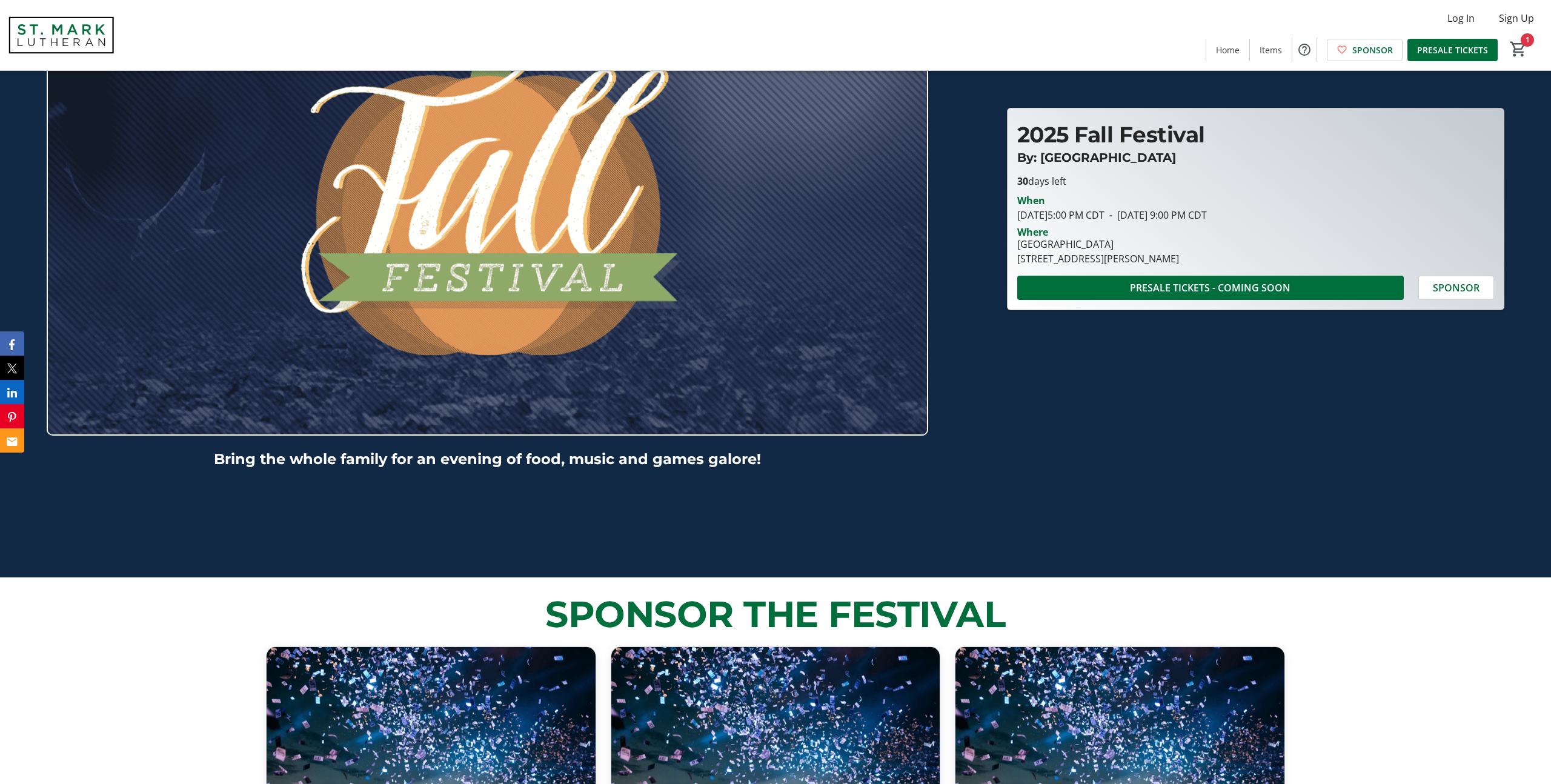
scroll to position [203, 0]
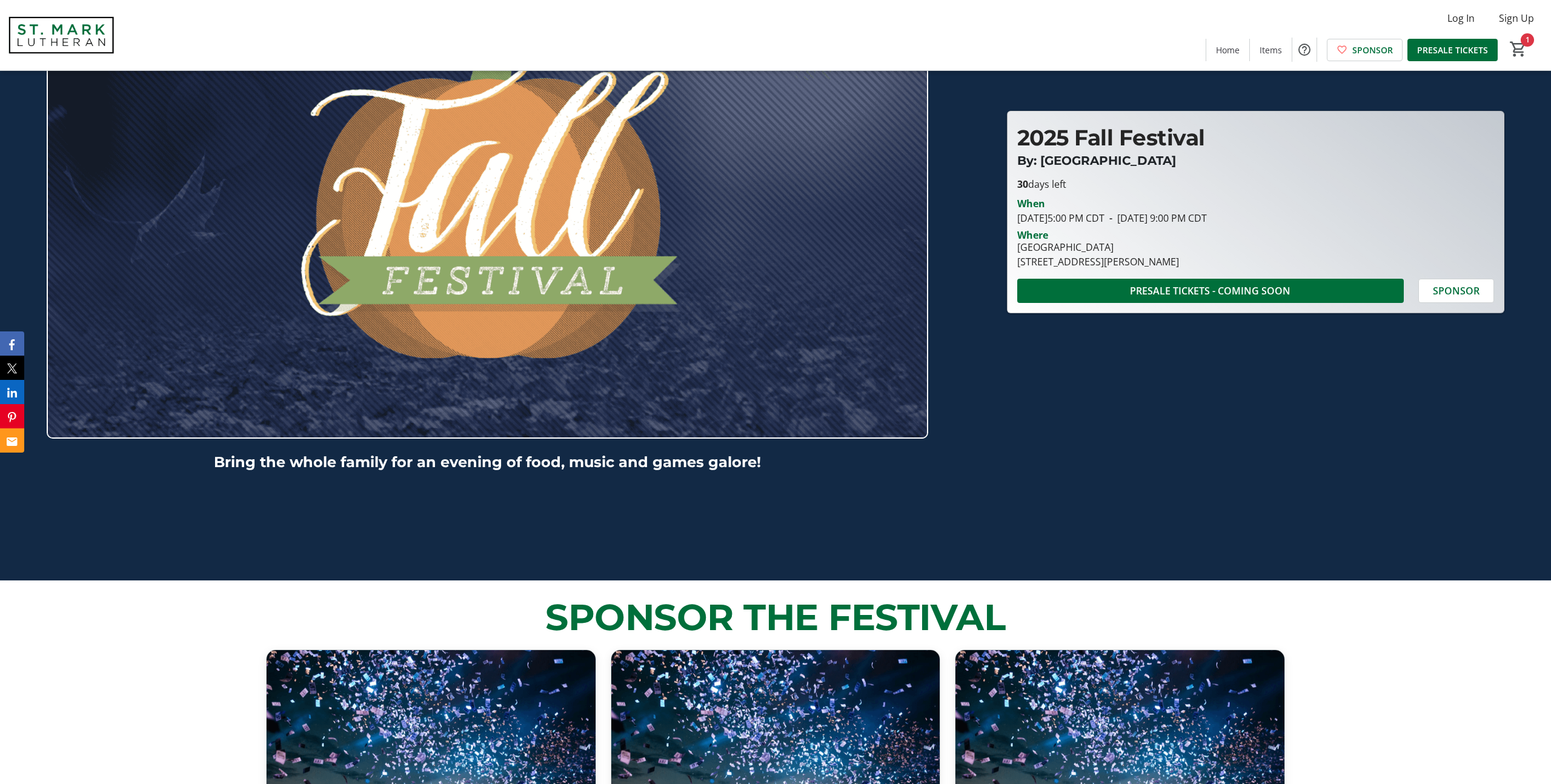
click at [1238, 441] on div "Bring the whole family for an evening of food, music and games galore! 2025 Fal…" at bounding box center [775, 200] width 1536 height 694
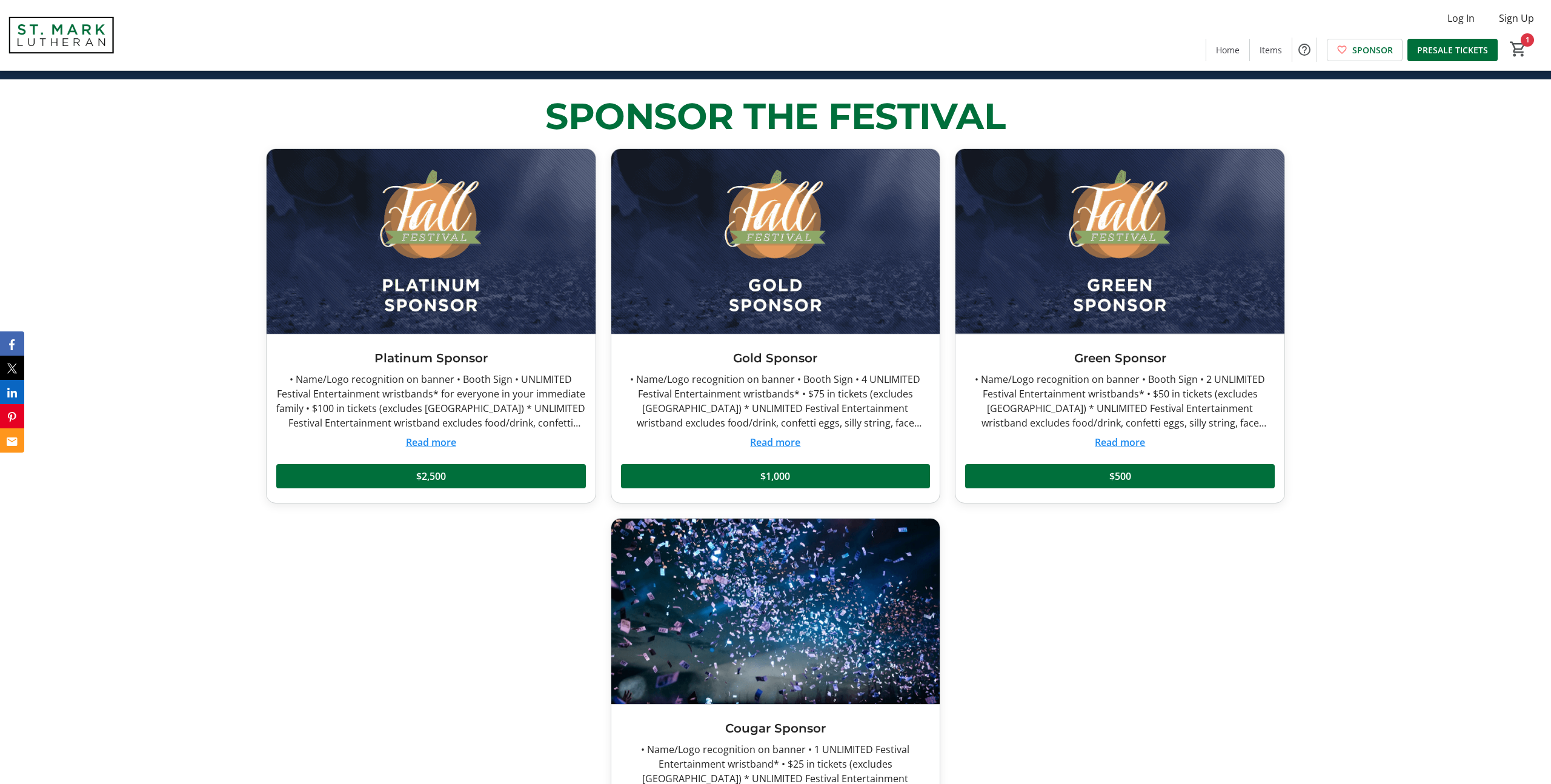
scroll to position [615, 0]
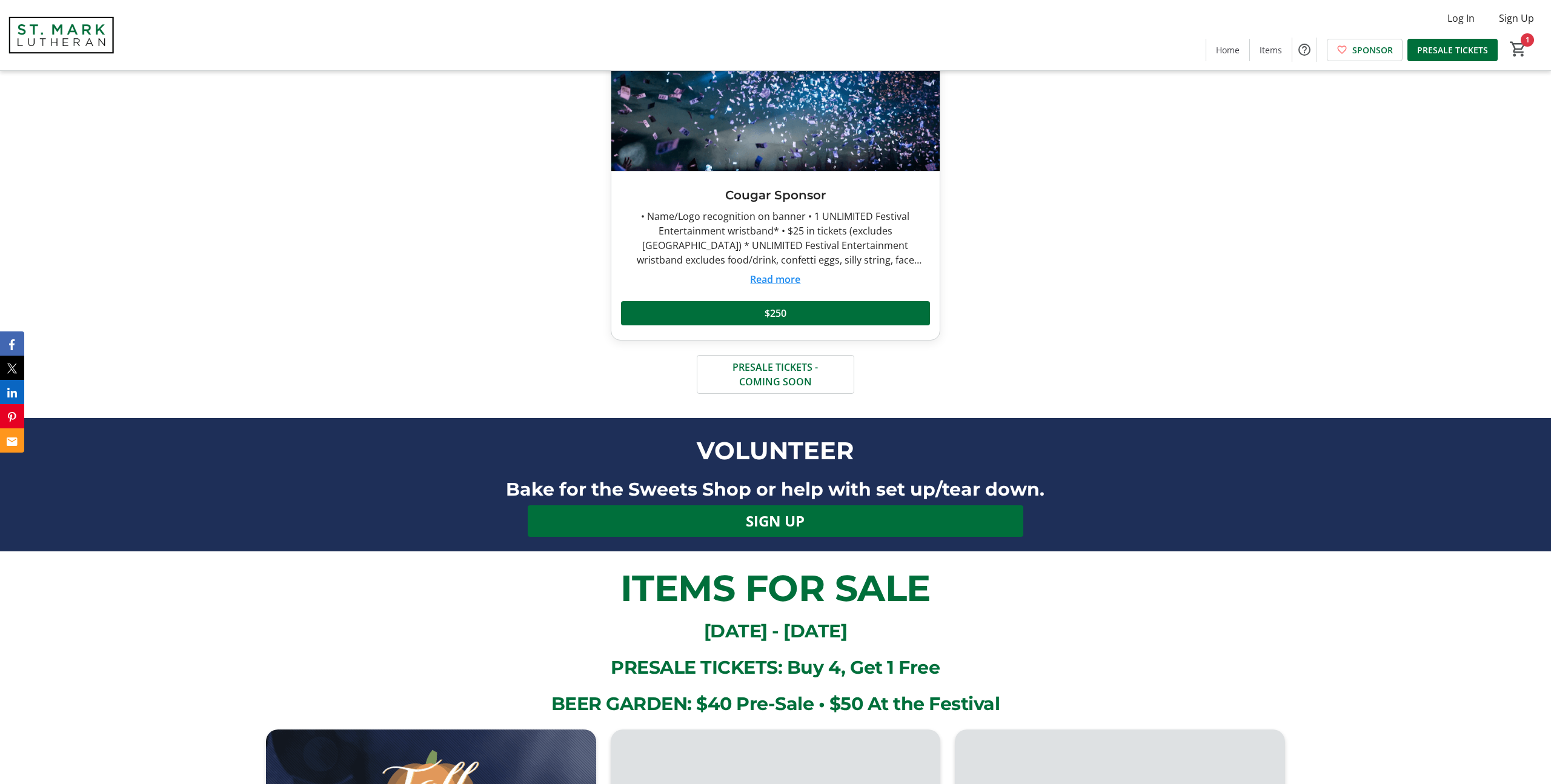
scroll to position [1234, 0]
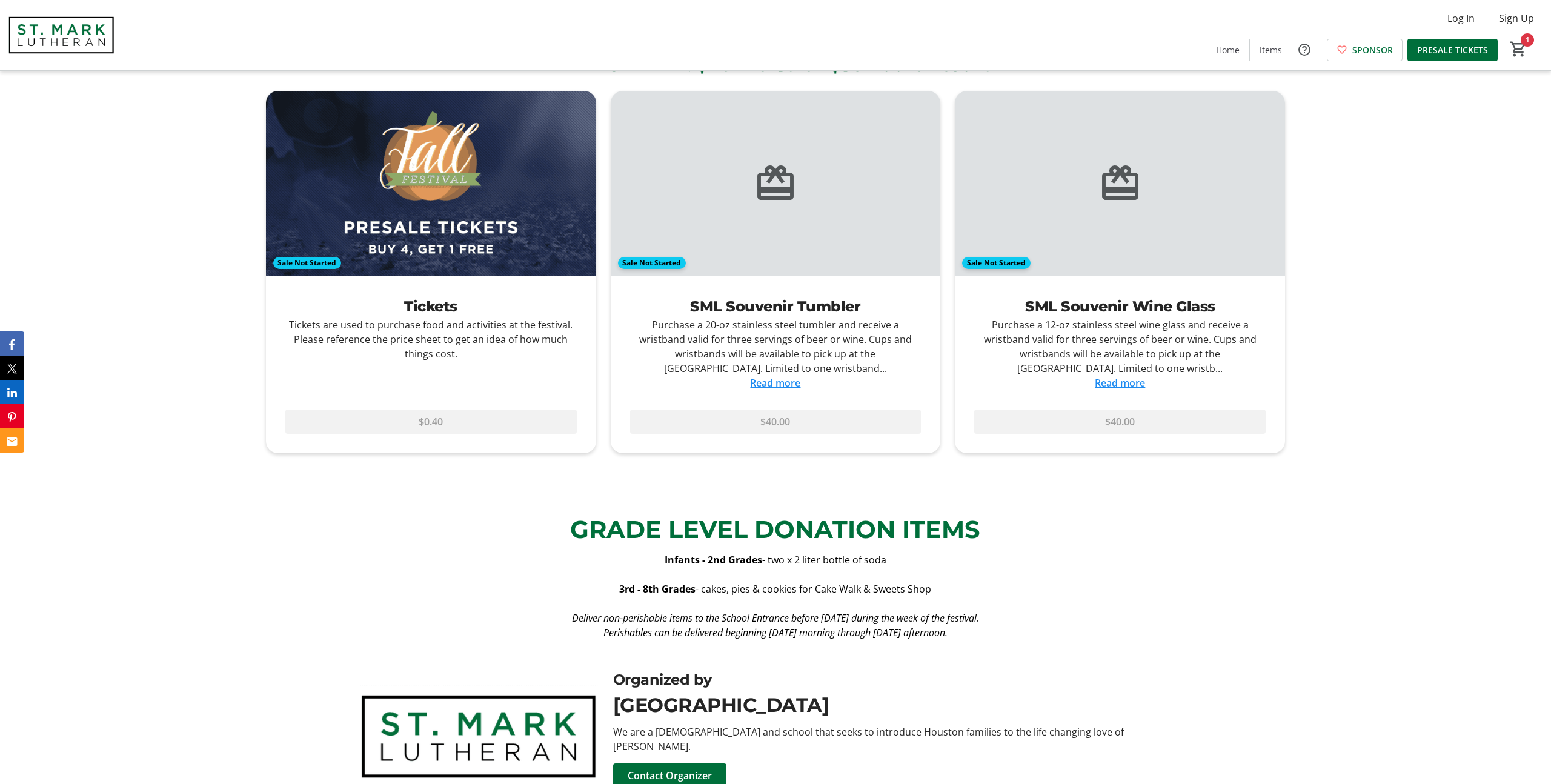
scroll to position [1875, 0]
drag, startPoint x: 878, startPoint y: 586, endPoint x: 883, endPoint y: 582, distance: 6.4
click at [878, 586] on span "- cakes, pies & cookies for Cake Walk & Sweets Shop" at bounding box center [813, 589] width 236 height 13
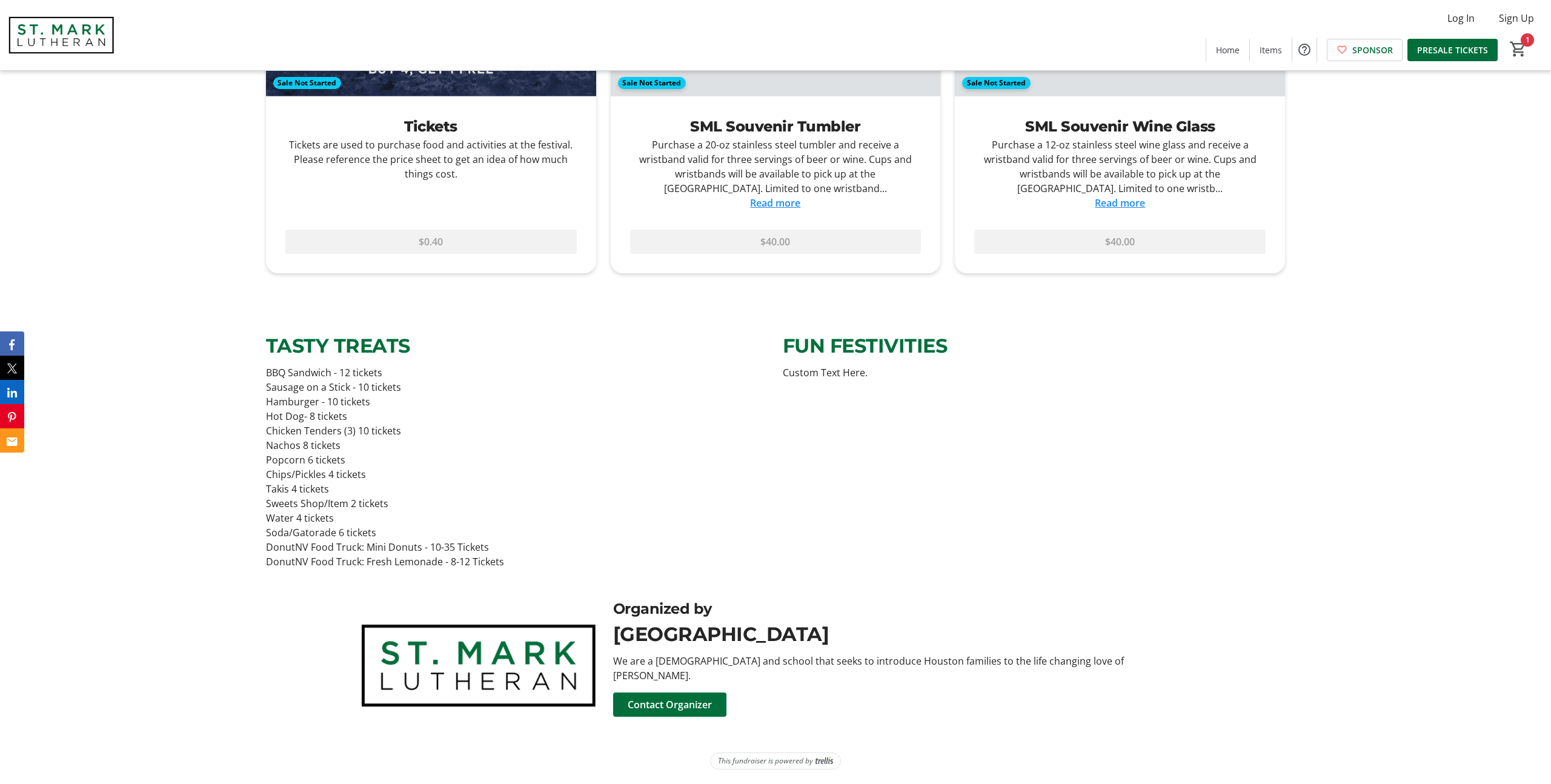
scroll to position [2020, 0]
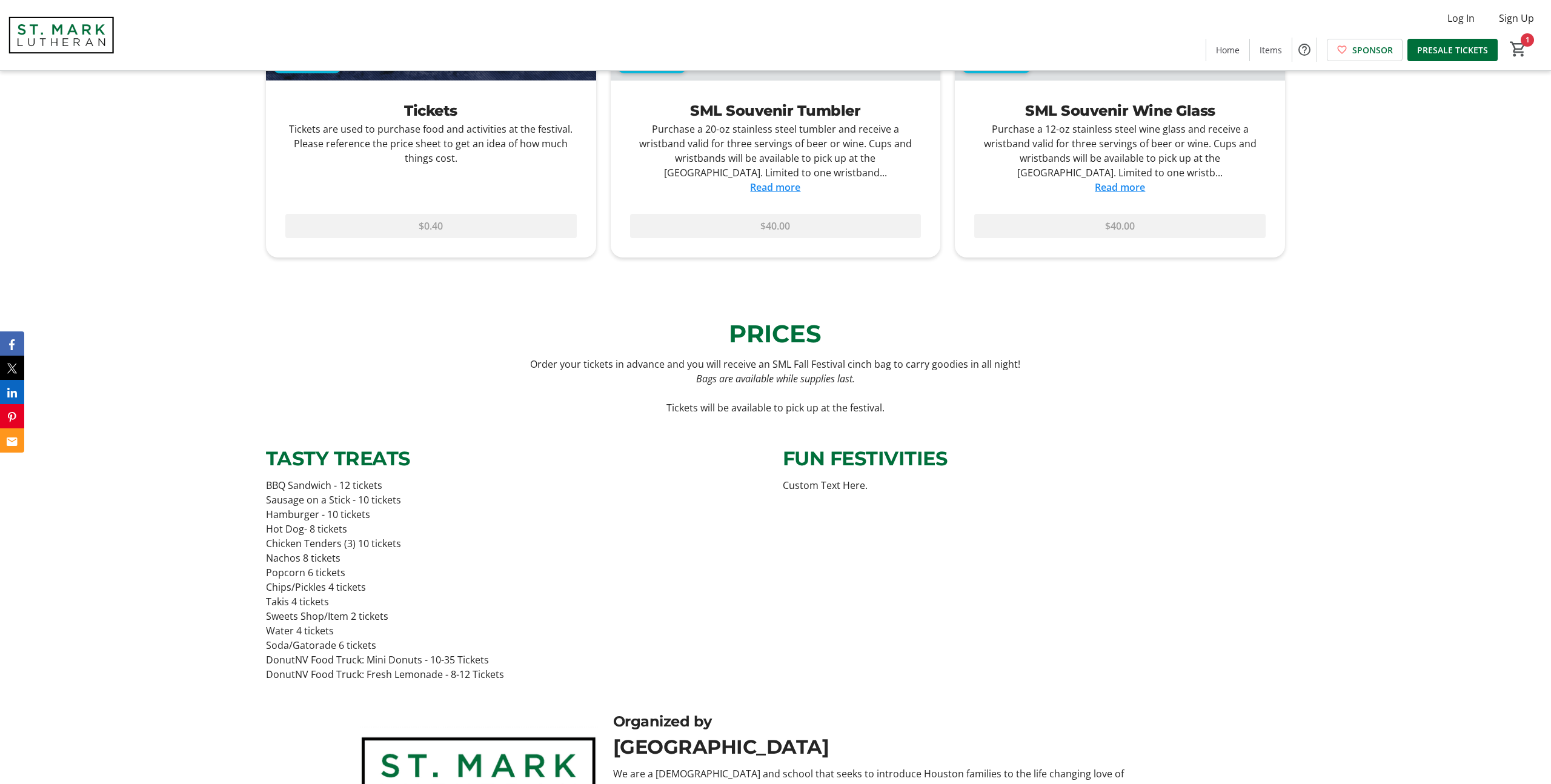
scroll to position [2100, 0]
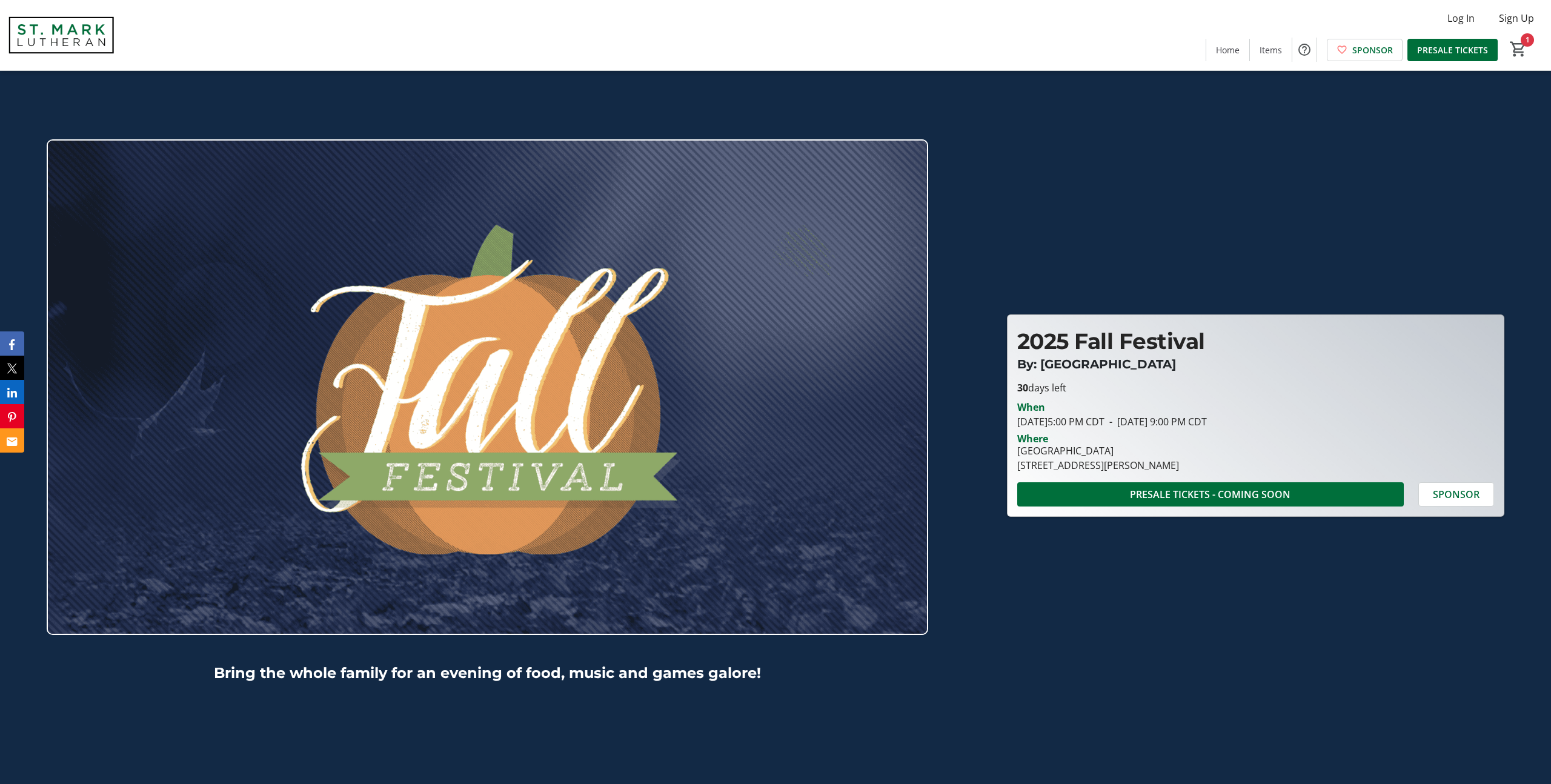
click at [1117, 184] on div "Bring the whole family for an evening of food, music and games galore! 2025 Fal…" at bounding box center [775, 403] width 1536 height 694
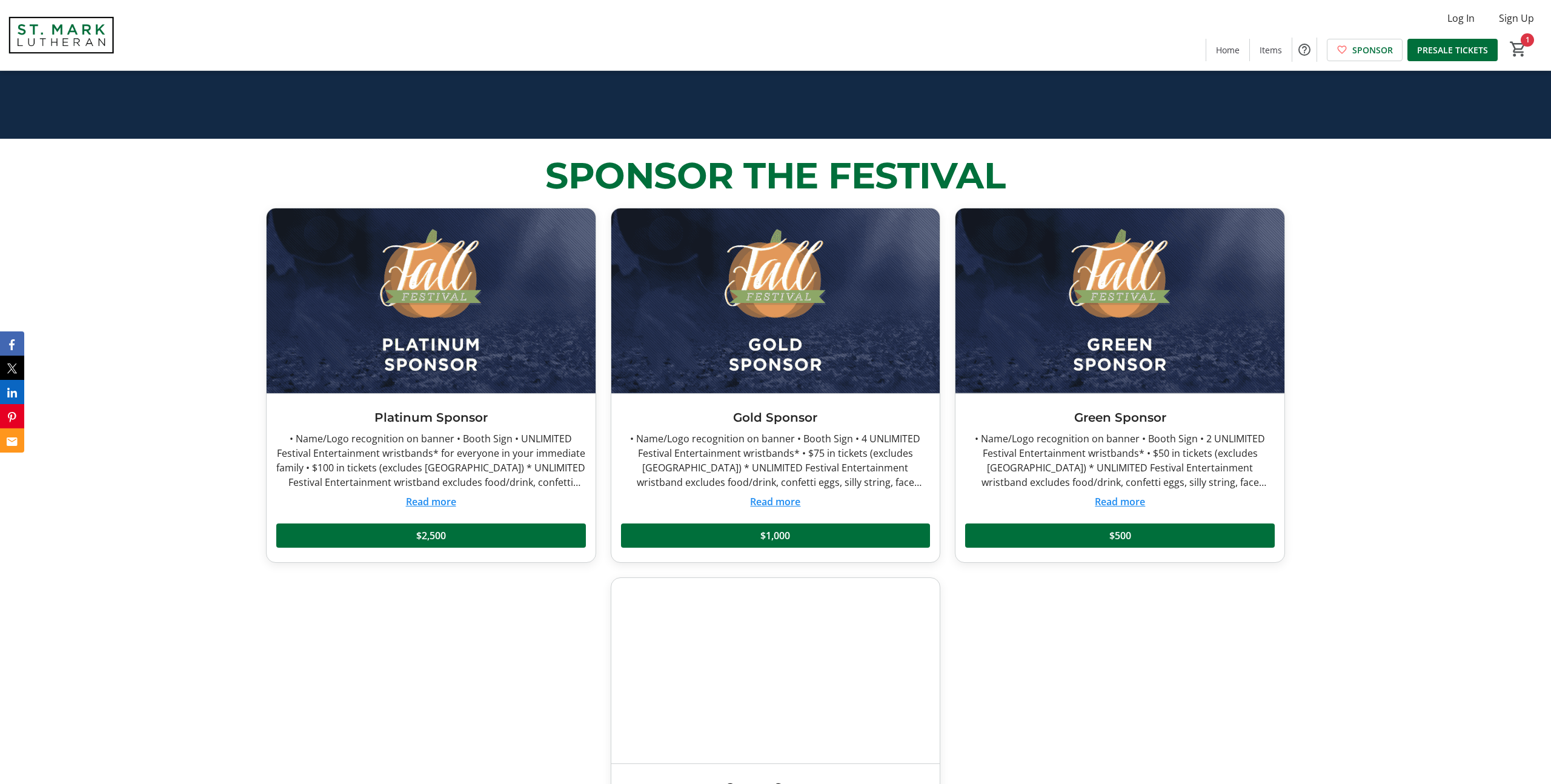
scroll to position [641, 0]
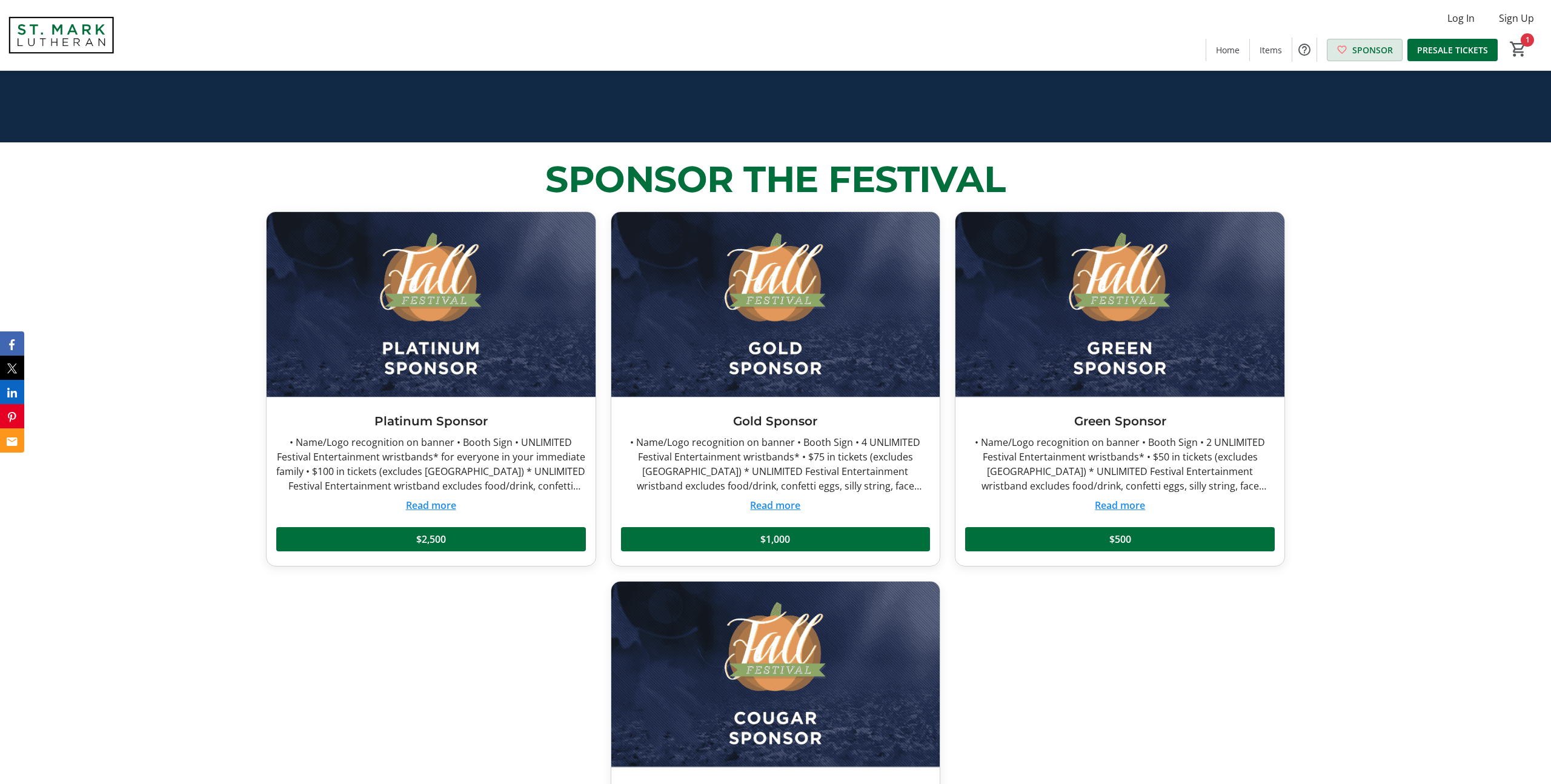
click at [1361, 54] on span "SPONSOR" at bounding box center [1372, 50] width 41 height 13
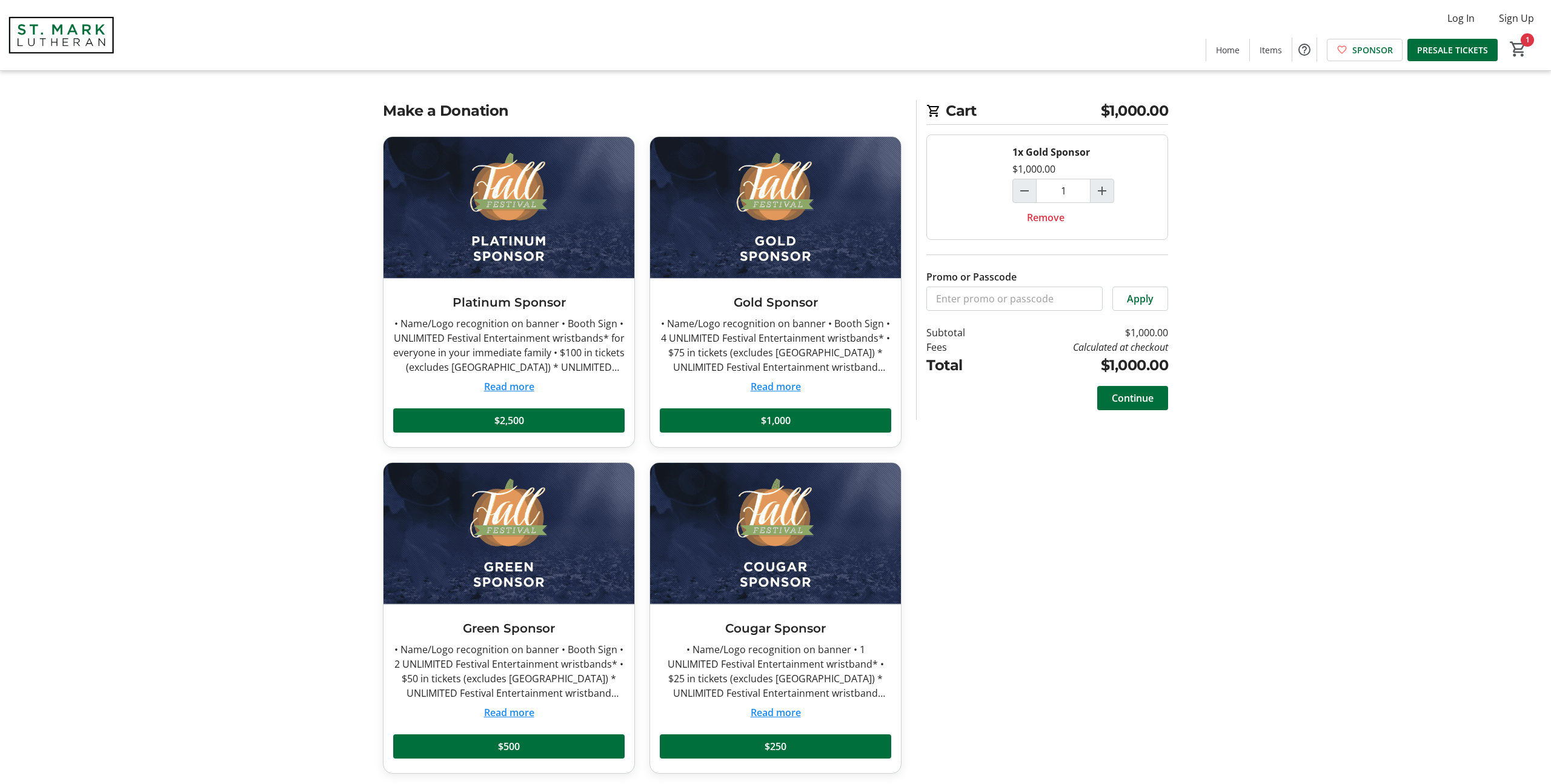
scroll to position [4, 0]
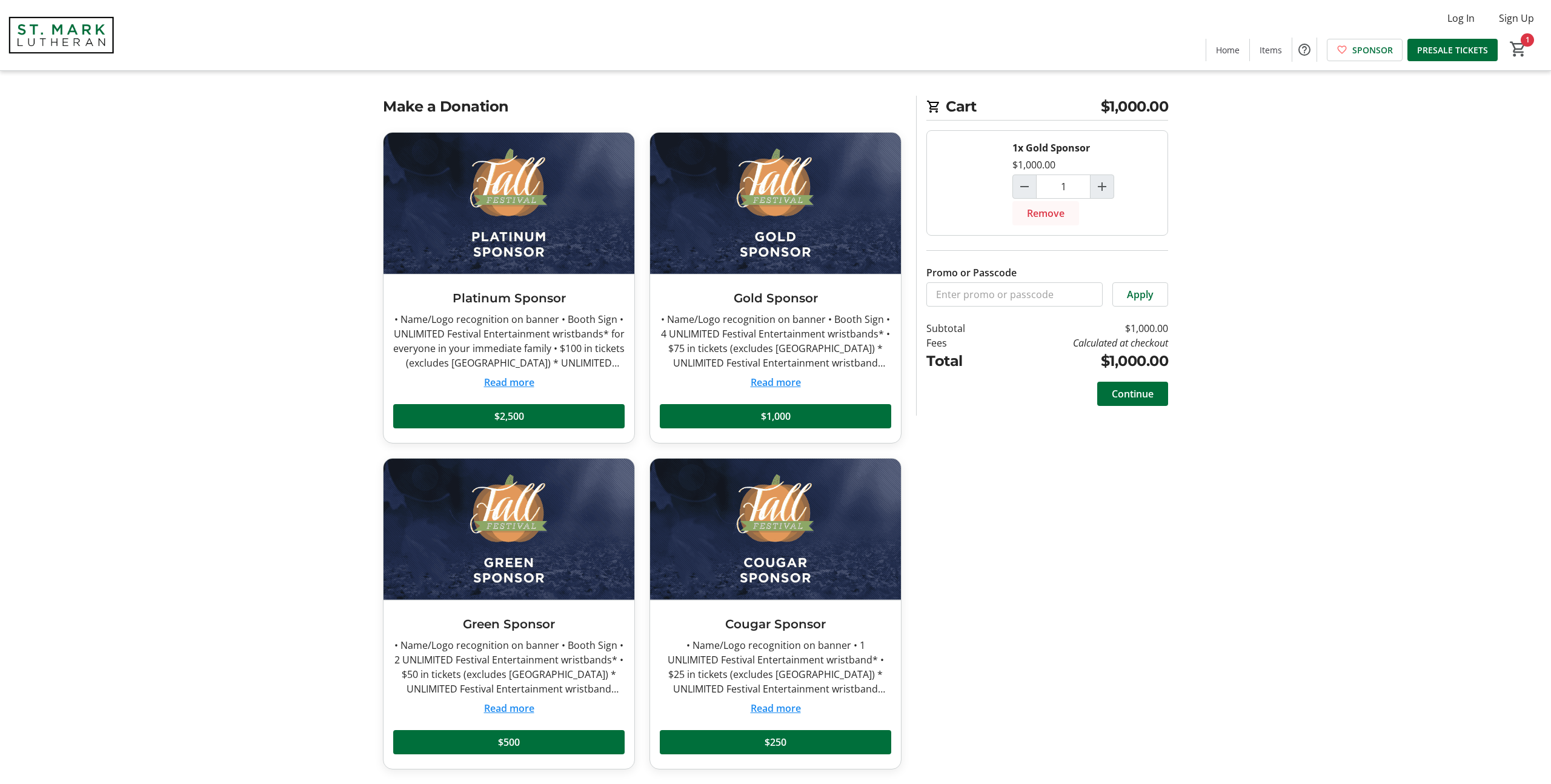
click at [1047, 218] on span "Remove" at bounding box center [1046, 213] width 38 height 15
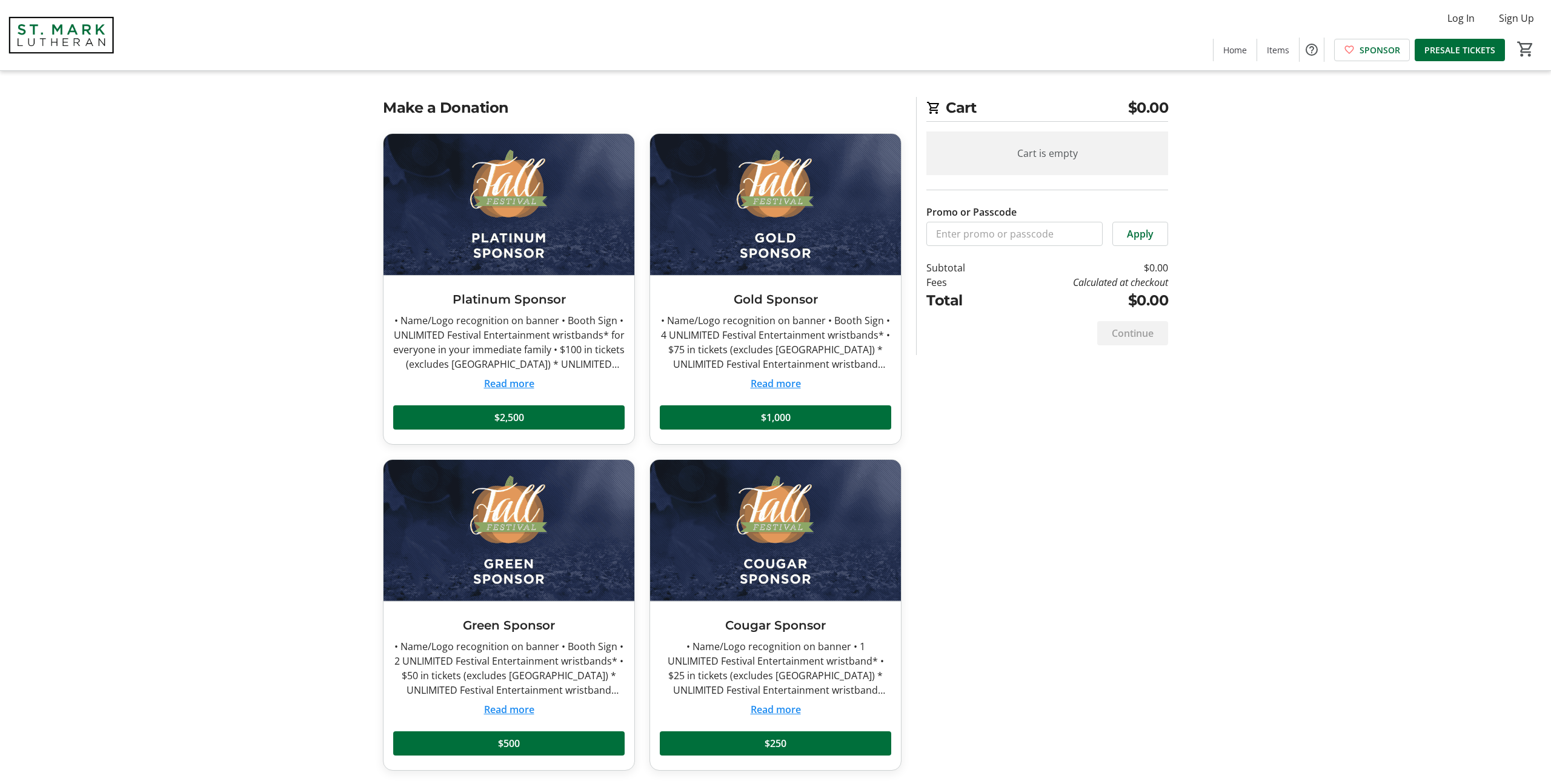
scroll to position [0, 0]
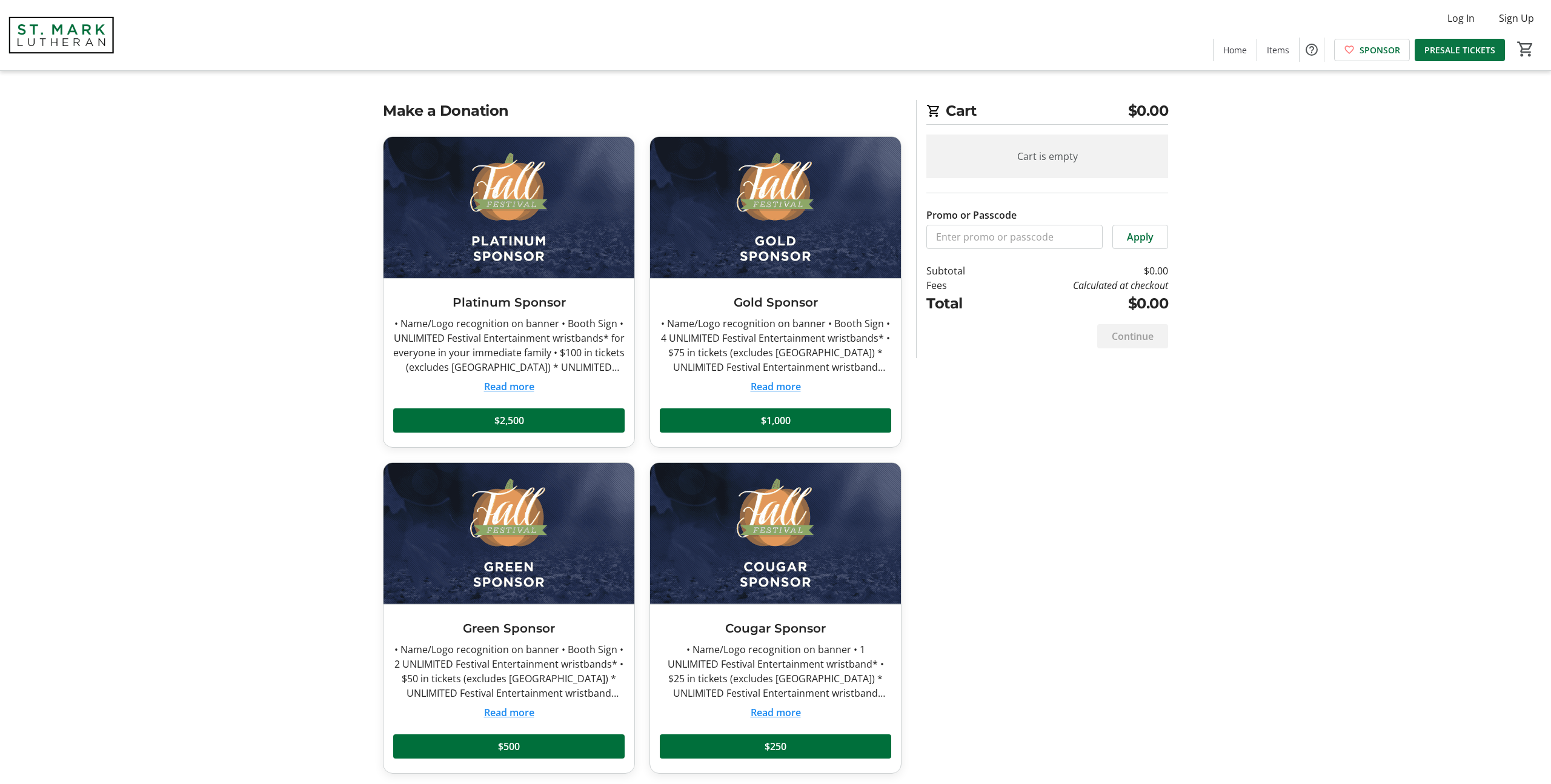
click at [1479, 53] on span "PRESALE TICKETS" at bounding box center [1459, 50] width 70 height 13
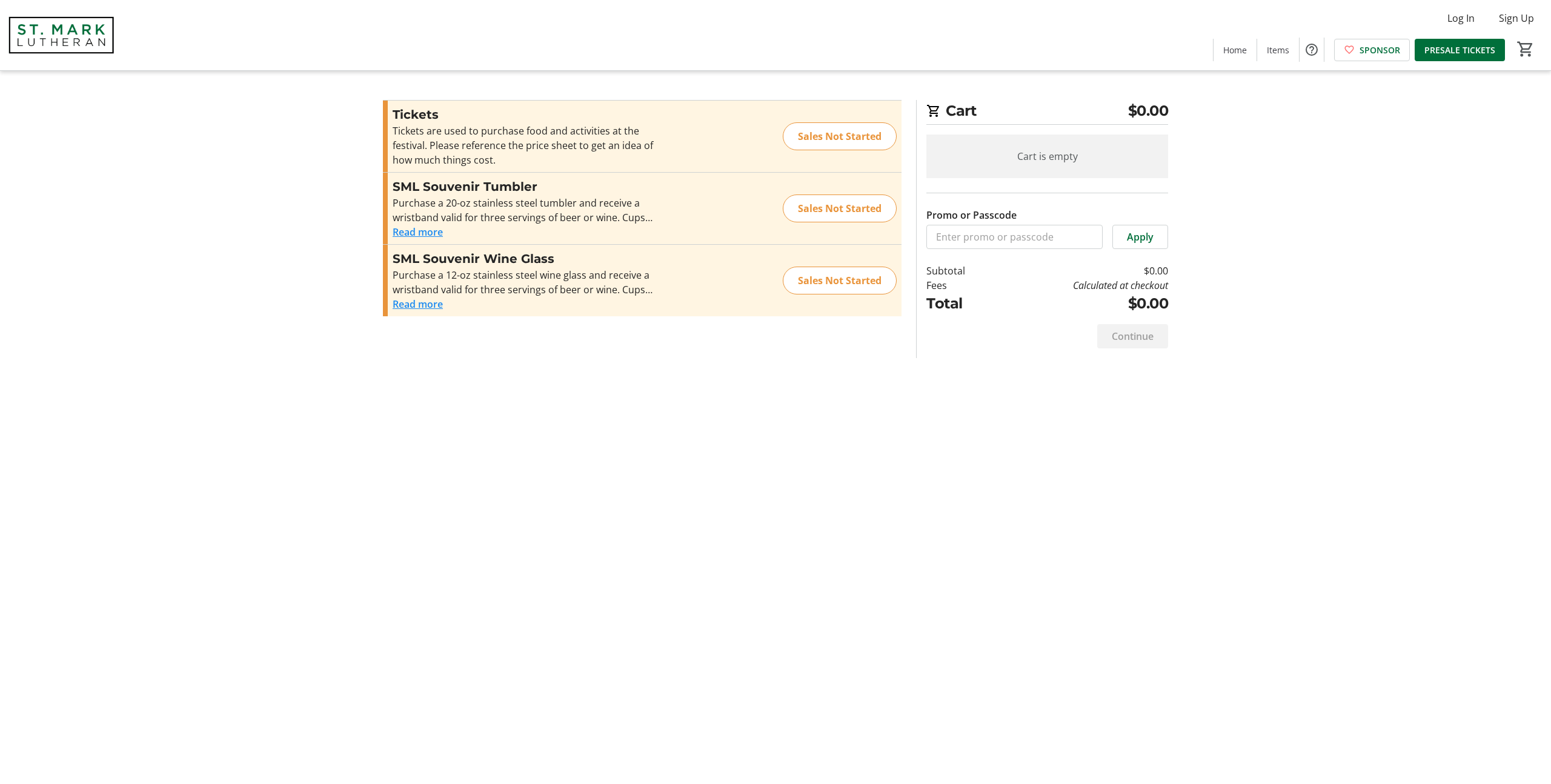
click at [422, 229] on button "Read more" at bounding box center [418, 232] width 51 height 15
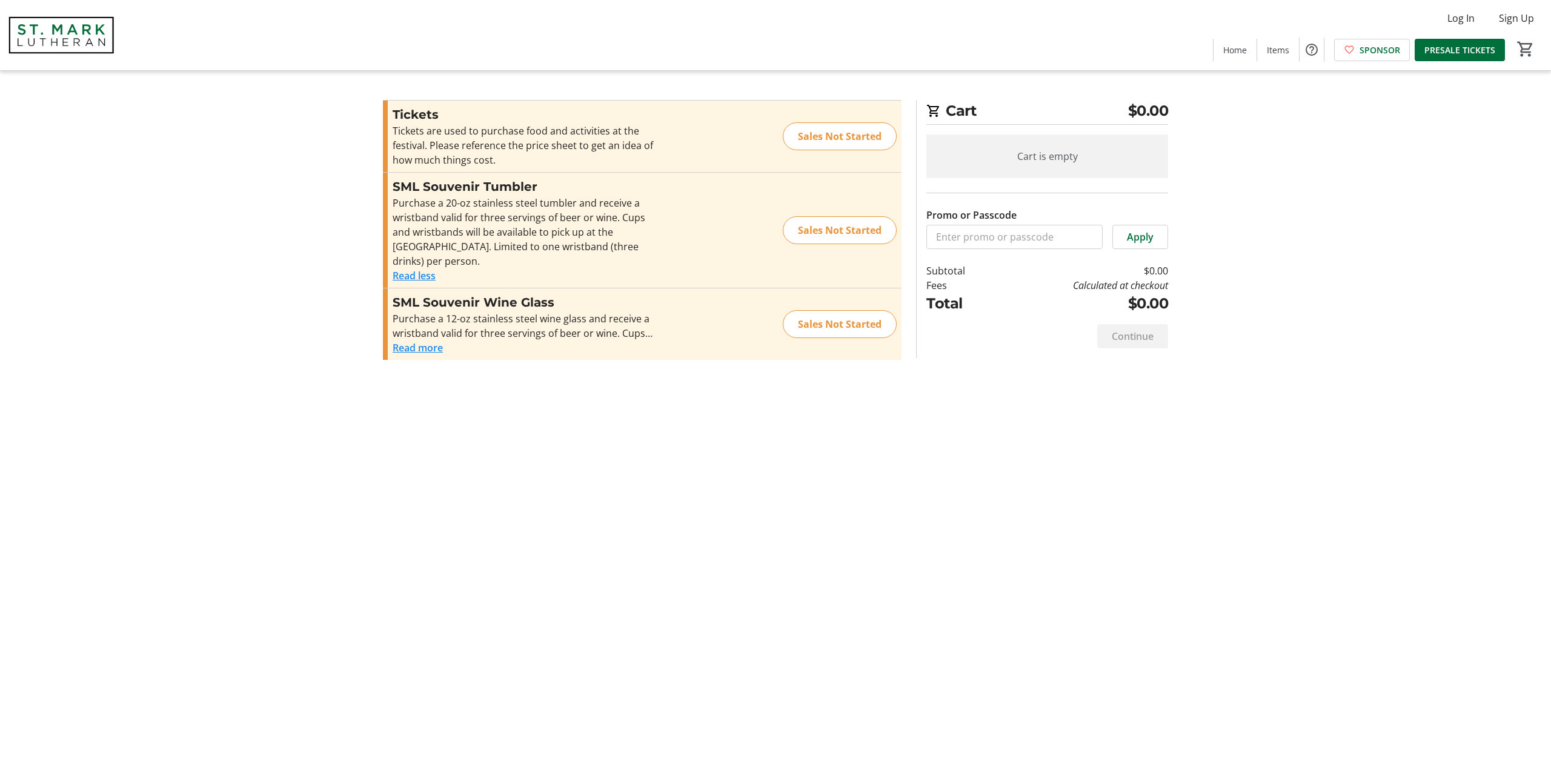
click at [424, 348] on button "Read more" at bounding box center [418, 347] width 51 height 15
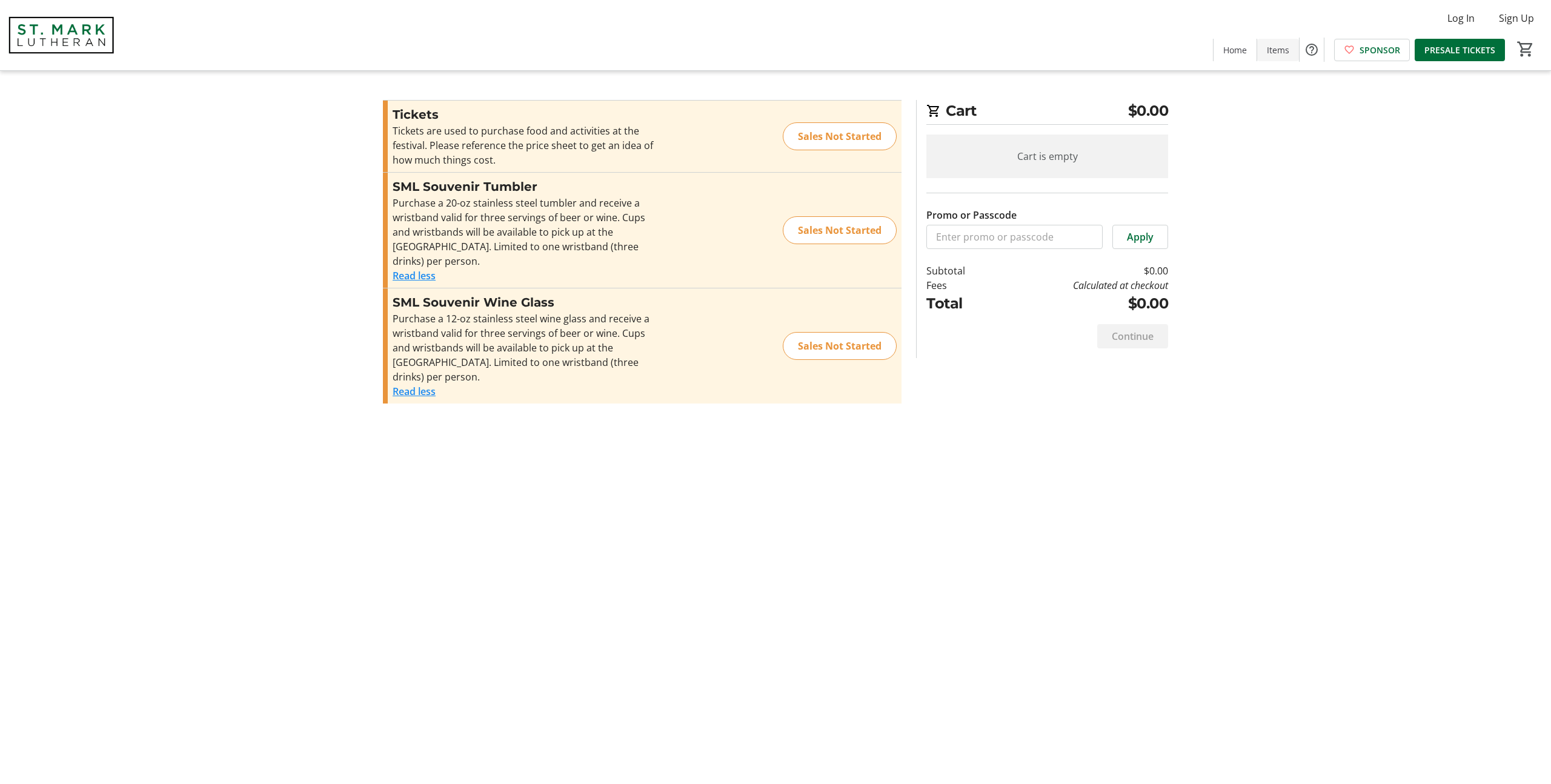
click at [1280, 56] on span "Items" at bounding box center [1278, 50] width 23 height 13
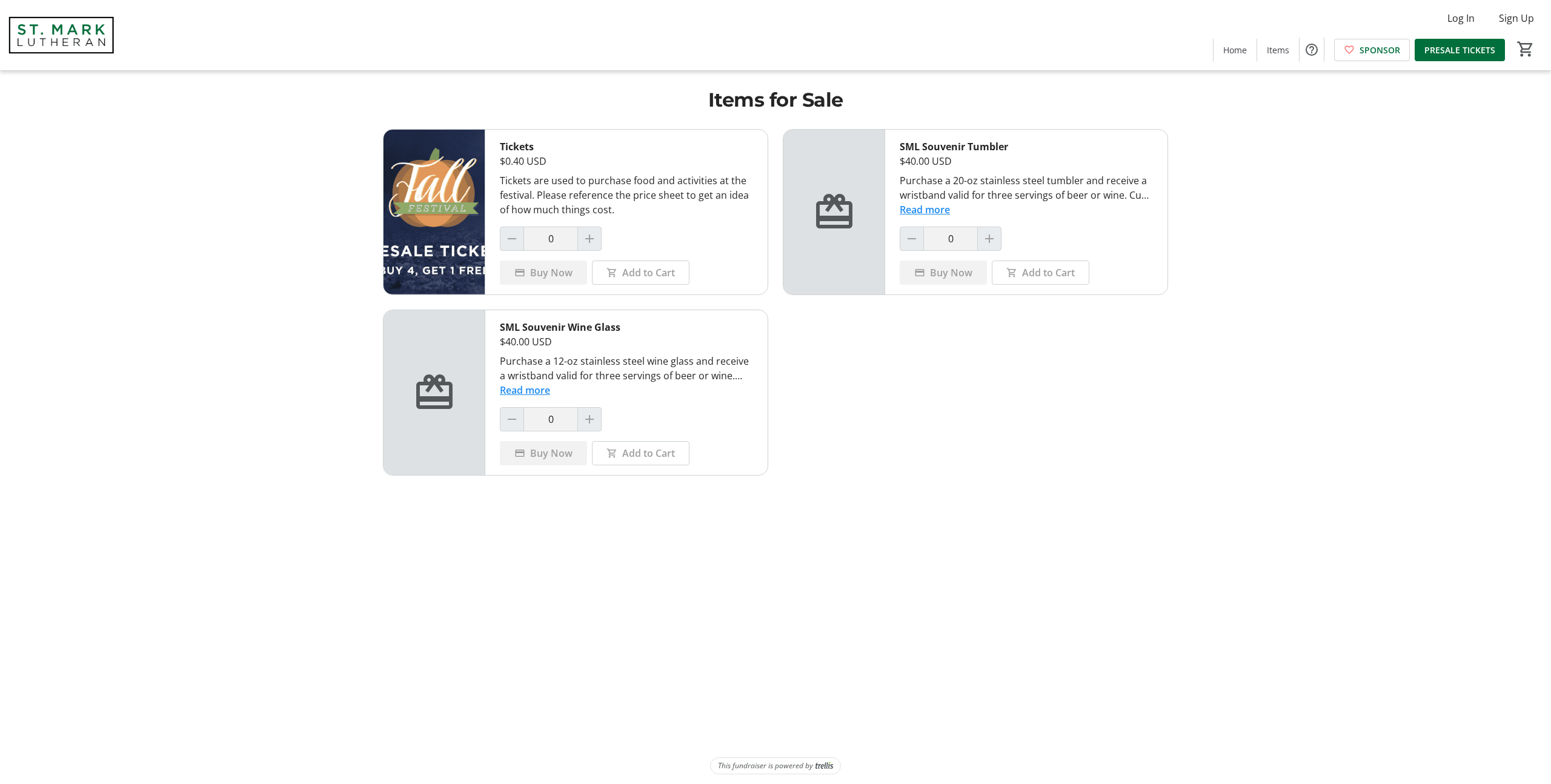
drag, startPoint x: 1241, startPoint y: 48, endPoint x: 1231, endPoint y: 58, distance: 14.1
click at [1241, 48] on span "Home" at bounding box center [1236, 50] width 24 height 13
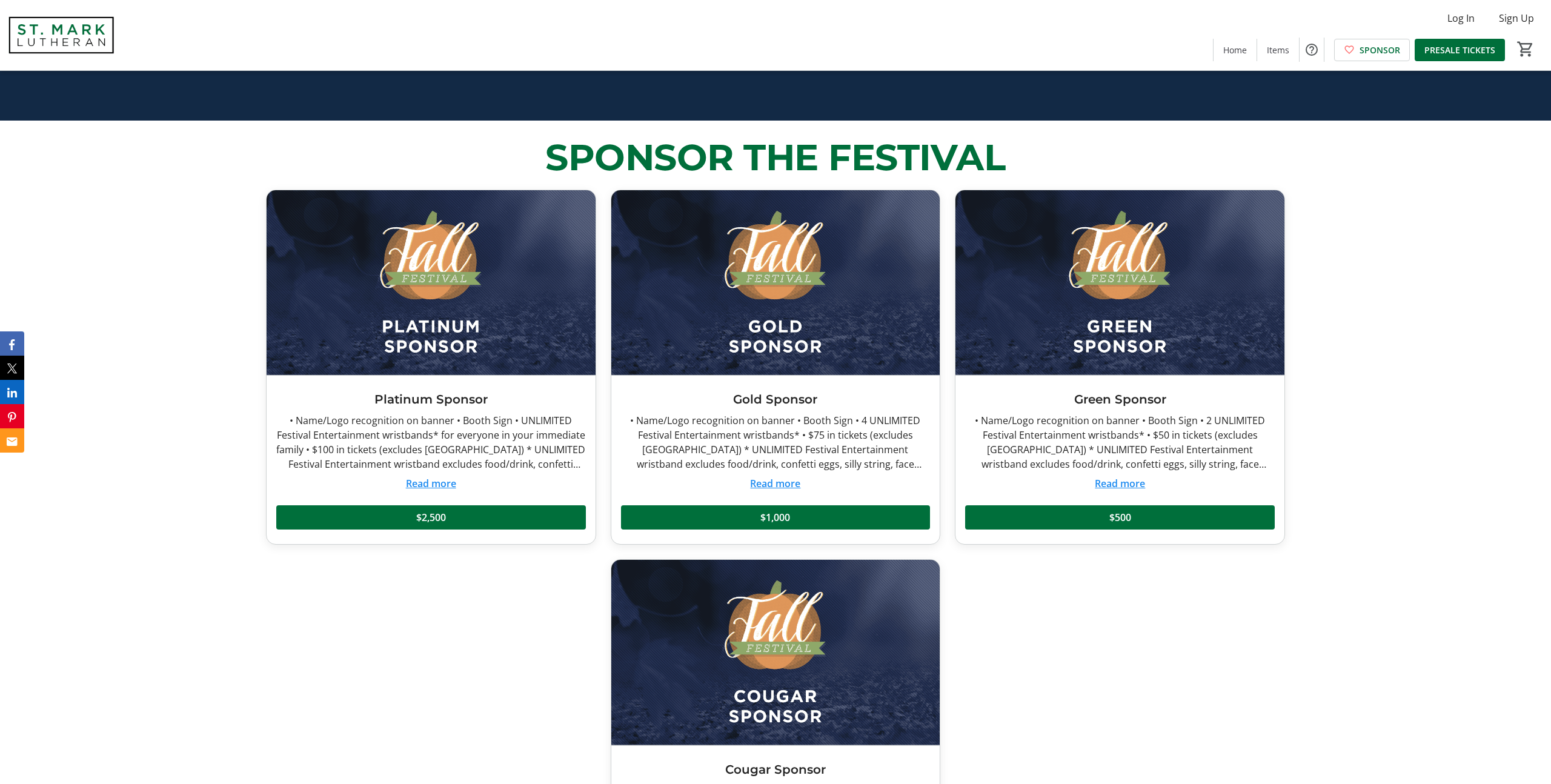
scroll to position [662, 0]
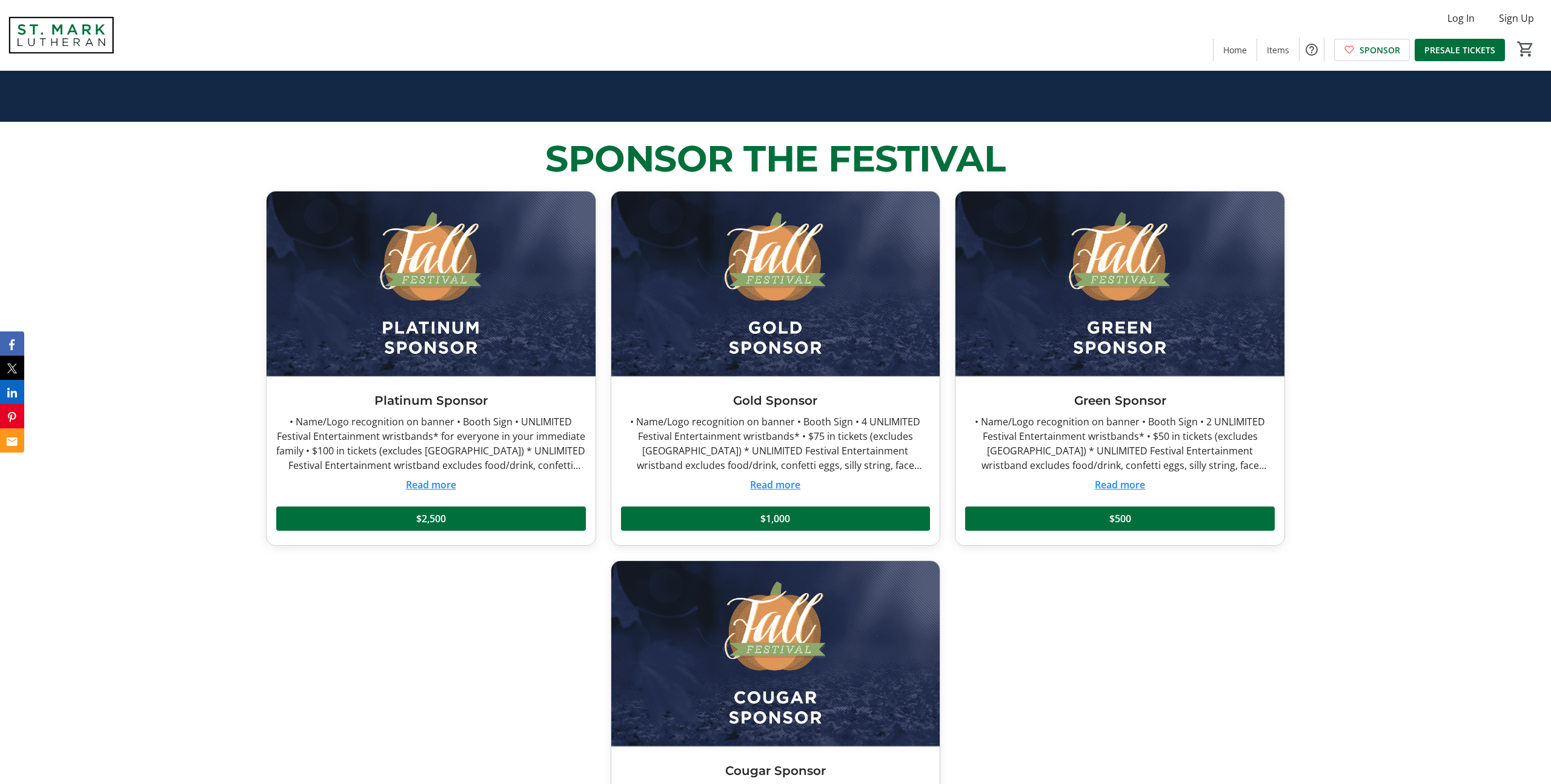
click at [427, 488] on button "Read more" at bounding box center [430, 484] width 51 height 15
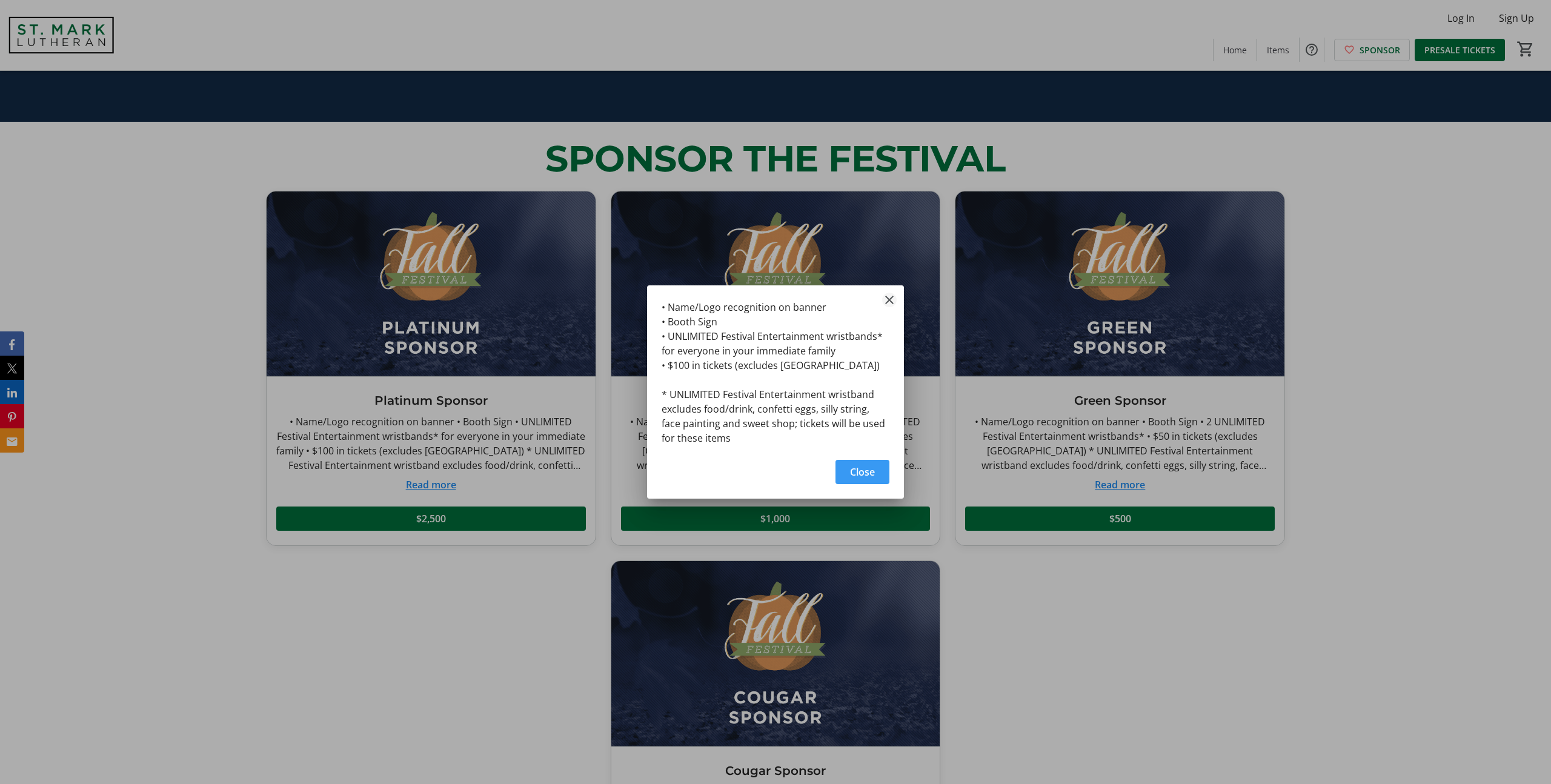
click at [891, 297] on mat-icon "Close" at bounding box center [890, 299] width 15 height 15
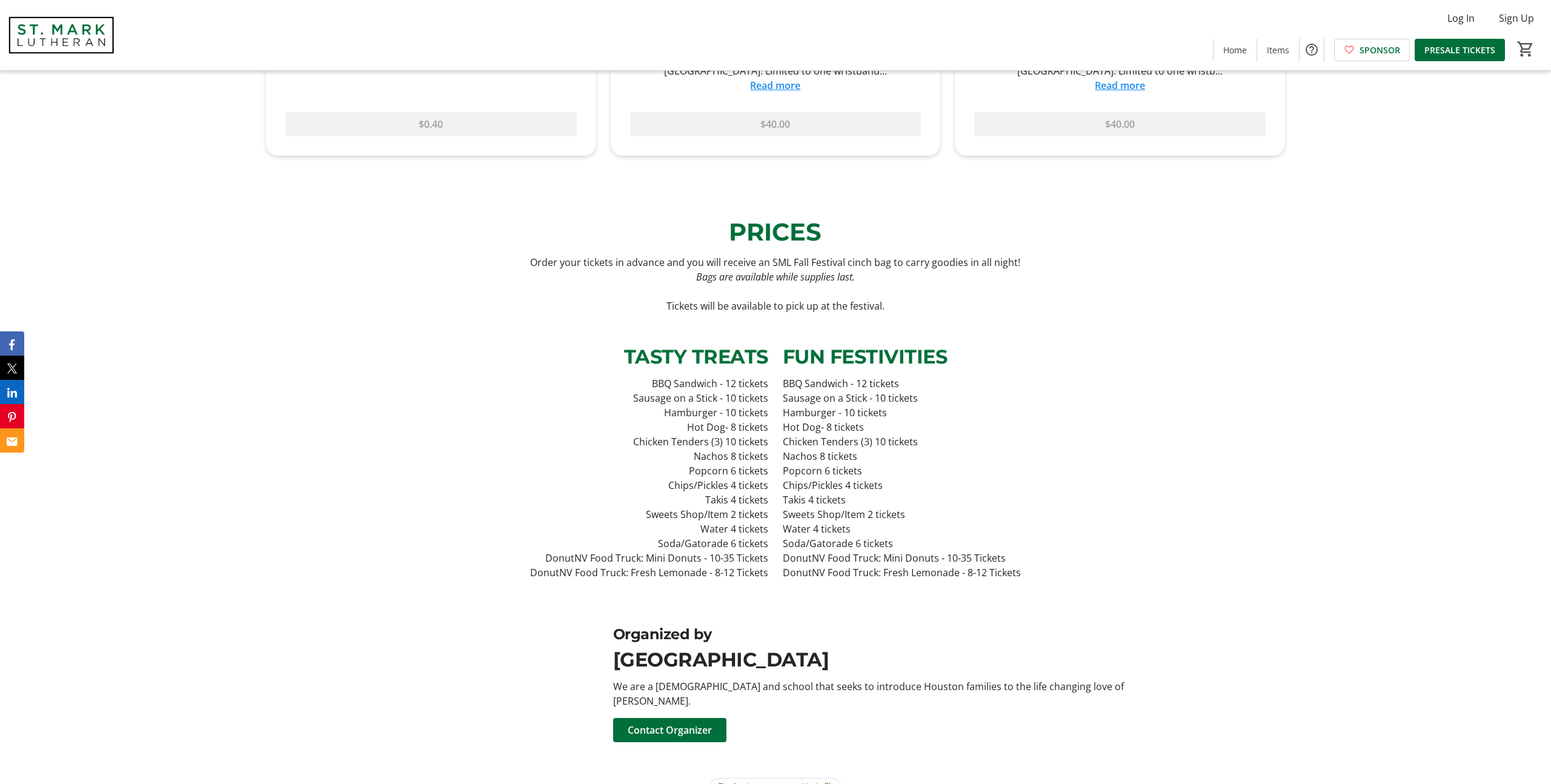
scroll to position [2198, 0]
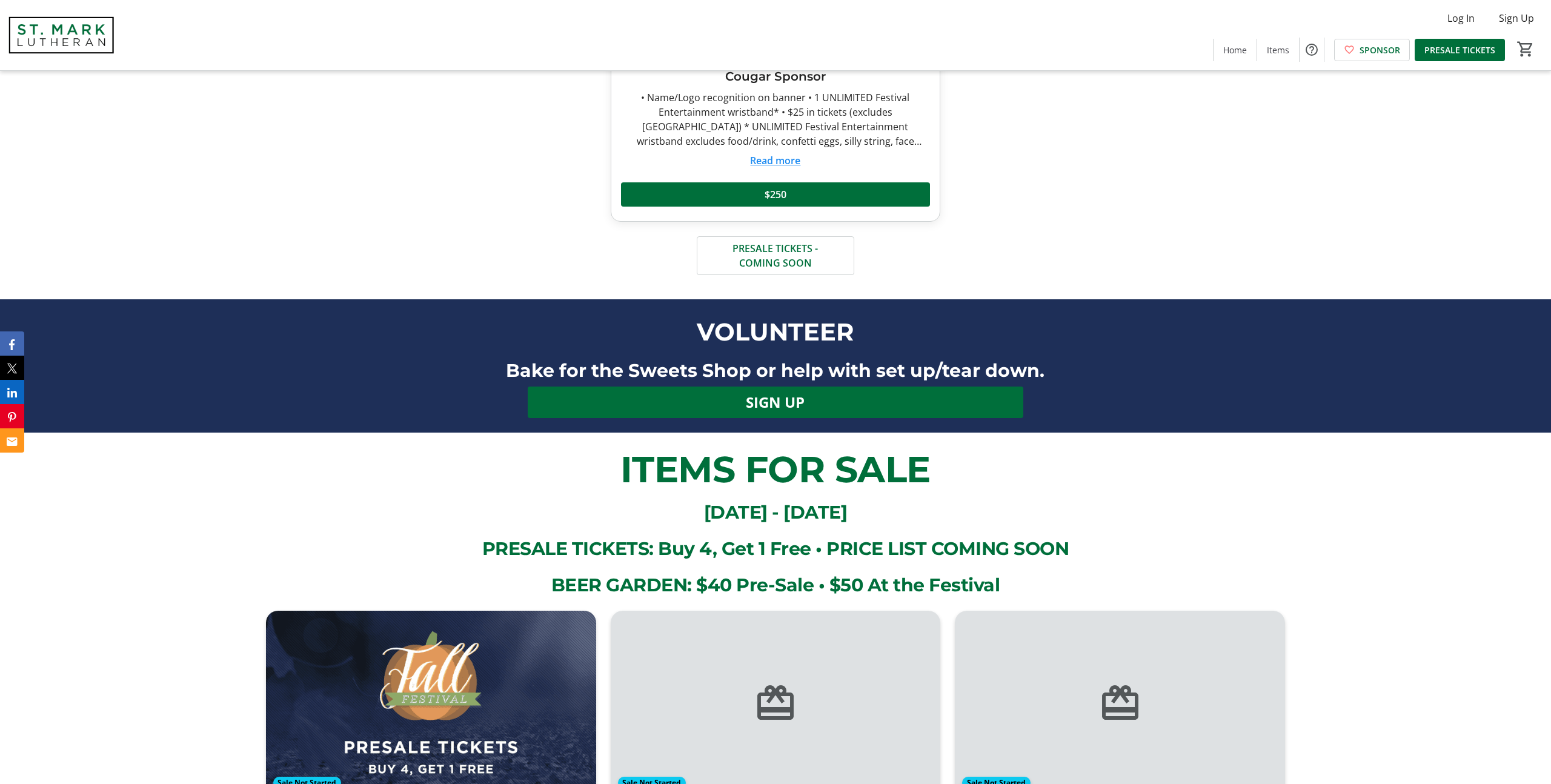
scroll to position [1347, 0]
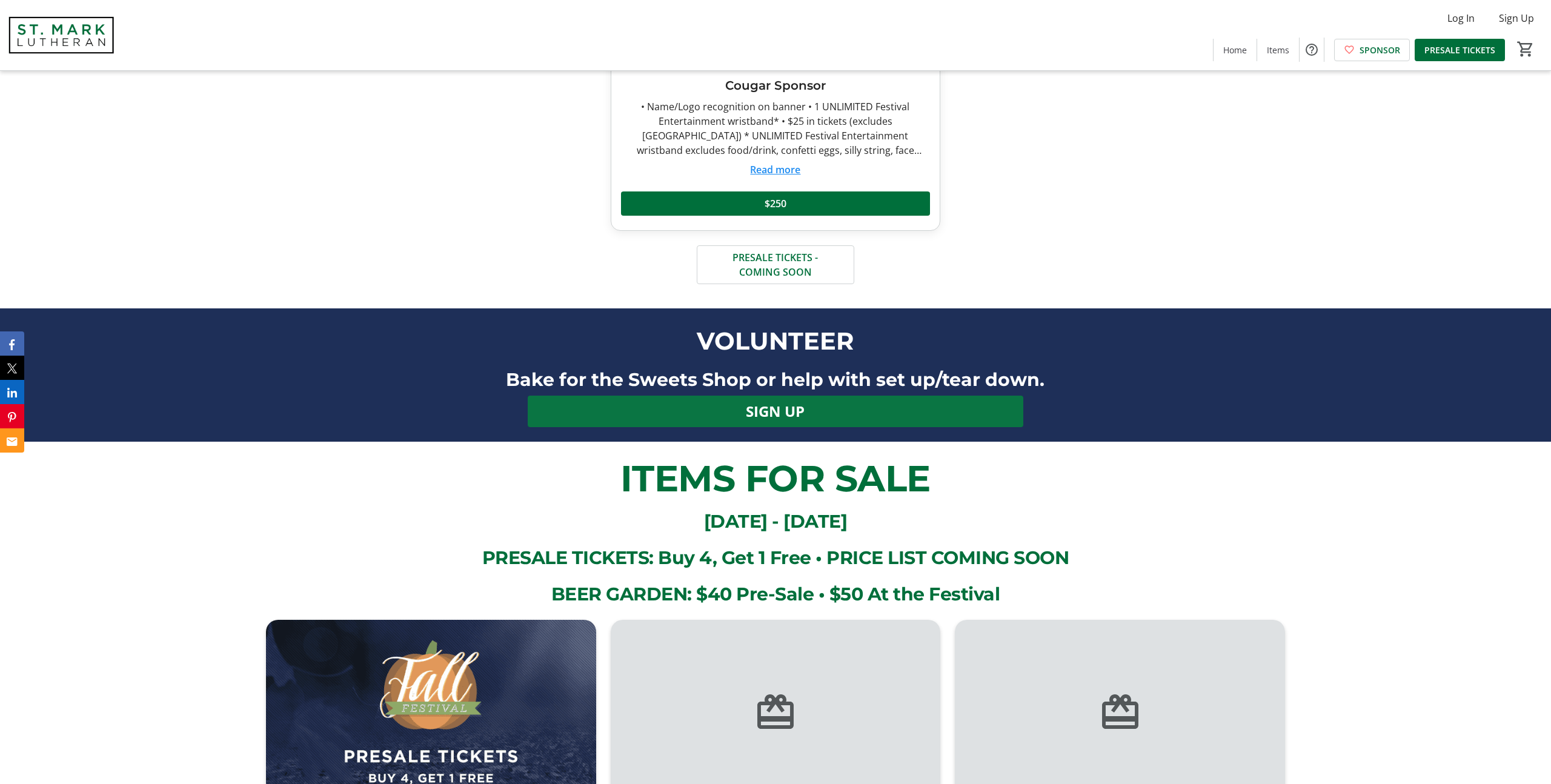
click at [814, 415] on span at bounding box center [775, 410] width 495 height 29
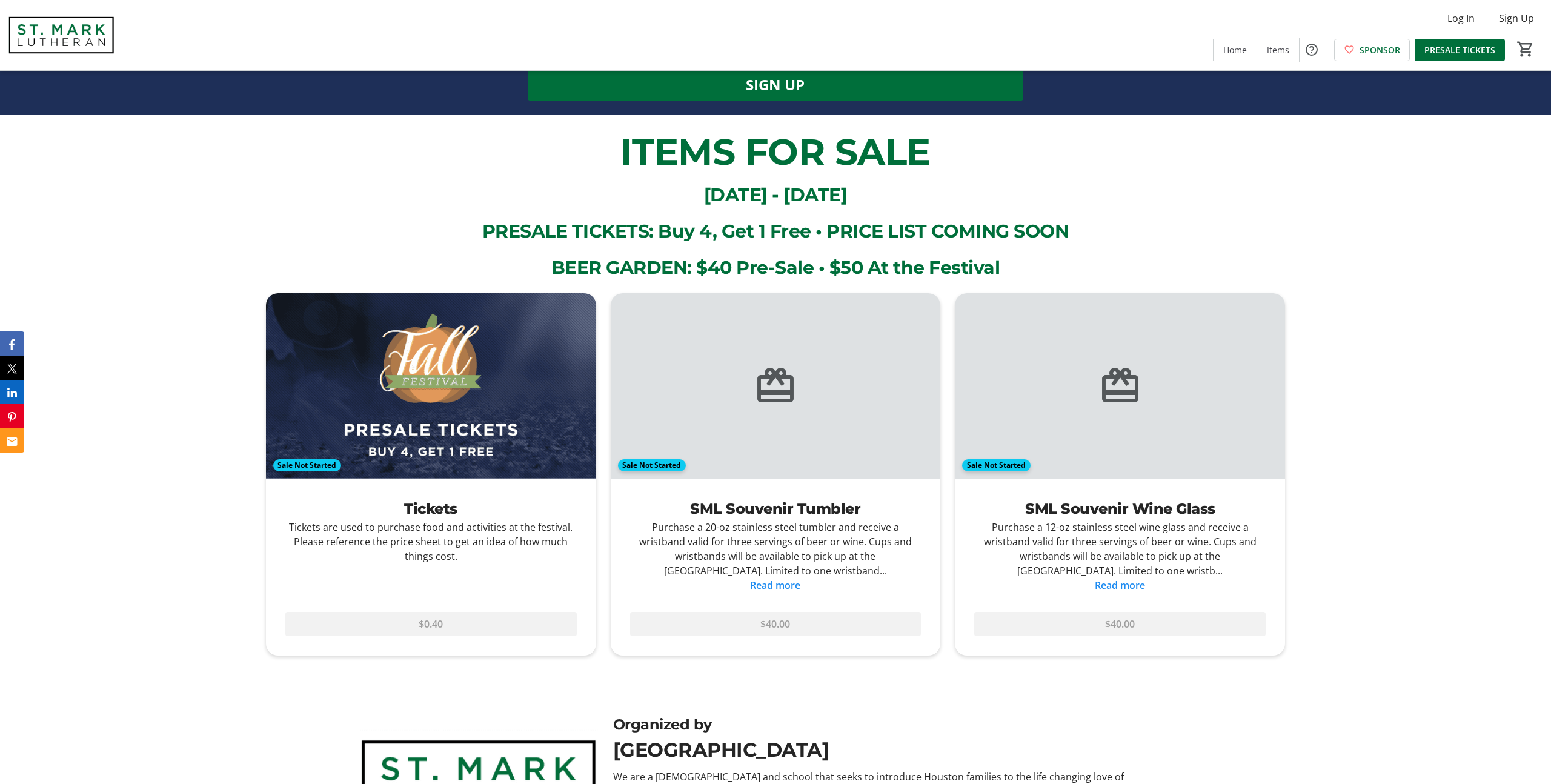
scroll to position [1789, 0]
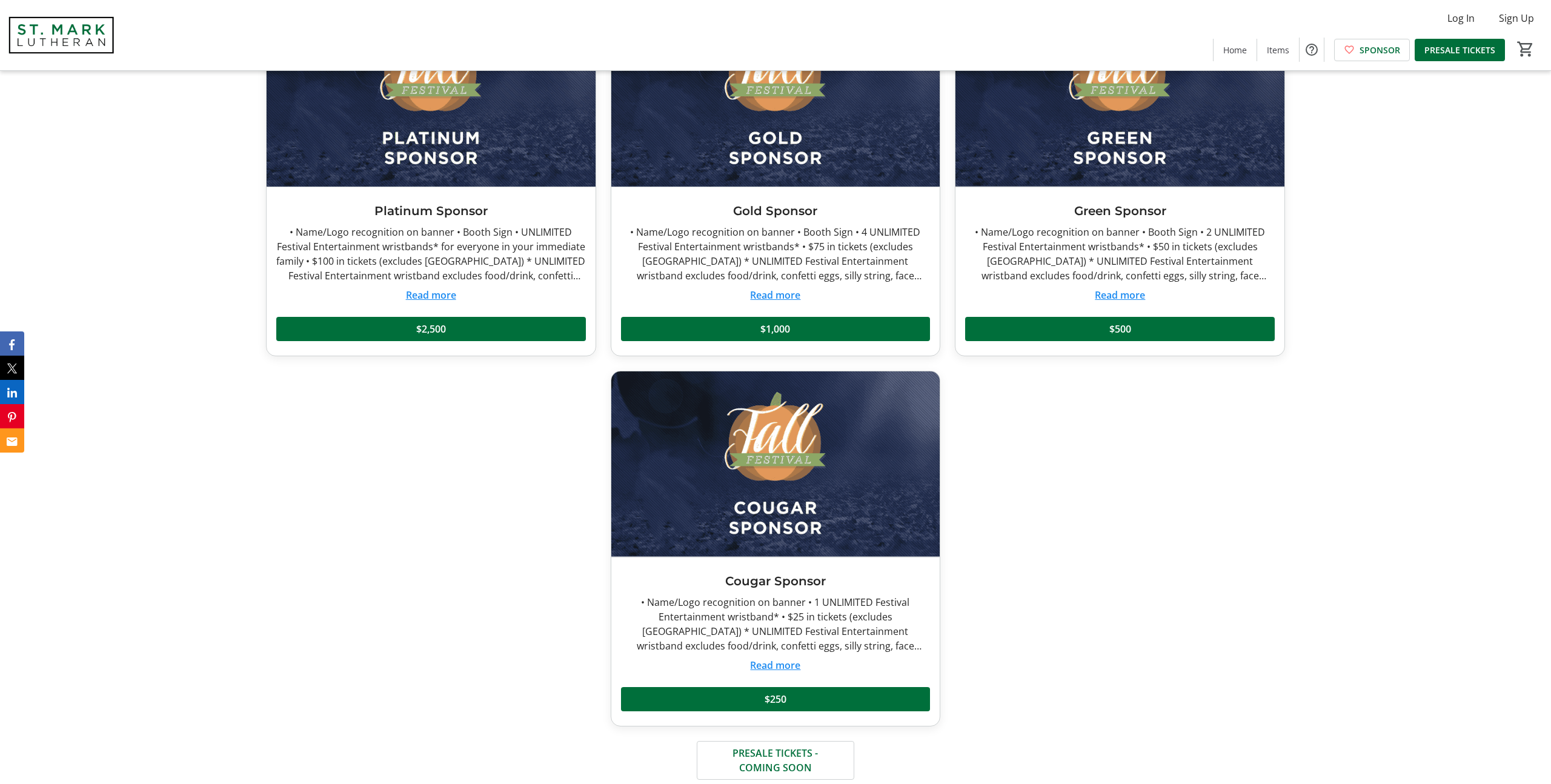
scroll to position [776, 0]
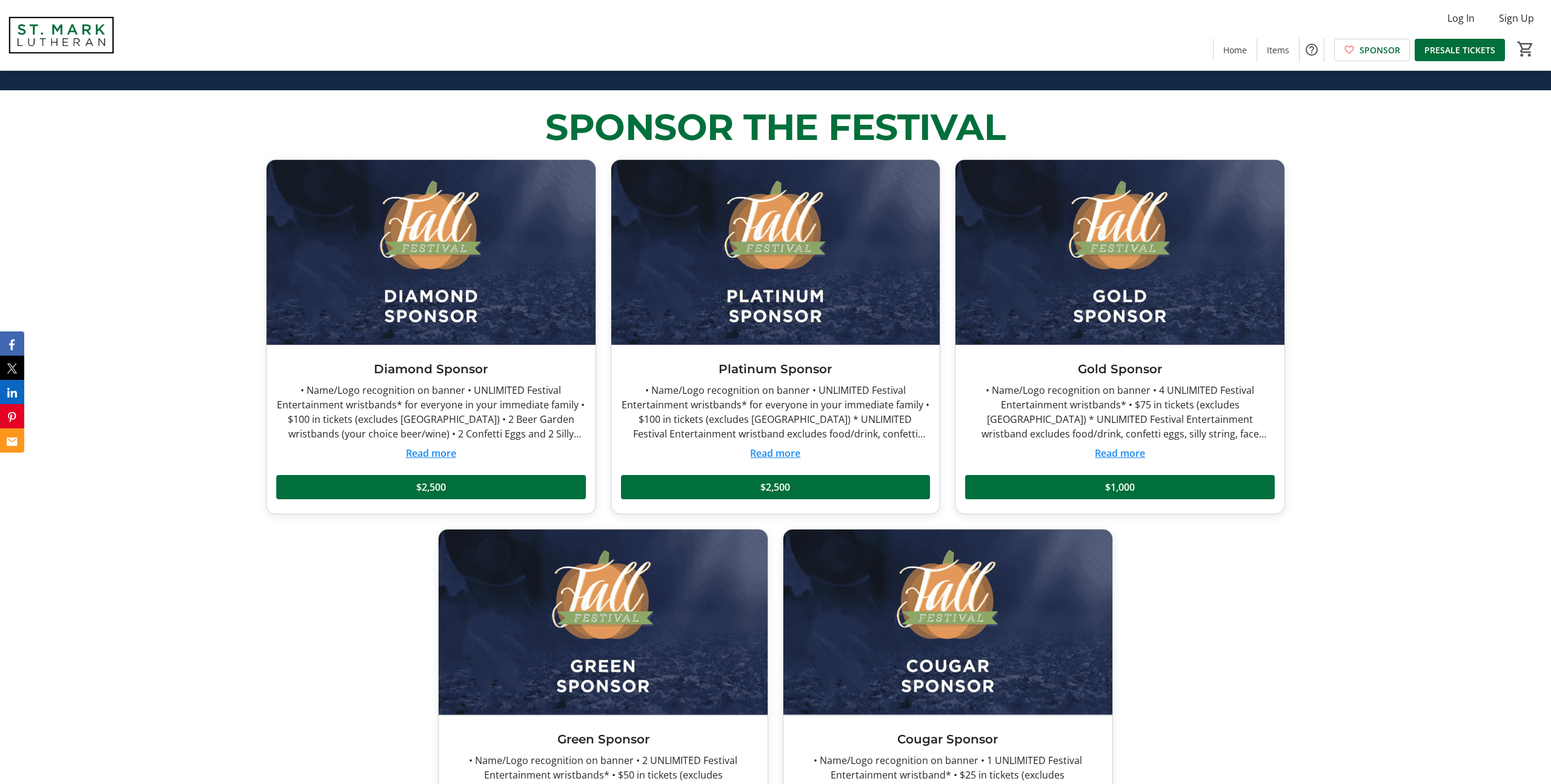
scroll to position [698, 0]
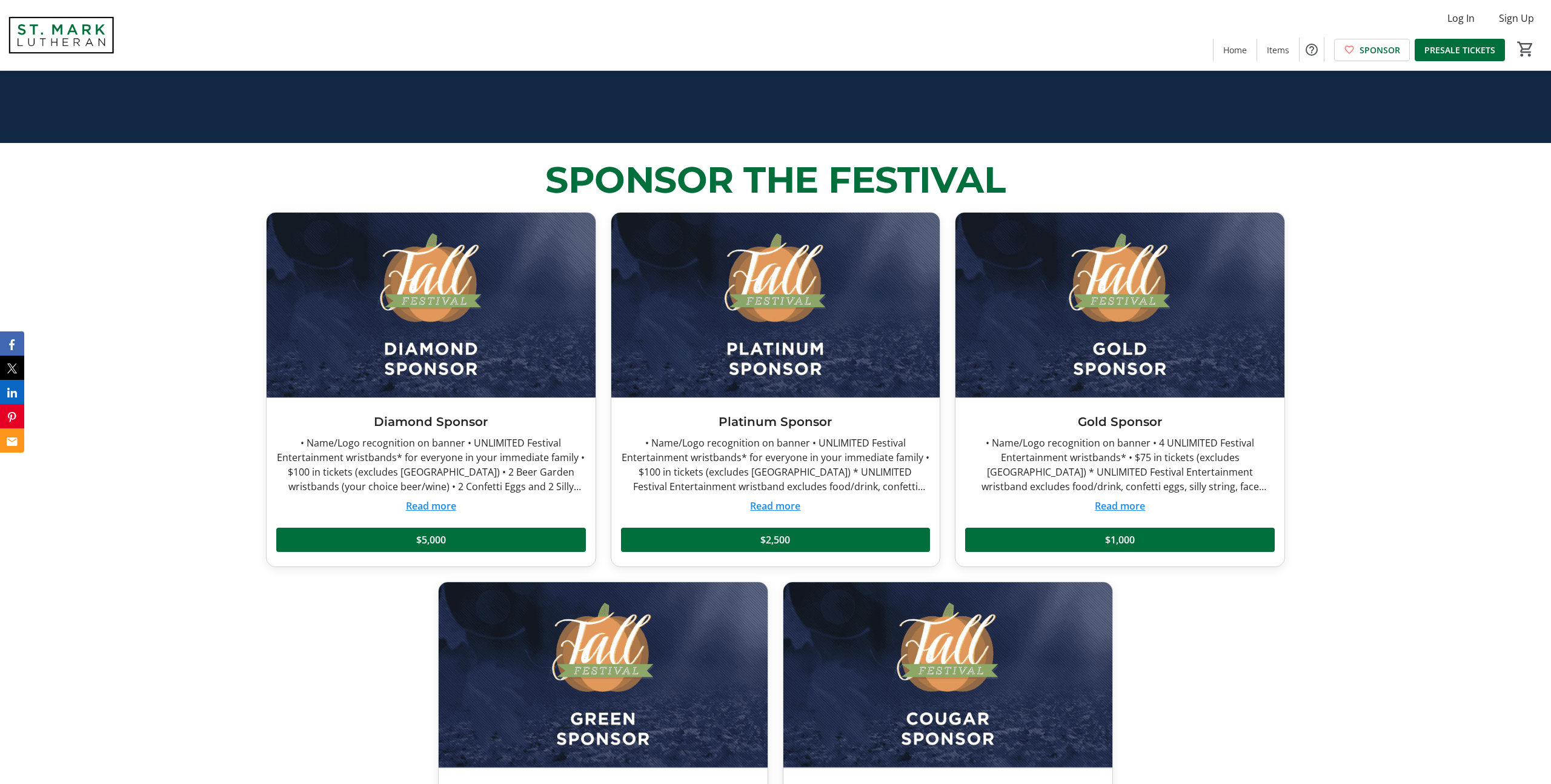
scroll to position [648, 0]
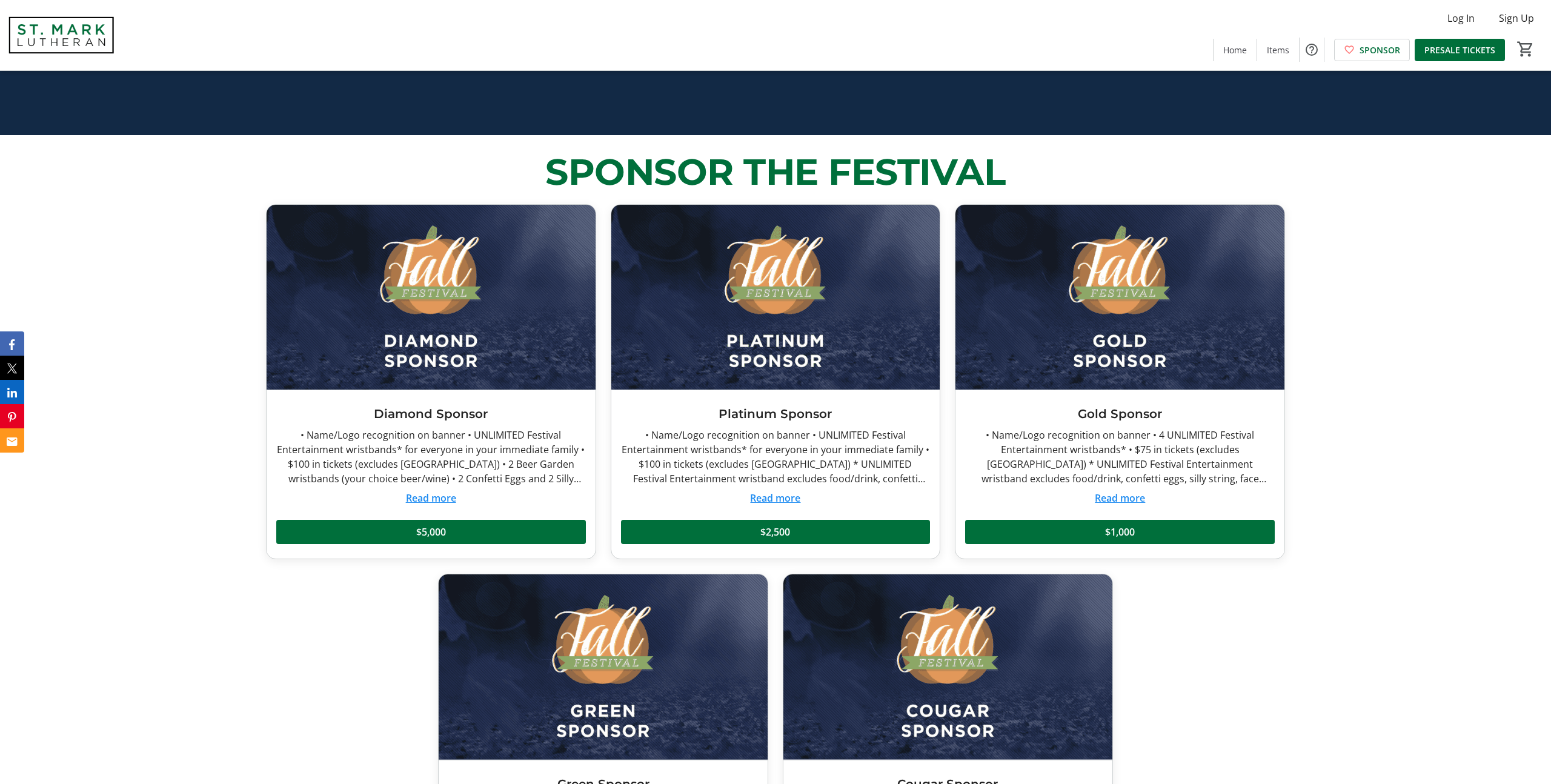
click at [440, 495] on button "Read more" at bounding box center [430, 498] width 51 height 15
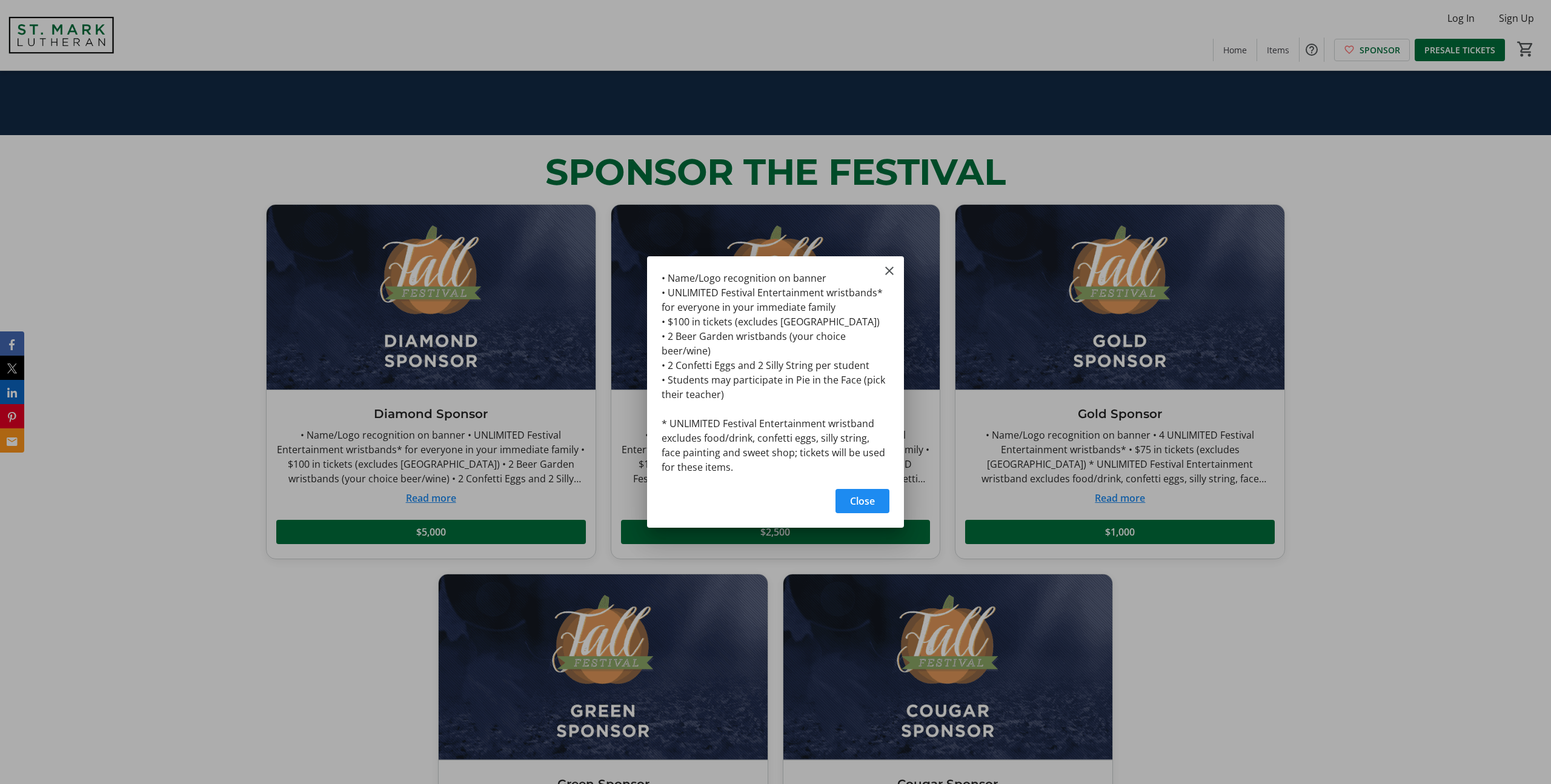
scroll to position [0, 0]
click at [891, 269] on mat-icon "Close" at bounding box center [890, 271] width 15 height 15
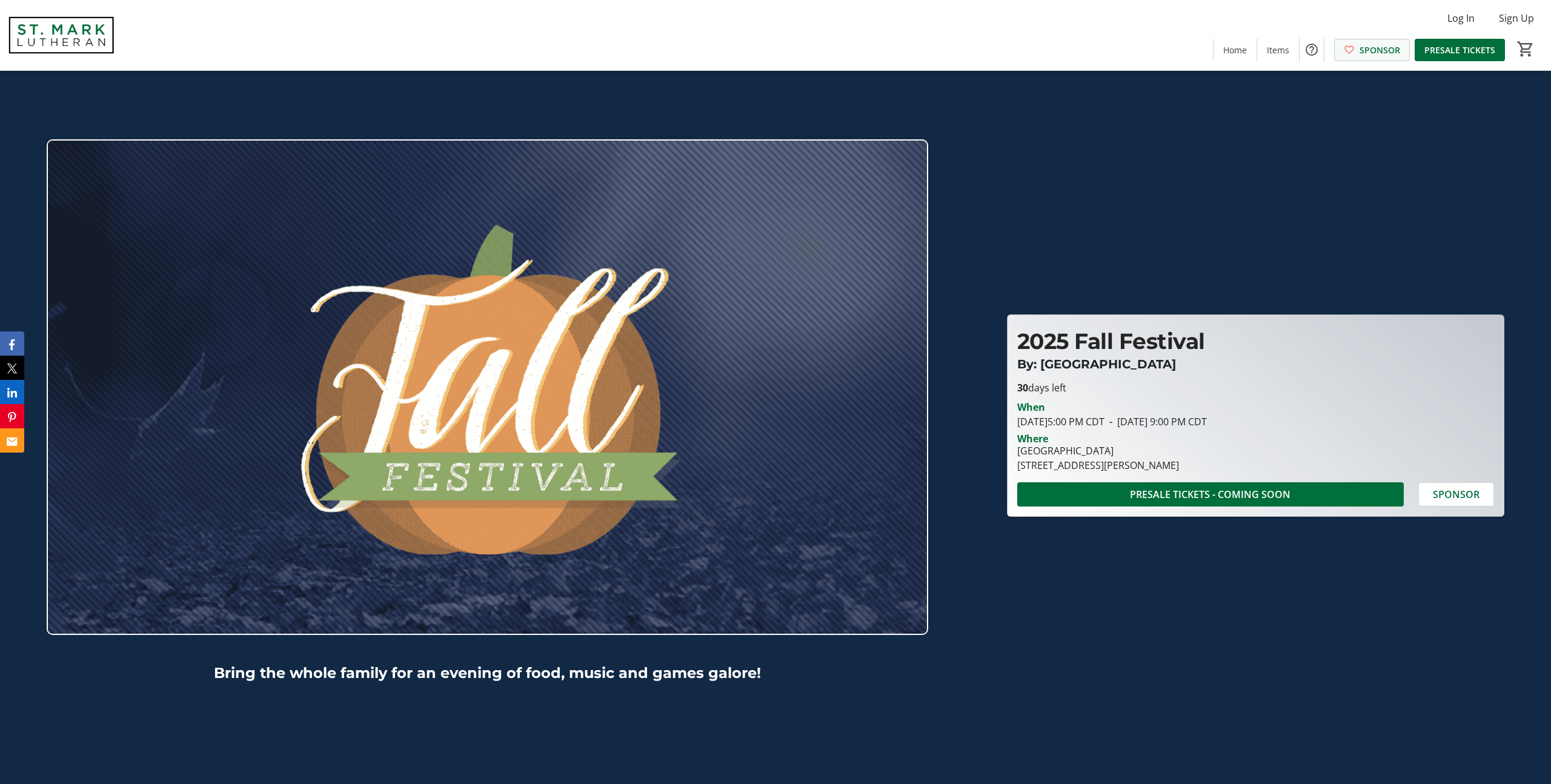
click at [1382, 56] on span at bounding box center [1372, 49] width 74 height 29
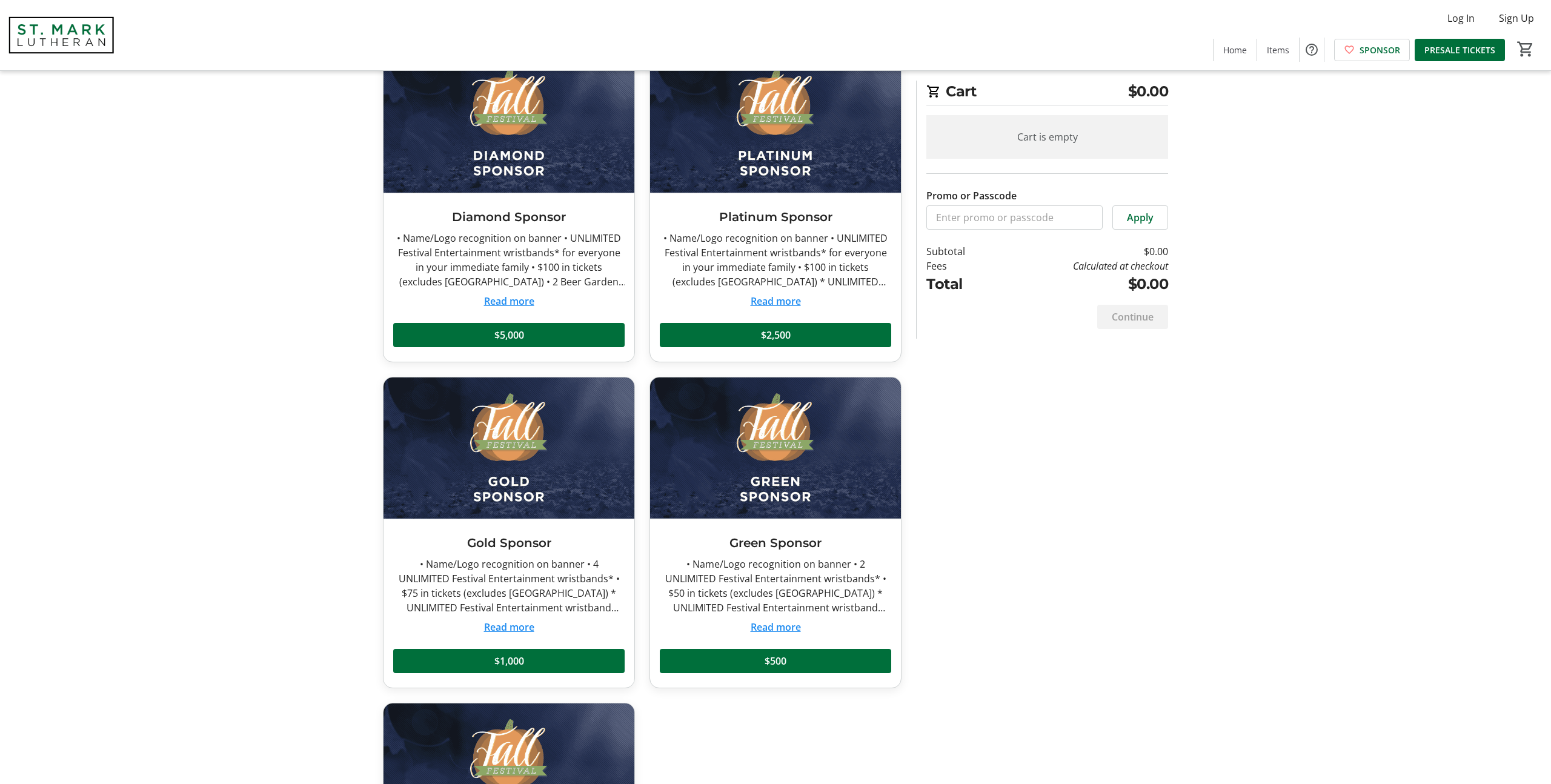
scroll to position [329, 0]
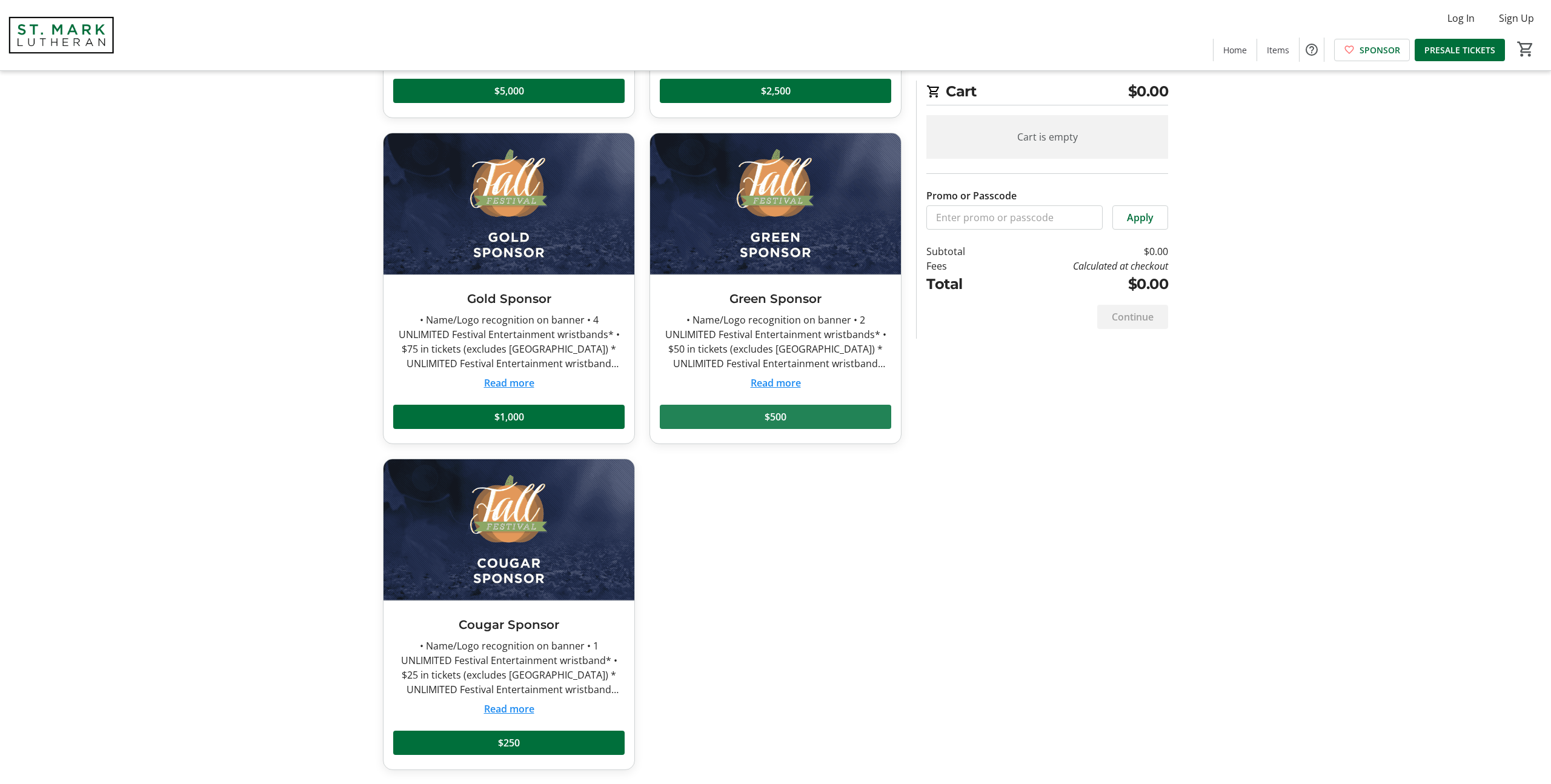
click at [792, 428] on span at bounding box center [775, 416] width 231 height 29
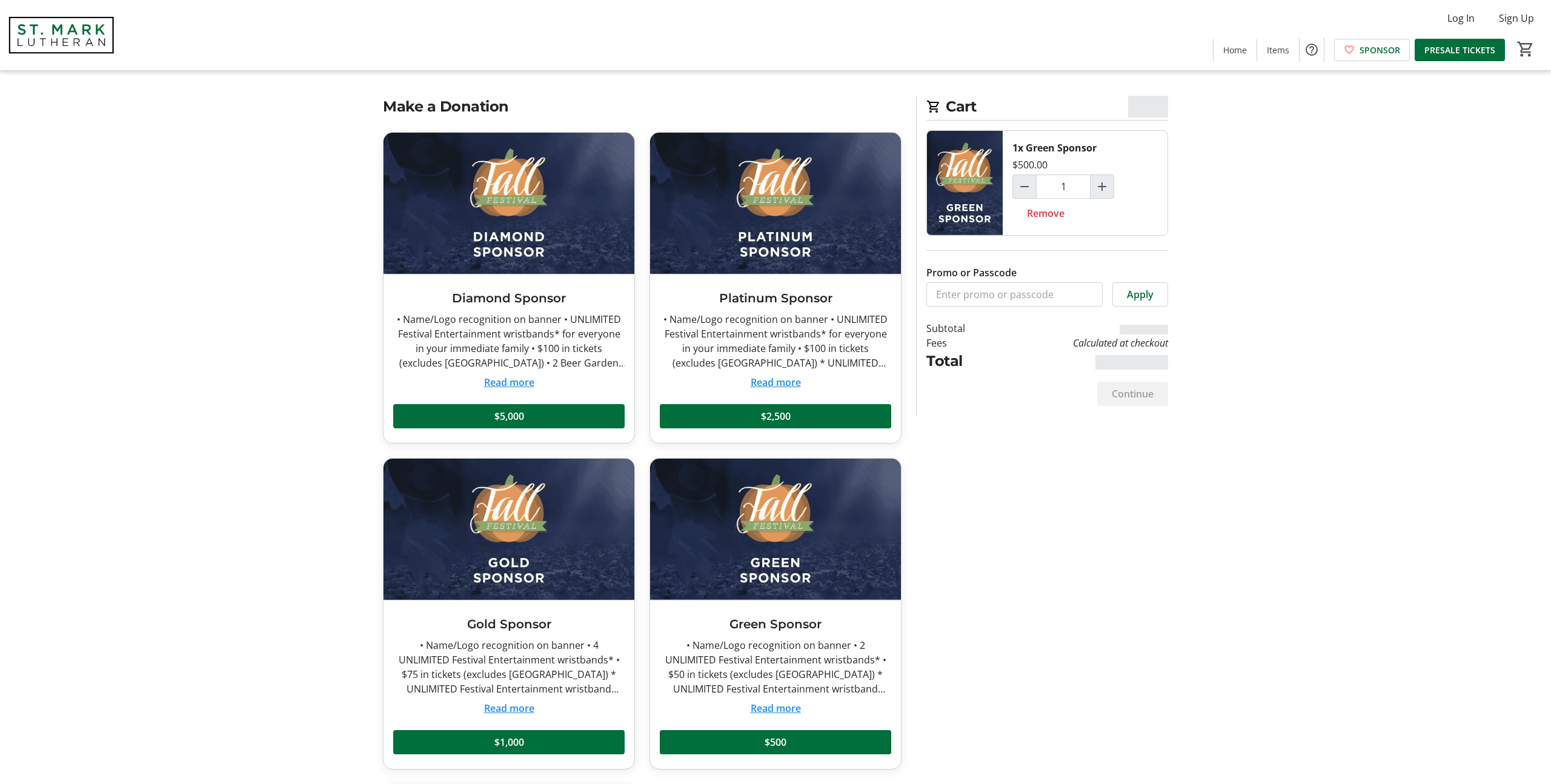
scroll to position [0, 0]
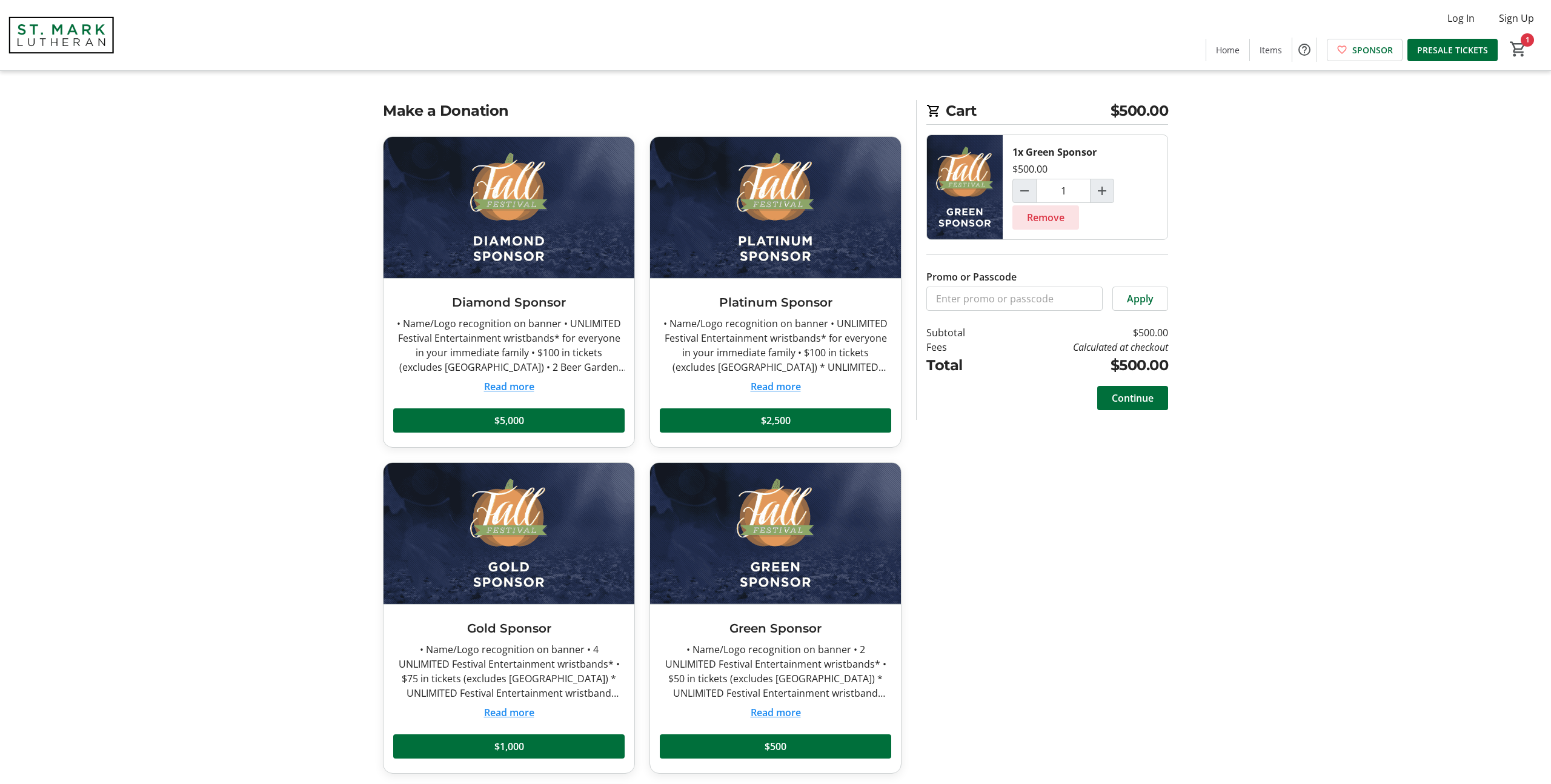
click at [1038, 217] on span "Remove" at bounding box center [1046, 217] width 38 height 15
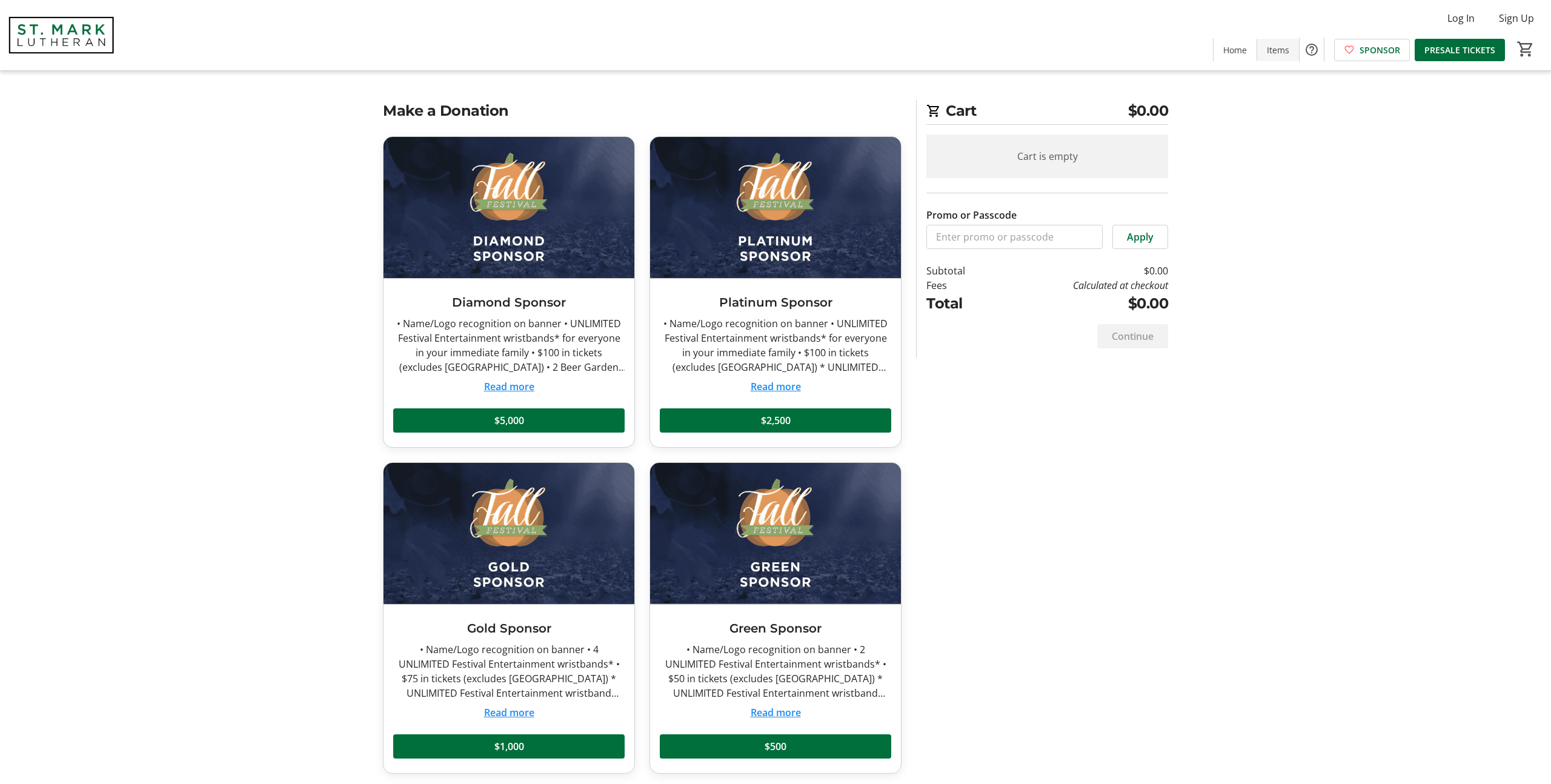
click at [1288, 49] on span "Items" at bounding box center [1278, 50] width 23 height 13
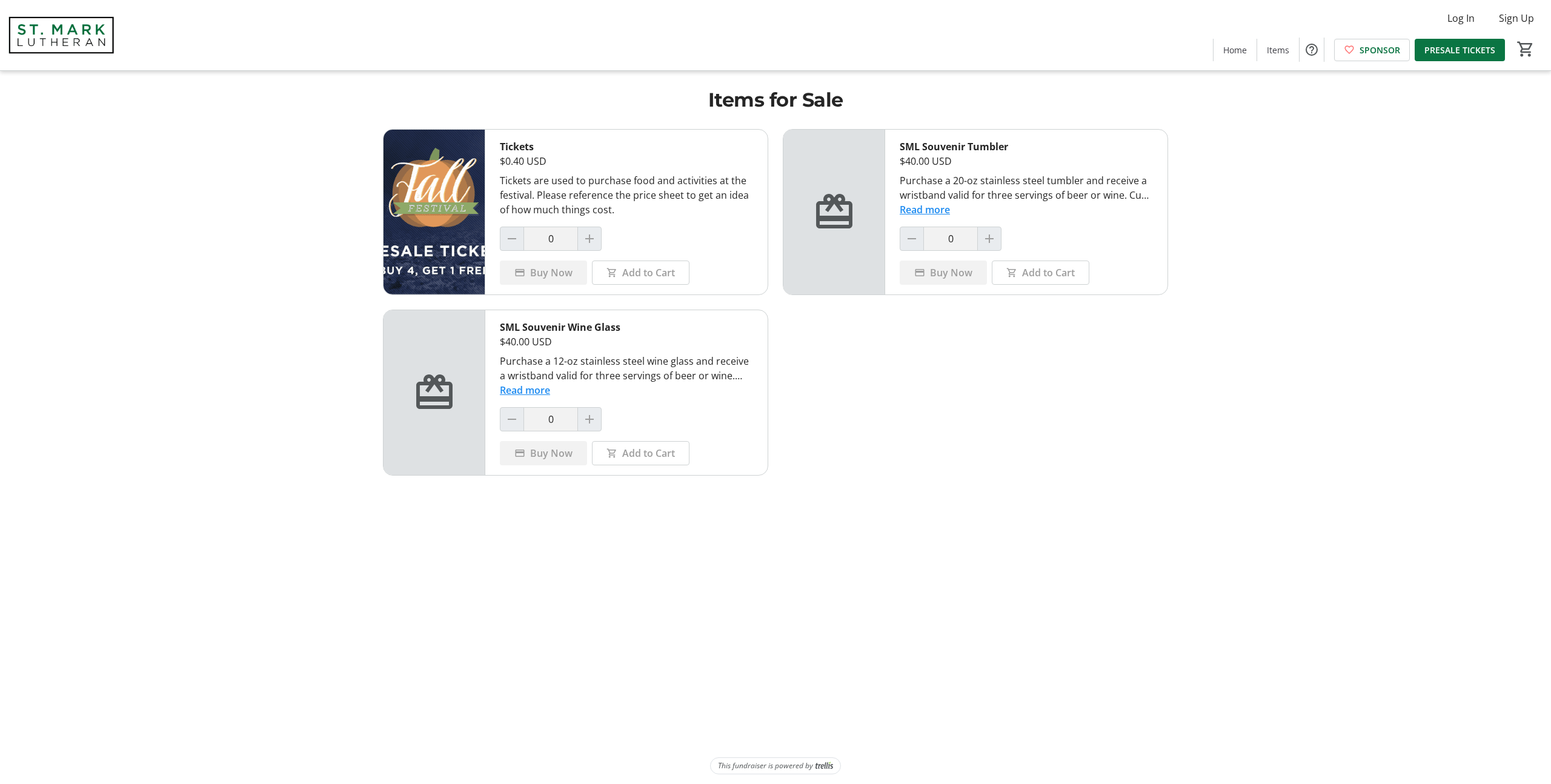
click at [1446, 53] on span "PRESALE TICKETS" at bounding box center [1459, 50] width 70 height 13
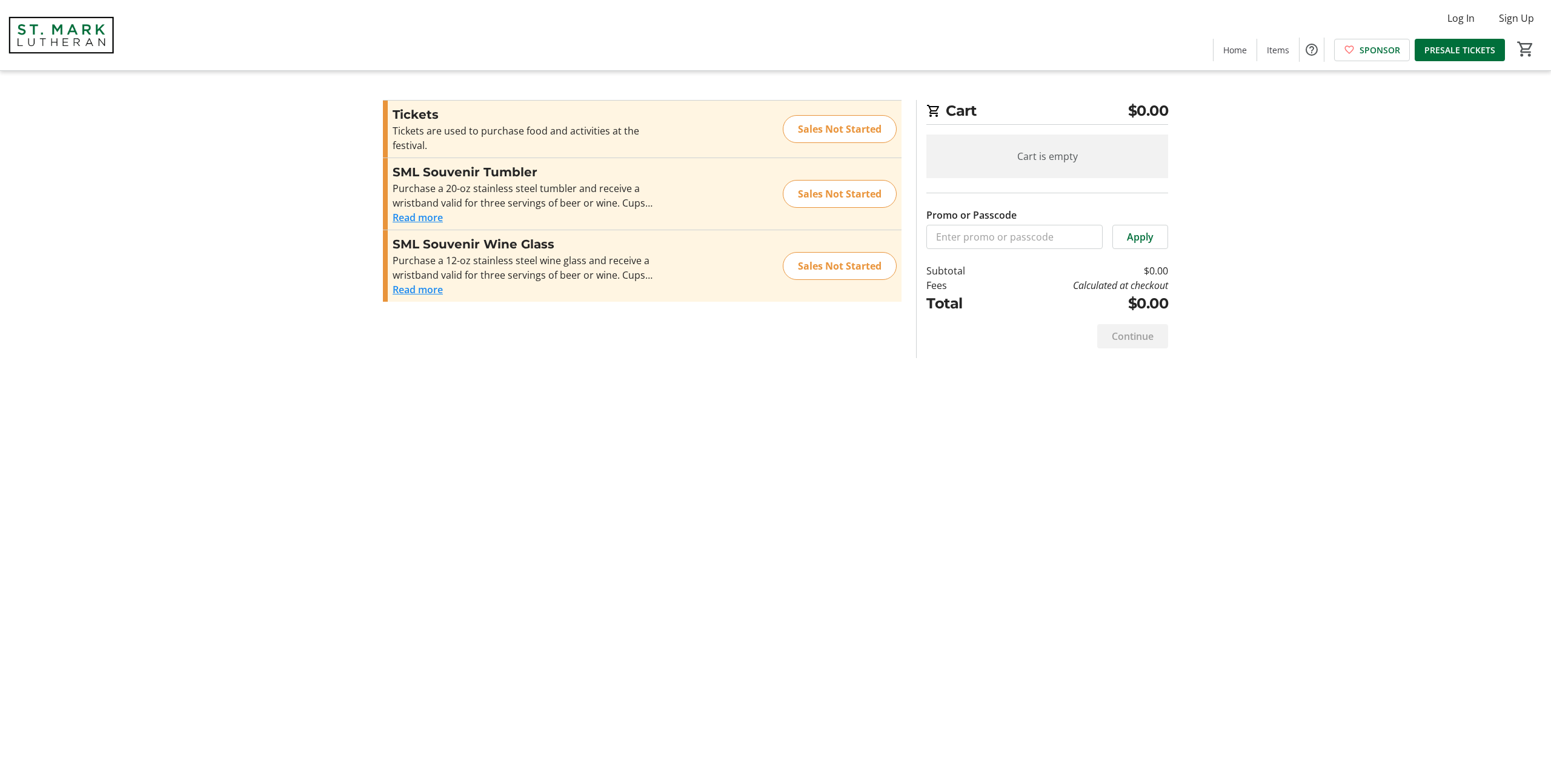
click at [427, 217] on button "Read more" at bounding box center [418, 217] width 51 height 15
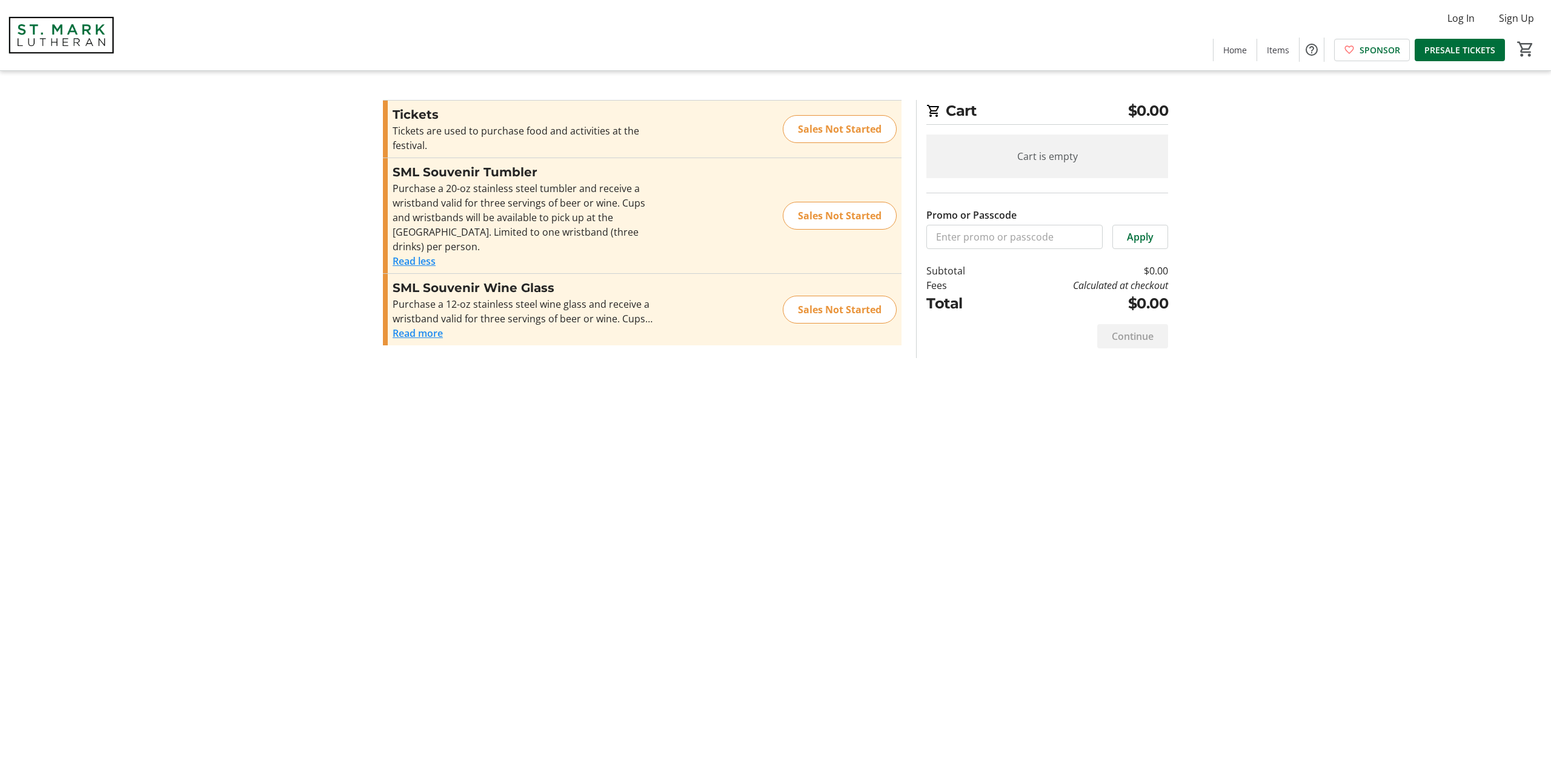
click at [418, 263] on button "Read less" at bounding box center [414, 261] width 43 height 15
